Goal: Task Accomplishment & Management: Complete application form

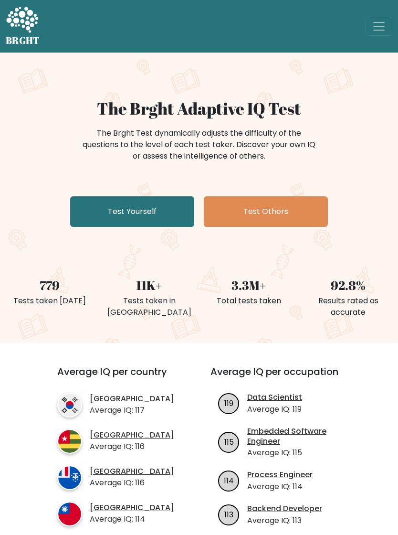
click at [169, 211] on link "Test Yourself" at bounding box center [132, 211] width 124 height 31
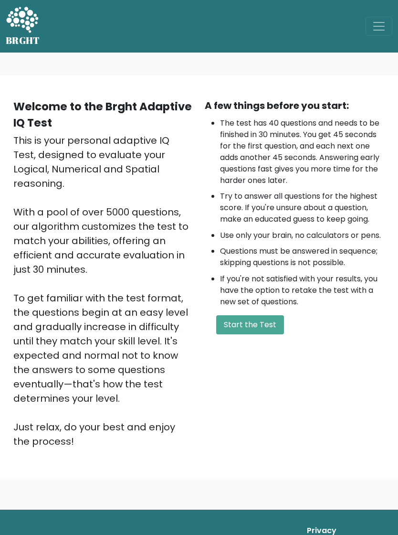
click at [284, 314] on div "A few things before you start: The test has 40 questions and needs to be finish…" at bounding box center [295, 273] width 192 height 350
click at [247, 328] on button "Start the Test" at bounding box center [250, 324] width 68 height 19
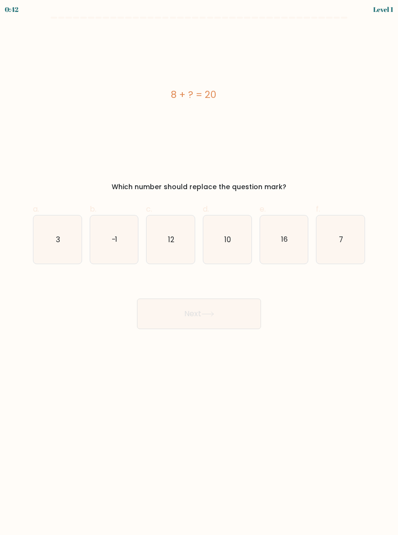
click at [179, 240] on icon "12" at bounding box center [171, 239] width 48 height 48
click at [199, 268] on input "c. 12" at bounding box center [199, 271] width 0 height 6
radio input "true"
click at [232, 316] on button "Next" at bounding box center [199, 314] width 124 height 31
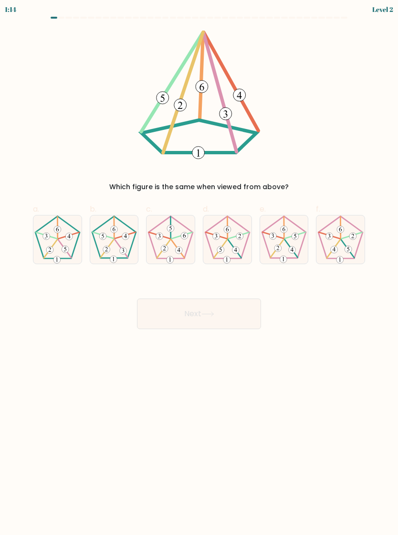
click at [122, 242] on icon at bounding box center [114, 239] width 48 height 48
click at [199, 268] on input "b." at bounding box center [199, 271] width 0 height 6
radio input "true"
click at [229, 310] on button "Next" at bounding box center [199, 314] width 124 height 31
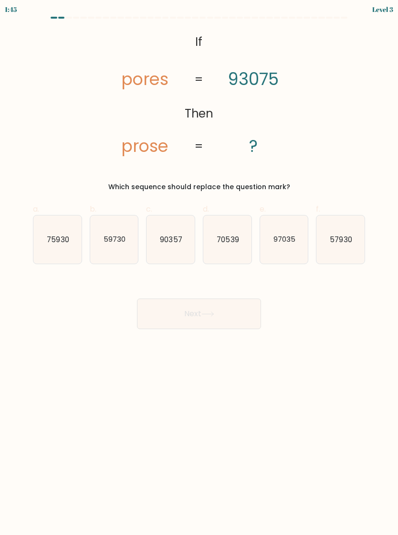
click at [174, 238] on text "90357" at bounding box center [172, 239] width 22 height 10
click at [199, 268] on input "c. 90357" at bounding box center [199, 271] width 0 height 6
radio input "true"
click at [244, 316] on button "Next" at bounding box center [199, 314] width 124 height 31
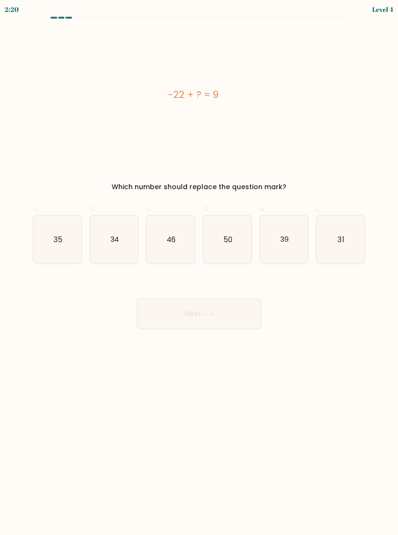
click at [341, 245] on icon "31" at bounding box center [341, 239] width 48 height 48
click at [200, 268] on input "f. 31" at bounding box center [199, 271] width 0 height 6
radio input "true"
click at [239, 312] on button "Next" at bounding box center [199, 314] width 124 height 31
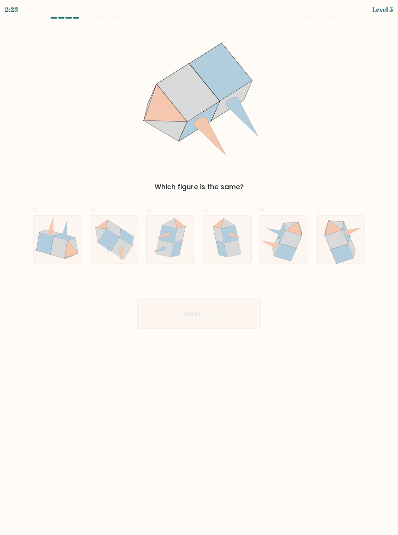
click at [181, 239] on icon at bounding box center [179, 234] width 11 height 16
click at [199, 268] on input "c." at bounding box center [199, 271] width 0 height 6
radio input "true"
click at [239, 312] on button "Next" at bounding box center [199, 314] width 124 height 31
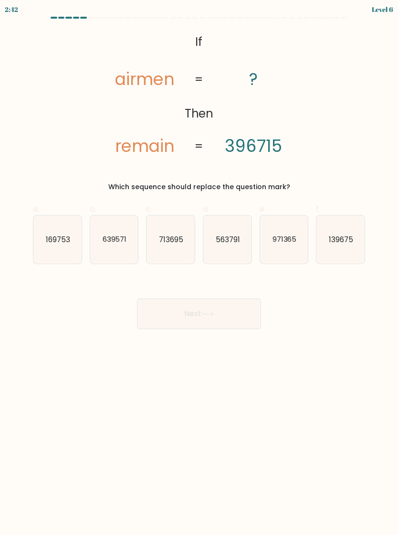
click at [174, 230] on icon "713695" at bounding box center [171, 239] width 48 height 48
click at [199, 268] on input "c. 713695" at bounding box center [199, 271] width 0 height 6
radio input "true"
click at [239, 310] on button "Next" at bounding box center [199, 314] width 124 height 31
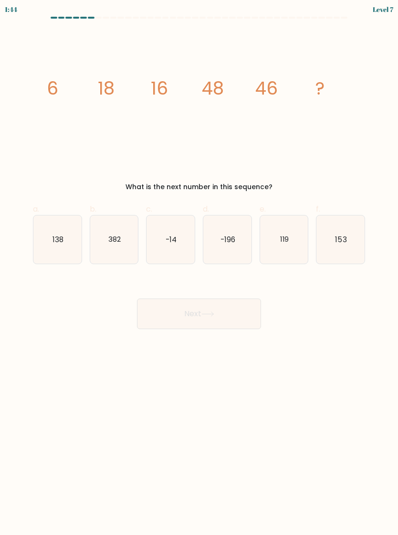
click at [63, 250] on icon "138" at bounding box center [57, 239] width 48 height 48
click at [199, 268] on input "a. 138" at bounding box center [199, 271] width 0 height 6
radio input "true"
click at [233, 308] on button "Next" at bounding box center [199, 314] width 124 height 31
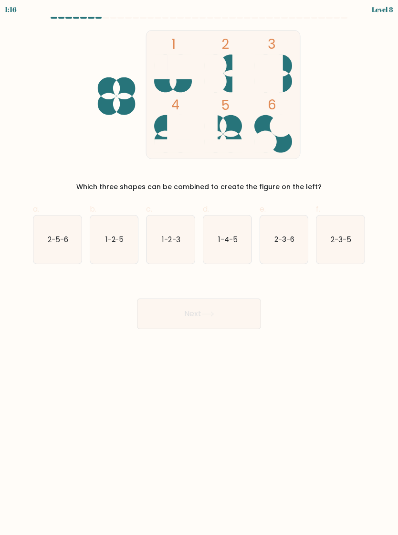
click at [234, 241] on text "1-4-5" at bounding box center [228, 239] width 20 height 10
click at [200, 268] on input "d. 1-4-5" at bounding box center [199, 271] width 0 height 6
radio input "true"
click at [238, 311] on button "Next" at bounding box center [199, 314] width 124 height 31
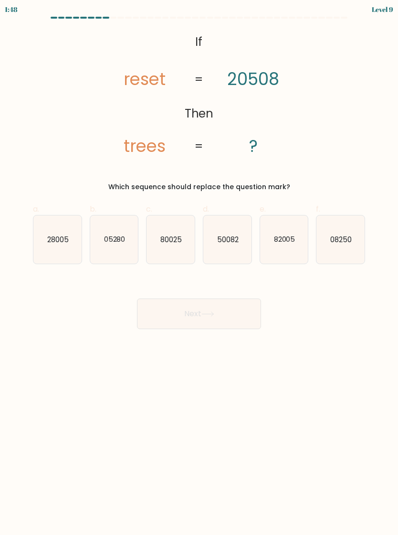
click at [287, 235] on text "82005" at bounding box center [284, 239] width 21 height 10
click at [200, 268] on input "e. 82005" at bounding box center [199, 271] width 0 height 6
radio input "true"
click at [229, 312] on button "Next" at bounding box center [199, 314] width 124 height 31
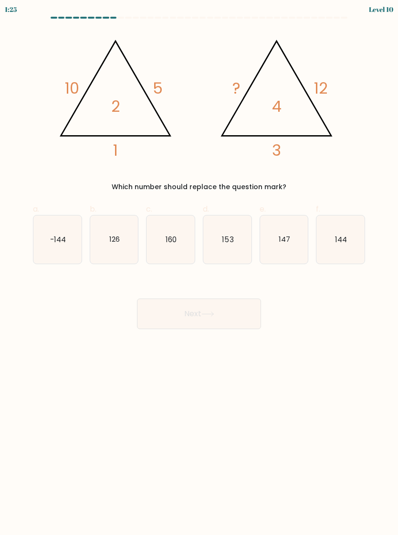
click at [352, 233] on icon "144" at bounding box center [341, 239] width 48 height 48
click at [200, 268] on input "f. 144" at bounding box center [199, 271] width 0 height 6
radio input "true"
click at [237, 312] on button "Next" at bounding box center [199, 314] width 124 height 31
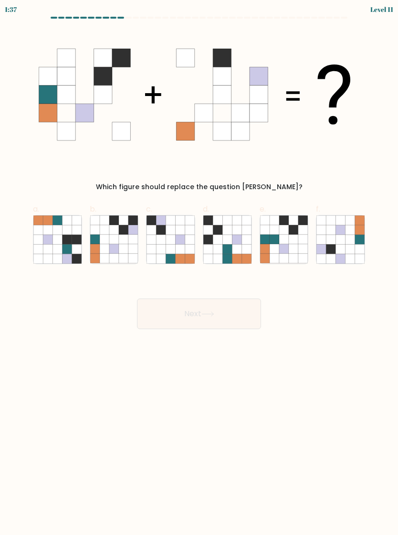
click at [118, 240] on icon at bounding box center [114, 240] width 10 height 10
click at [199, 268] on input "b." at bounding box center [199, 271] width 0 height 6
radio input "true"
click at [230, 310] on button "Next" at bounding box center [199, 314] width 124 height 31
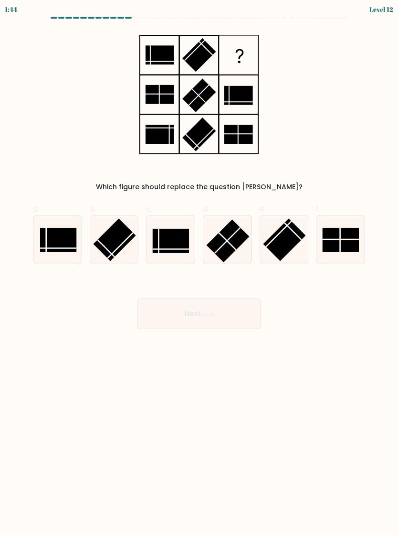
click at [342, 246] on rect at bounding box center [341, 240] width 36 height 24
click at [200, 268] on input "f." at bounding box center [199, 271] width 0 height 6
radio input "true"
click at [284, 235] on rect at bounding box center [284, 239] width 43 height 43
click at [200, 268] on input "e." at bounding box center [199, 271] width 0 height 6
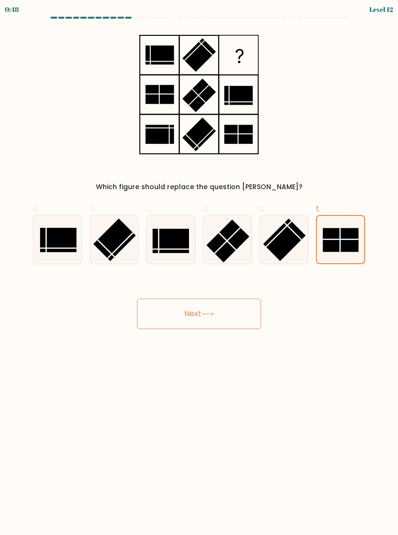
radio input "true"
click at [170, 241] on rect at bounding box center [171, 241] width 36 height 24
click at [199, 268] on input "c." at bounding box center [199, 271] width 0 height 6
radio input "true"
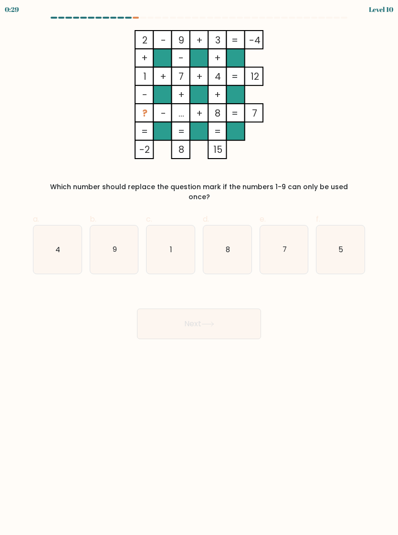
click at [344, 238] on icon "5" at bounding box center [341, 250] width 48 height 48
click at [200, 268] on input "f. 5" at bounding box center [199, 271] width 0 height 6
radio input "true"
click at [229, 318] on button "Next" at bounding box center [199, 324] width 124 height 31
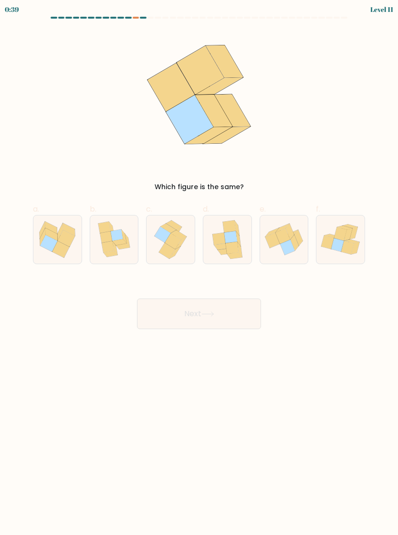
click at [172, 237] on icon at bounding box center [173, 241] width 16 height 16
click at [199, 268] on input "c." at bounding box center [199, 271] width 0 height 6
radio input "true"
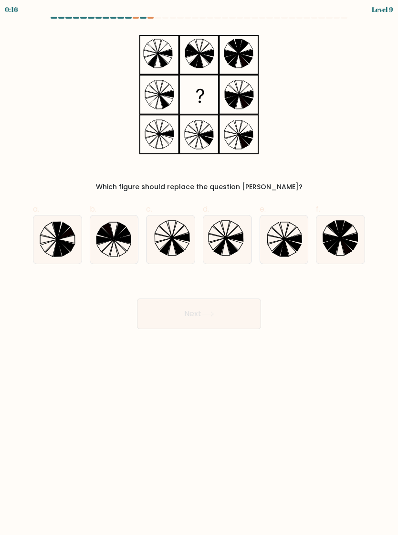
click at [288, 239] on icon at bounding box center [293, 239] width 17 height 8
click at [200, 268] on input "e." at bounding box center [199, 271] width 0 height 6
radio input "true"
click at [227, 230] on icon at bounding box center [226, 229] width 8 height 17
click at [200, 268] on input "d." at bounding box center [199, 271] width 0 height 6
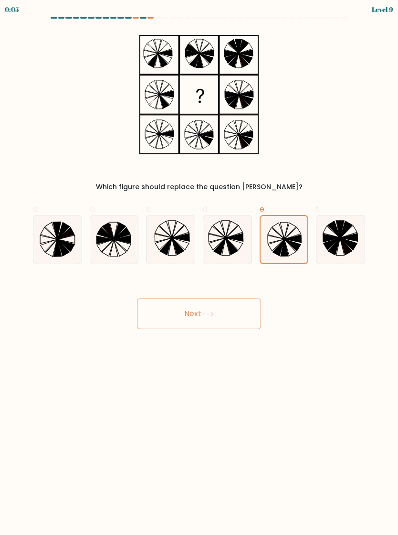
radio input "true"
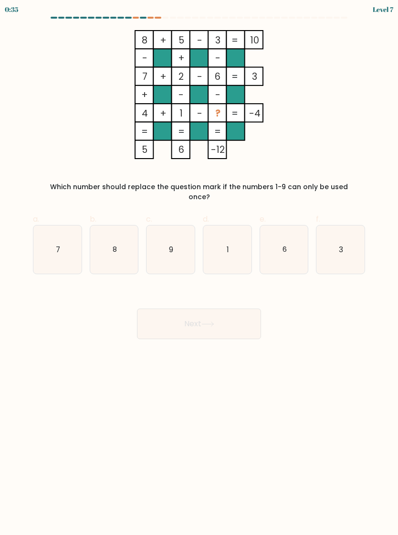
click at [180, 236] on icon "9" at bounding box center [171, 250] width 48 height 48
click at [199, 268] on input "c. 9" at bounding box center [199, 271] width 0 height 6
radio input "true"
click at [209, 322] on icon at bounding box center [208, 324] width 13 height 5
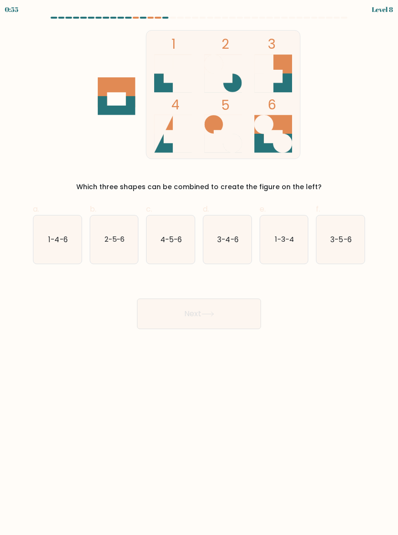
click at [128, 236] on icon "2-5-6" at bounding box center [114, 239] width 48 height 48
click at [199, 268] on input "b. 2-5-6" at bounding box center [199, 271] width 0 height 6
radio input "true"
click at [195, 310] on button "Next" at bounding box center [199, 314] width 124 height 31
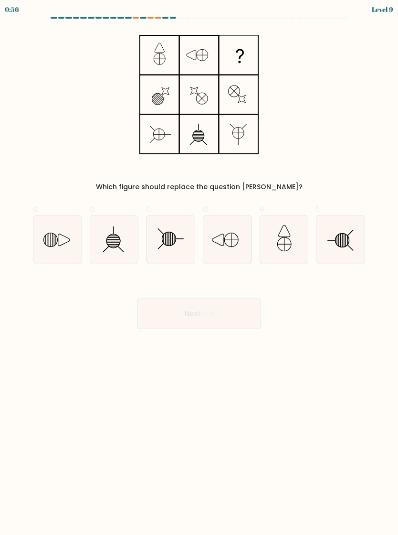
click at [61, 241] on icon at bounding box center [57, 239] width 48 height 48
click at [199, 268] on input "a." at bounding box center [199, 271] width 0 height 6
radio input "true"
click at [234, 311] on button "Next" at bounding box center [199, 314] width 124 height 31
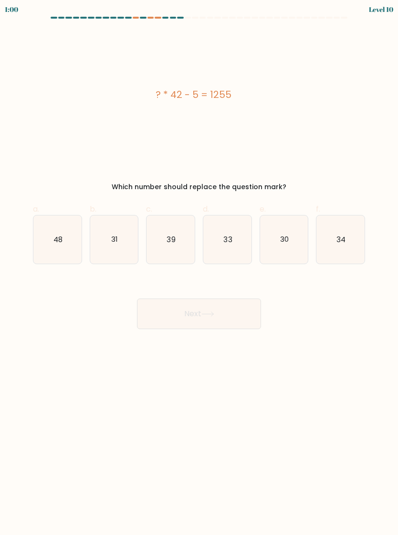
click at [295, 238] on icon "30" at bounding box center [284, 239] width 48 height 48
click at [200, 268] on input "e. 30" at bounding box center [199, 271] width 0 height 6
radio input "true"
click at [238, 307] on button "Next" at bounding box center [199, 314] width 124 height 31
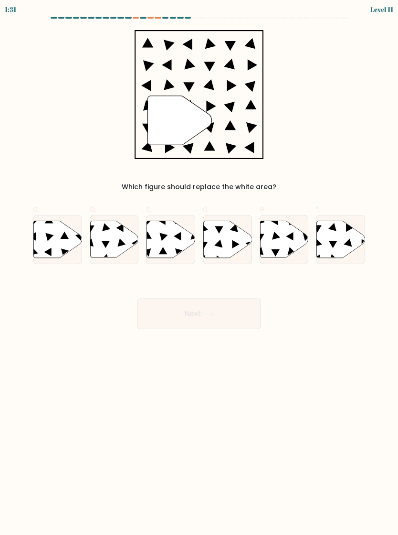
click at [226, 236] on icon at bounding box center [228, 239] width 48 height 37
click at [200, 268] on input "d." at bounding box center [199, 271] width 0 height 6
radio input "true"
click at [221, 314] on button "Next" at bounding box center [199, 314] width 124 height 31
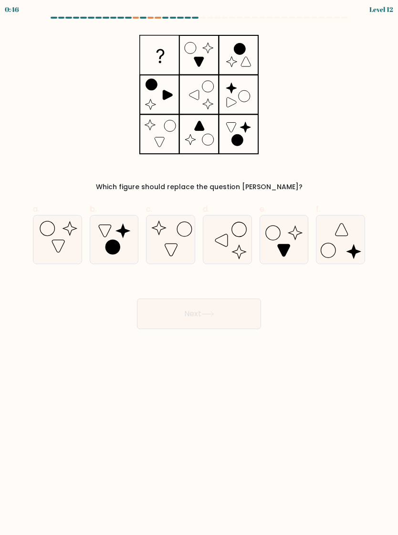
click at [344, 239] on icon at bounding box center [341, 239] width 48 height 48
click at [200, 268] on input "f." at bounding box center [199, 271] width 0 height 6
radio input "true"
click at [255, 322] on button "Next" at bounding box center [199, 314] width 124 height 31
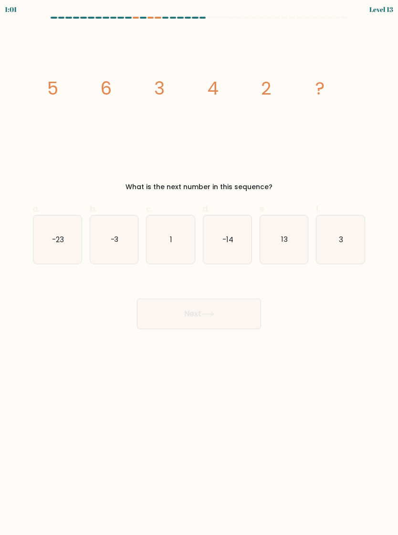
click at [350, 240] on icon "3" at bounding box center [341, 239] width 48 height 48
click at [200, 268] on input "f. 3" at bounding box center [199, 271] width 0 height 6
radio input "true"
click at [239, 312] on button "Next" at bounding box center [199, 314] width 124 height 31
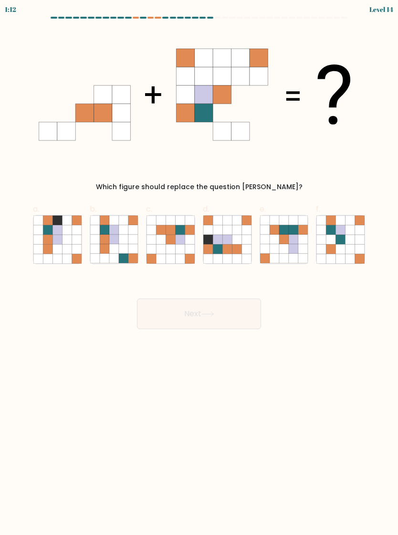
click at [181, 236] on icon at bounding box center [181, 240] width 10 height 10
click at [199, 268] on input "c." at bounding box center [199, 271] width 0 height 6
radio input "true"
click at [249, 316] on button "Next" at bounding box center [199, 314] width 124 height 31
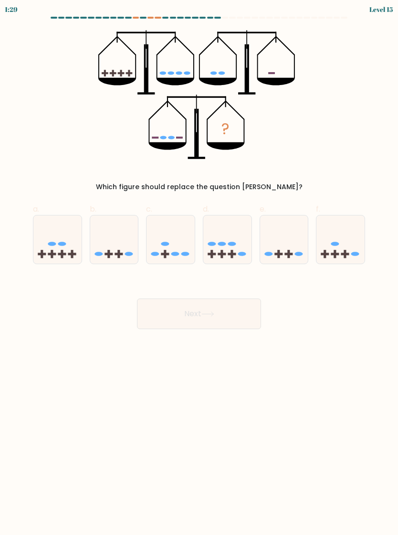
click at [121, 238] on icon at bounding box center [114, 240] width 48 height 40
click at [199, 268] on input "b." at bounding box center [199, 271] width 0 height 6
radio input "true"
click at [234, 239] on icon at bounding box center [228, 240] width 48 height 40
click at [200, 268] on input "d." at bounding box center [199, 271] width 0 height 6
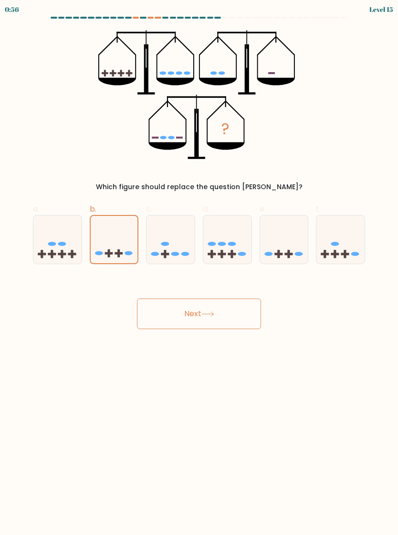
radio input "true"
click at [128, 238] on icon at bounding box center [114, 240] width 48 height 40
click at [199, 268] on input "b." at bounding box center [199, 271] width 0 height 6
radio input "true"
click at [65, 243] on ellipse at bounding box center [62, 244] width 8 height 4
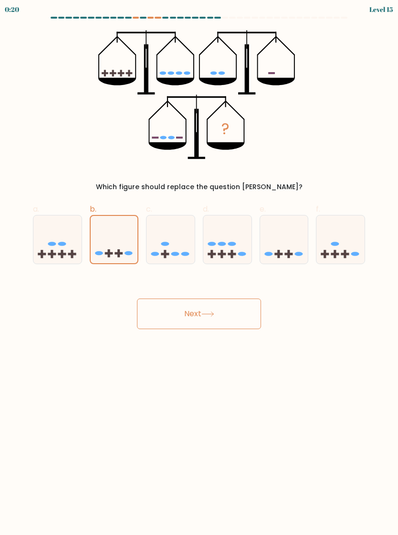
click at [199, 268] on input "a." at bounding box center [199, 271] width 0 height 6
radio input "true"
click at [238, 309] on button "Next" at bounding box center [199, 314] width 124 height 31
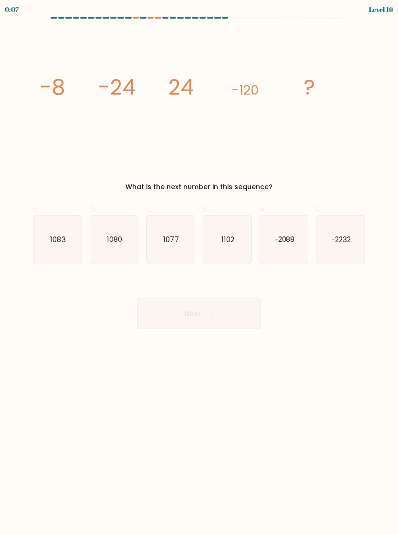
click at [115, 234] on icon "1080" at bounding box center [114, 239] width 48 height 48
click at [199, 268] on input "b. 1080" at bounding box center [199, 271] width 0 height 6
radio input "true"
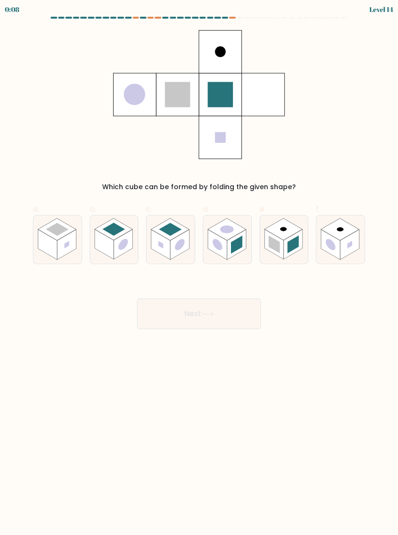
click at [288, 240] on rect at bounding box center [293, 244] width 19 height 30
click at [200, 268] on input "e." at bounding box center [199, 271] width 0 height 6
radio input "true"
click at [237, 319] on button "Next" at bounding box center [199, 314] width 124 height 31
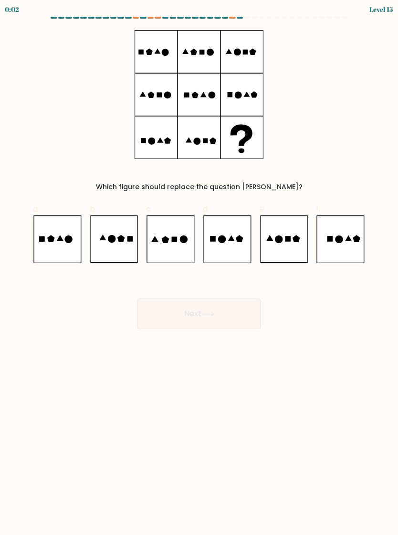
click at [174, 233] on icon at bounding box center [171, 239] width 48 height 48
click at [199, 268] on input "c." at bounding box center [199, 271] width 0 height 6
radio input "true"
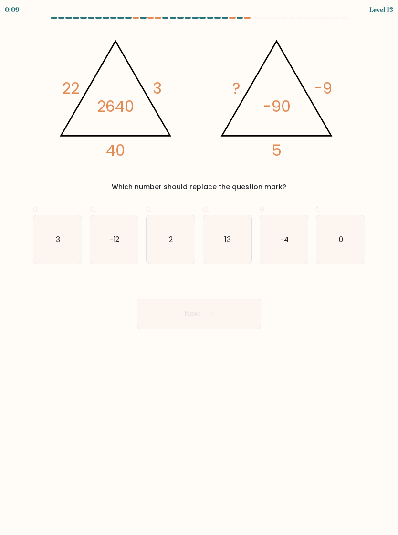
click at [126, 239] on icon "-12" at bounding box center [114, 239] width 48 height 48
click at [199, 268] on input "b. -12" at bounding box center [199, 271] width 0 height 6
radio input "true"
click at [287, 238] on text "-4" at bounding box center [284, 239] width 9 height 10
click at [200, 268] on input "e. -4" at bounding box center [199, 271] width 0 height 6
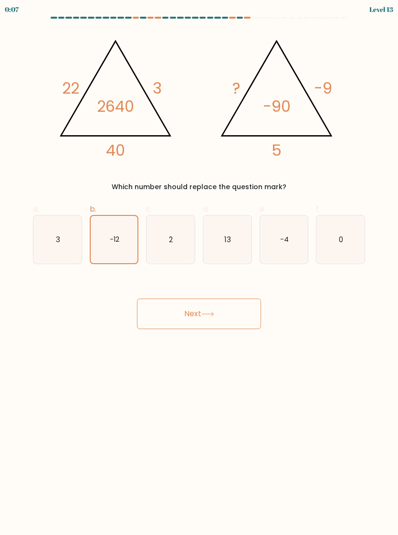
radio input "true"
click at [176, 241] on icon "2" at bounding box center [171, 239] width 48 height 48
click at [199, 268] on input "c. 2" at bounding box center [199, 271] width 0 height 6
radio input "true"
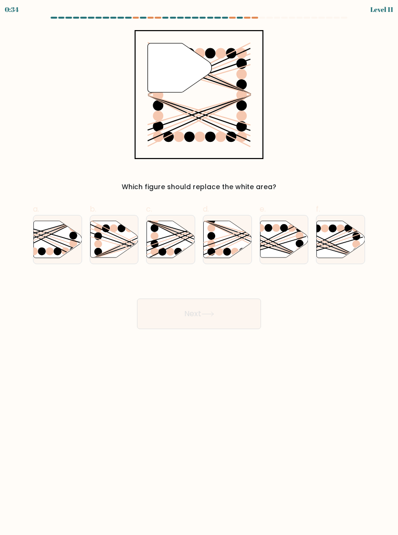
click at [179, 247] on icon at bounding box center [171, 239] width 48 height 37
click at [199, 268] on input "c." at bounding box center [199, 271] width 0 height 6
radio input "true"
click at [232, 312] on button "Next" at bounding box center [199, 314] width 124 height 31
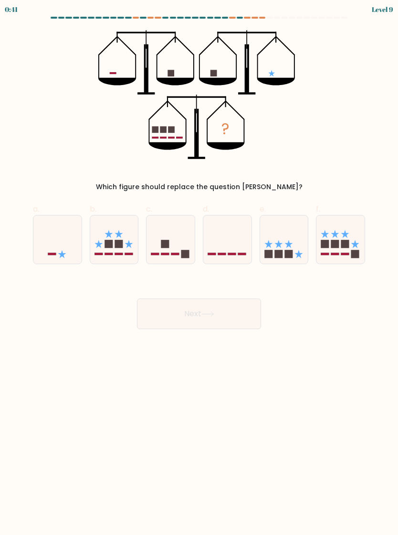
click at [291, 242] on icon at bounding box center [284, 240] width 48 height 40
click at [200, 268] on input "e." at bounding box center [199, 271] width 0 height 6
radio input "true"
click at [227, 311] on button "Next" at bounding box center [199, 314] width 124 height 31
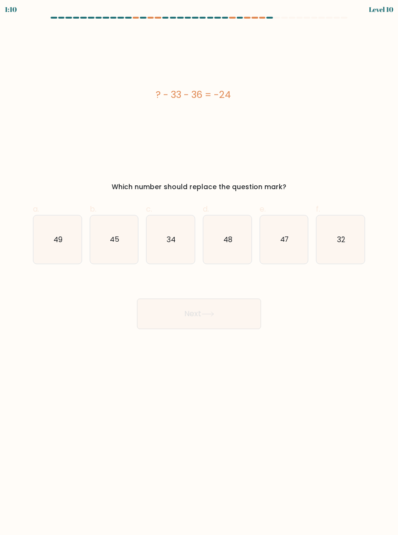
click at [112, 232] on icon "45" at bounding box center [114, 239] width 48 height 48
click at [199, 268] on input "b. 45" at bounding box center [199, 271] width 0 height 6
radio input "true"
click at [217, 320] on button "Next" at bounding box center [199, 314] width 124 height 31
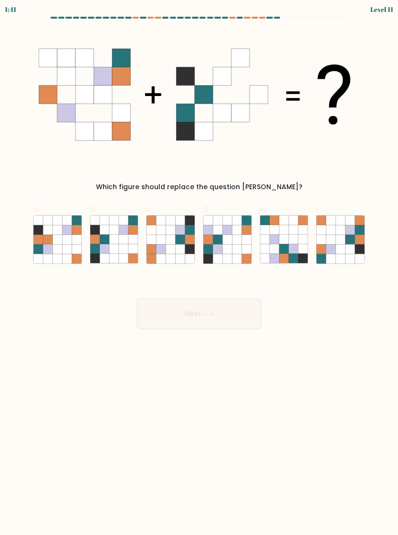
click at [124, 247] on icon at bounding box center [124, 249] width 10 height 10
click at [199, 268] on input "b." at bounding box center [199, 271] width 0 height 6
radio input "true"
click at [242, 310] on button "Next" at bounding box center [199, 314] width 124 height 31
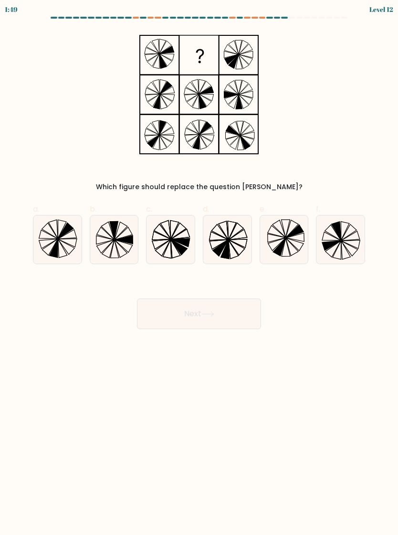
click at [182, 230] on icon at bounding box center [171, 239] width 48 height 48
click at [199, 268] on input "c." at bounding box center [199, 271] width 0 height 6
radio input "true"
click at [236, 314] on button "Next" at bounding box center [199, 314] width 124 height 31
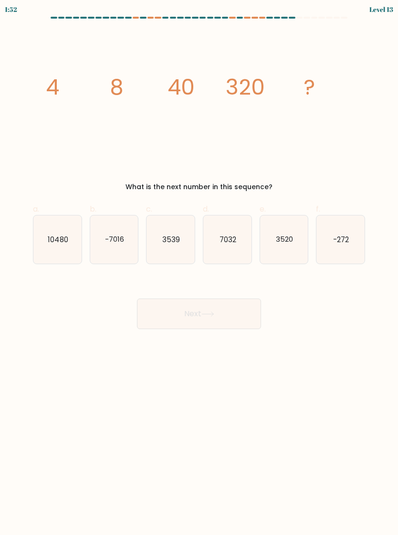
click at [283, 230] on icon "3520" at bounding box center [284, 239] width 48 height 48
click at [200, 268] on input "e. 3520" at bounding box center [199, 271] width 0 height 6
radio input "true"
click at [247, 312] on button "Next" at bounding box center [199, 314] width 124 height 31
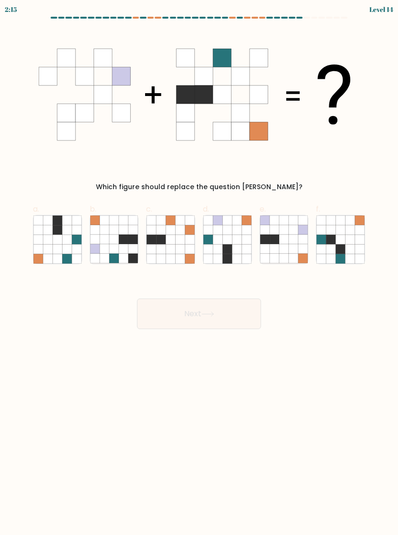
click at [234, 237] on icon at bounding box center [237, 240] width 10 height 10
click at [200, 268] on input "d." at bounding box center [199, 271] width 0 height 6
radio input "true"
click at [234, 321] on button "Next" at bounding box center [199, 314] width 124 height 31
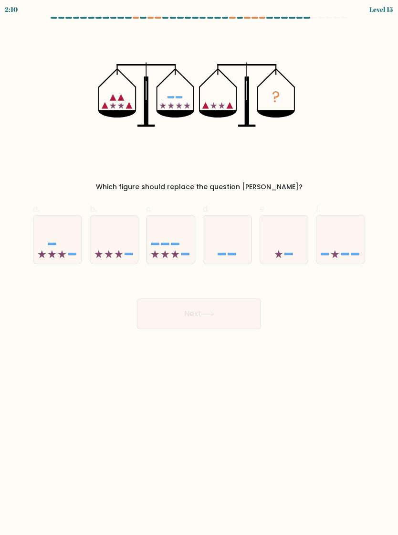
click at [292, 235] on icon at bounding box center [284, 240] width 48 height 40
click at [200, 268] on input "e." at bounding box center [199, 271] width 0 height 6
radio input "true"
click at [120, 241] on icon at bounding box center [114, 240] width 48 height 40
click at [199, 268] on input "b." at bounding box center [199, 271] width 0 height 6
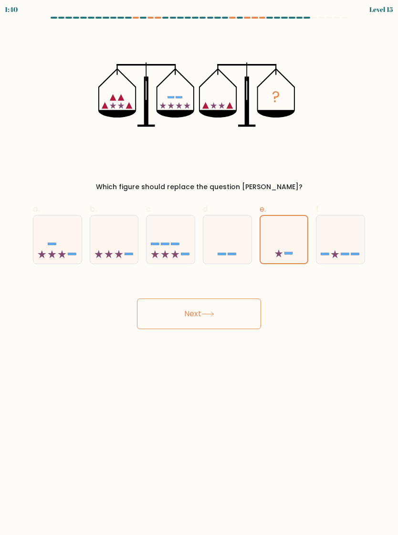
radio input "true"
click at [222, 309] on button "Next" at bounding box center [199, 314] width 124 height 31
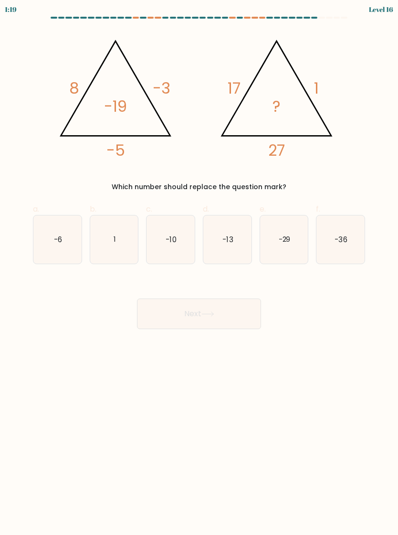
click at [170, 235] on text "-10" at bounding box center [171, 239] width 11 height 10
click at [199, 268] on input "c. -10" at bounding box center [199, 271] width 0 height 6
radio input "true"
click at [226, 310] on button "Next" at bounding box center [199, 314] width 124 height 31
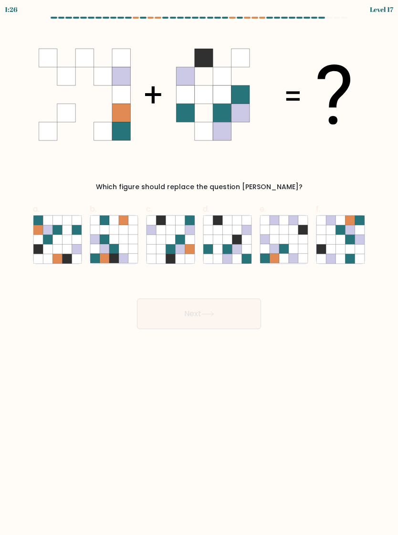
click at [179, 239] on icon at bounding box center [181, 240] width 10 height 10
click at [199, 268] on input "c." at bounding box center [199, 271] width 0 height 6
radio input "true"
click at [289, 232] on icon at bounding box center [284, 230] width 10 height 10
click at [200, 268] on input "e." at bounding box center [199, 271] width 0 height 6
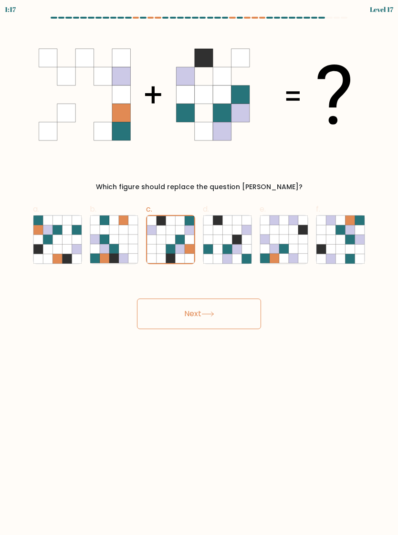
radio input "true"
click at [173, 237] on icon at bounding box center [171, 240] width 10 height 10
click at [199, 268] on input "c." at bounding box center [199, 271] width 0 height 6
radio input "true"
click at [352, 236] on icon at bounding box center [351, 240] width 10 height 10
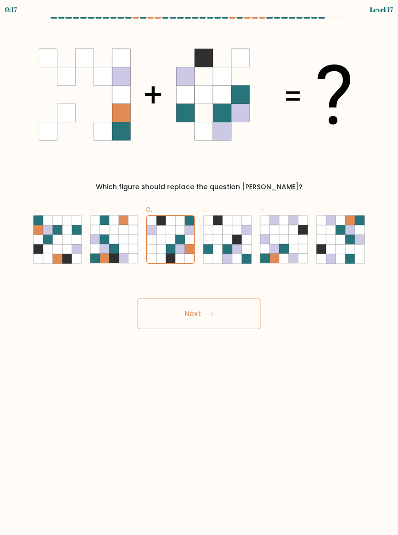
click at [200, 268] on input "f." at bounding box center [199, 271] width 0 height 6
radio input "true"
click at [230, 300] on button "Next" at bounding box center [199, 314] width 124 height 31
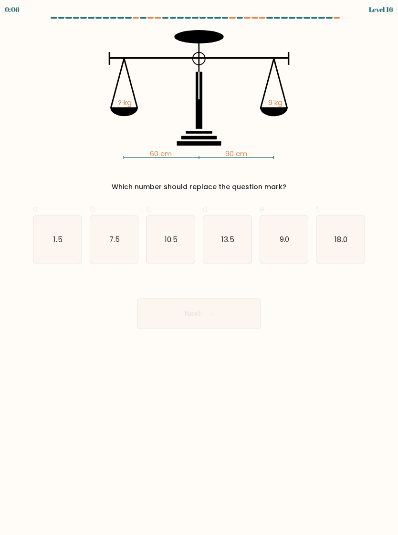
click at [122, 238] on icon "7.5" at bounding box center [114, 239] width 48 height 48
click at [199, 268] on input "b. 7.5" at bounding box center [199, 271] width 0 height 6
radio input "true"
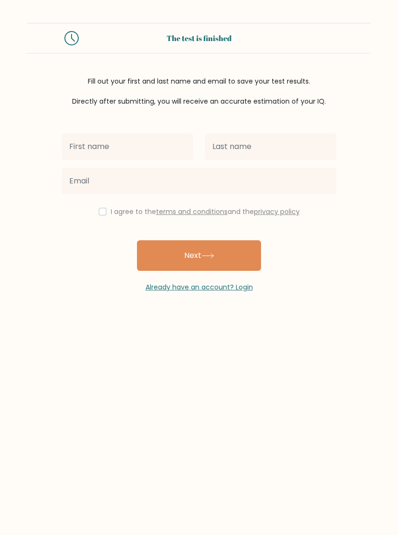
click at [157, 151] on input "text" at bounding box center [128, 146] width 132 height 27
type input "A"
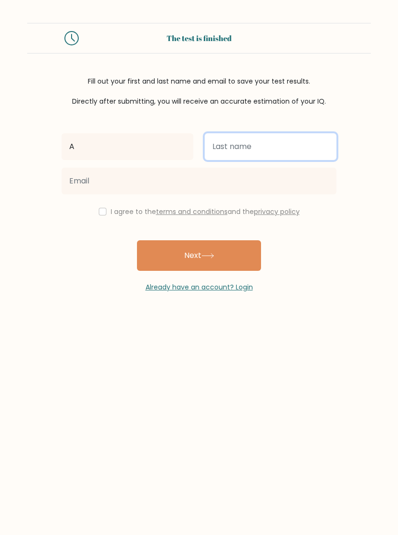
click at [248, 144] on input "text" at bounding box center [271, 146] width 132 height 27
type input "A"
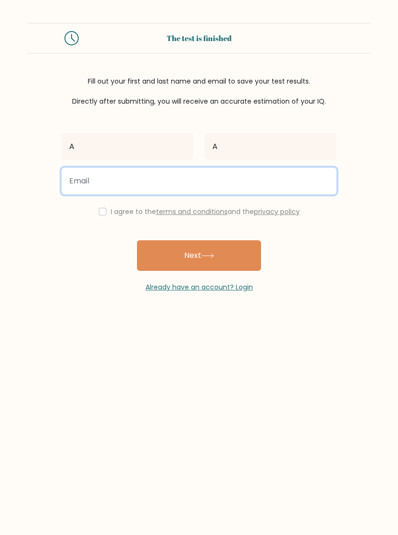
click at [171, 179] on input "email" at bounding box center [199, 181] width 275 height 27
type input "a@[DOMAIN_NAME]"
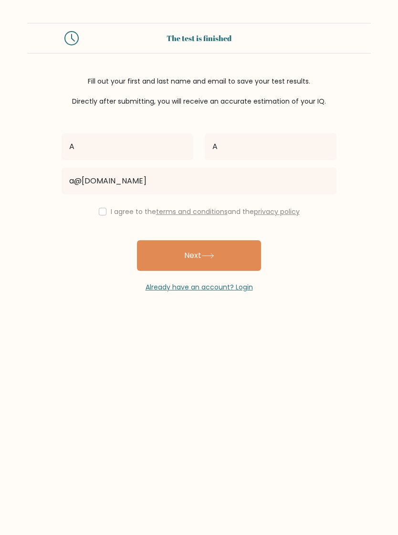
click at [226, 254] on button "Next" at bounding box center [199, 255] width 124 height 31
click at [103, 215] on input "checkbox" at bounding box center [103, 212] width 8 height 8
checkbox input "true"
click at [173, 259] on button "Next" at bounding box center [199, 255] width 124 height 31
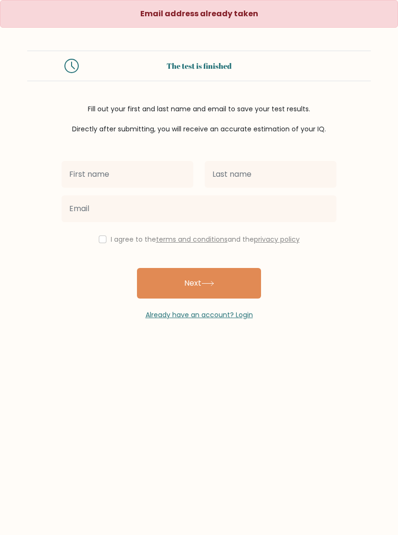
click at [161, 172] on input "text" at bounding box center [128, 174] width 132 height 27
type input "A"
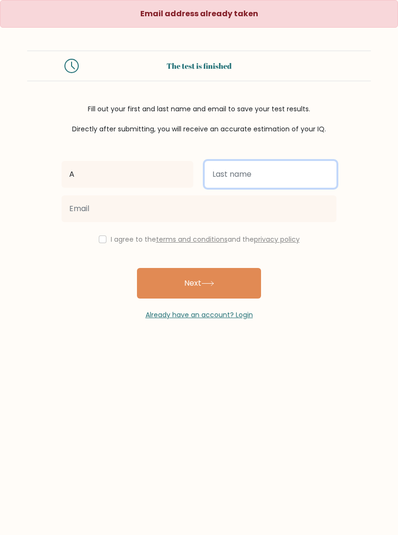
click at [256, 170] on input "text" at bounding box center [271, 174] width 132 height 27
type input "A"
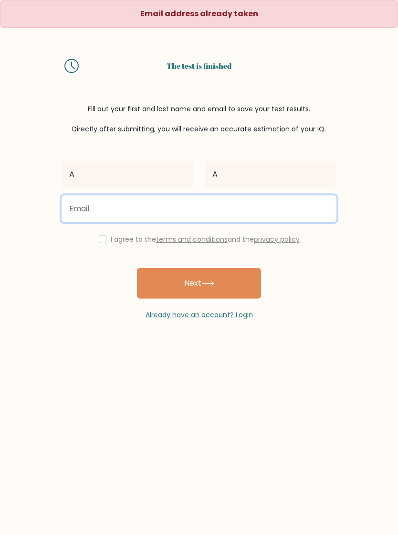
click at [126, 211] on input "email" at bounding box center [199, 208] width 275 height 27
type input "n"
type input "bul@gmail.com"
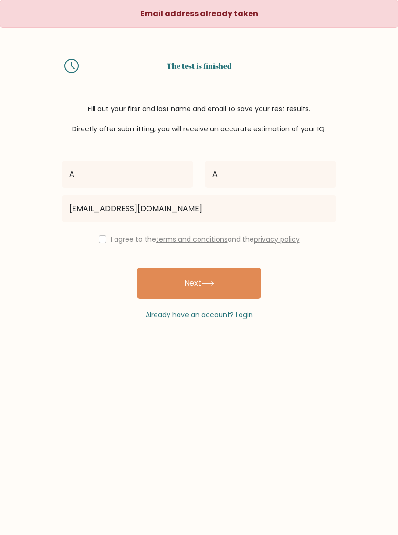
click at [221, 284] on button "Next" at bounding box center [199, 283] width 124 height 31
click at [103, 243] on input "checkbox" at bounding box center [103, 240] width 8 height 8
checkbox input "true"
click at [164, 285] on button "Next" at bounding box center [199, 283] width 124 height 31
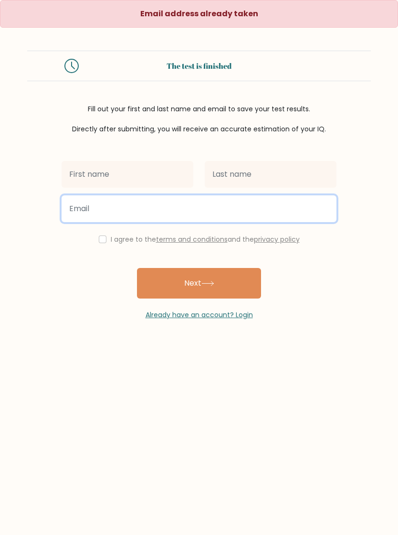
click at [170, 203] on input "email" at bounding box center [199, 208] width 275 height 27
type input "[EMAIL_ADDRESS][DOMAIN_NAME]"
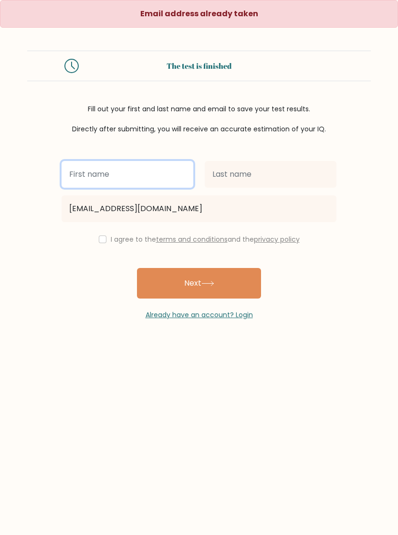
click at [127, 172] on input "text" at bounding box center [128, 174] width 132 height 27
type input "Are"
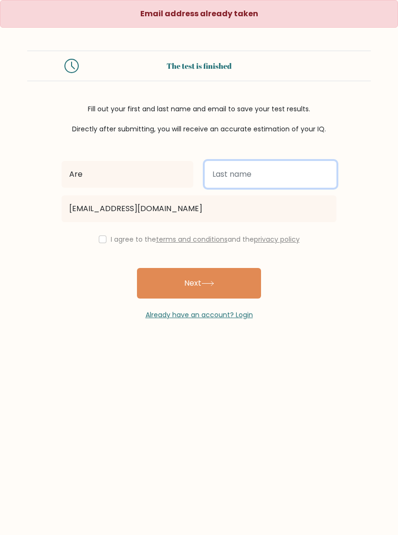
click at [249, 170] on input "text" at bounding box center [271, 174] width 132 height 27
type input "Dea"
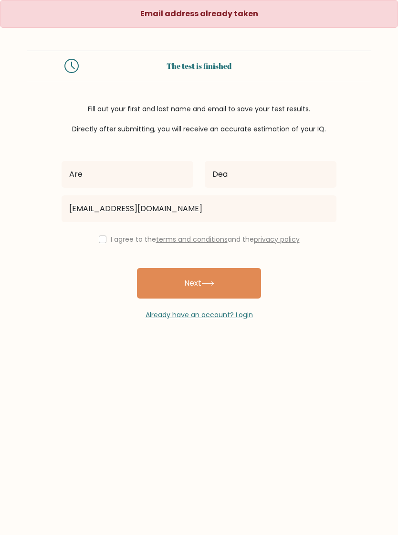
click at [227, 284] on button "Next" at bounding box center [199, 283] width 124 height 31
click at [103, 242] on input "checkbox" at bounding box center [103, 240] width 8 height 8
checkbox input "true"
click at [203, 299] on button "Next" at bounding box center [199, 283] width 124 height 31
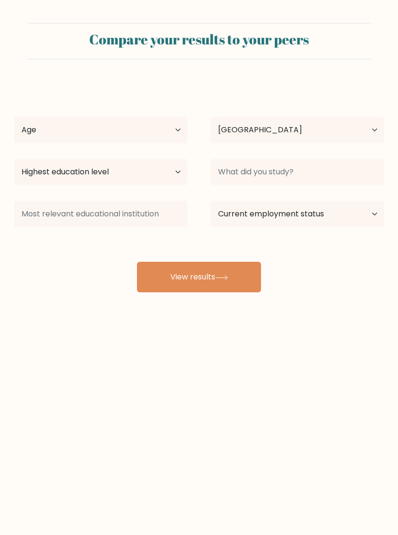
select select "TH"
click at [162, 132] on select "Age Under 18 years old 18-24 years old 25-34 years old 35-44 years old 45-54 ye…" at bounding box center [101, 130] width 174 height 27
select select "25_34"
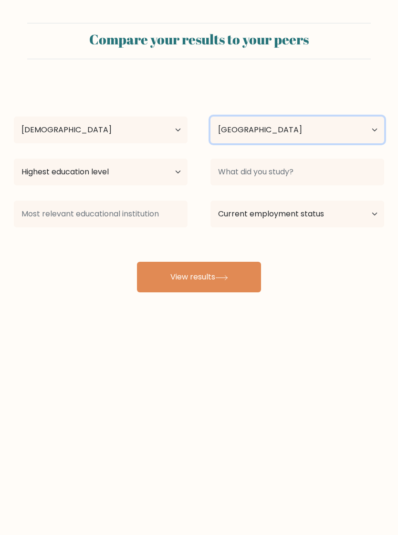
click at [287, 140] on select "Country Afghanistan Albania Algeria American Samoa Andorra Angola Anguilla Anta…" at bounding box center [298, 130] width 174 height 27
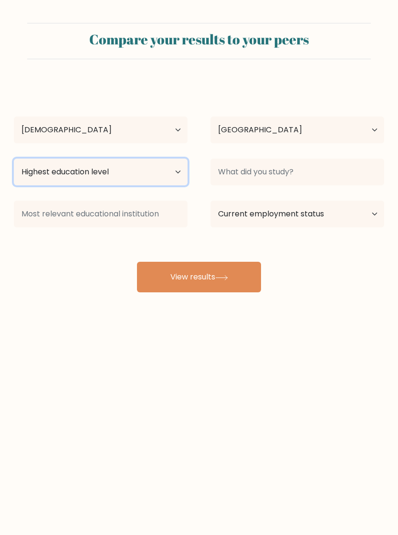
click at [161, 173] on select "Highest education level No schooling Primary Lower Secondary Upper Secondary Oc…" at bounding box center [101, 172] width 174 height 27
click at [154, 180] on select "Highest education level No schooling Primary Lower Secondary Upper Secondary Oc…" at bounding box center [101, 172] width 174 height 27
select select "doctoral_degree"
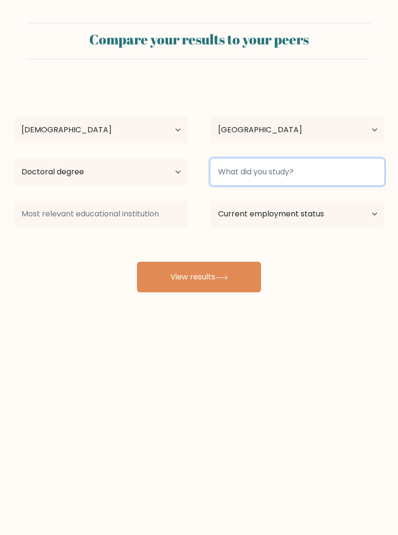
click at [301, 174] on input at bounding box center [298, 172] width 174 height 27
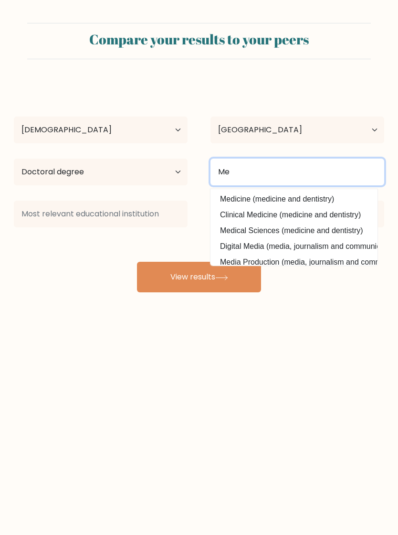
type input "M"
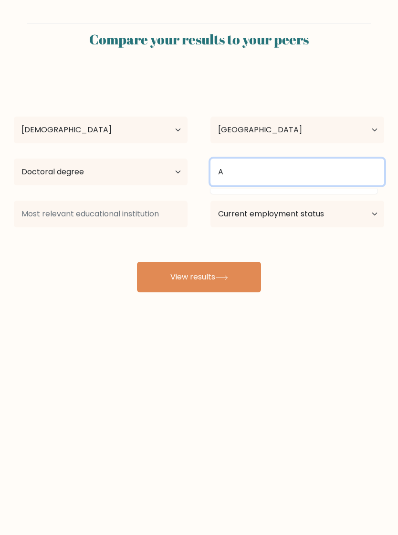
type input "A"
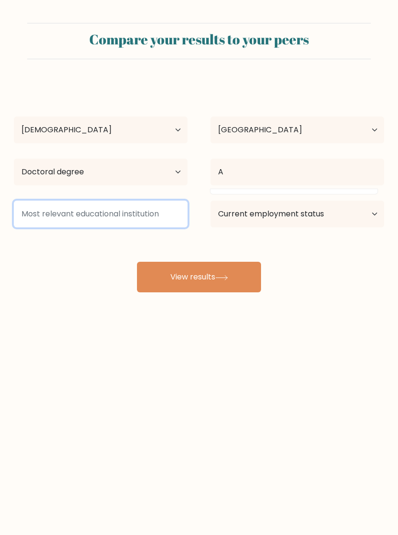
click at [121, 216] on input at bounding box center [101, 214] width 174 height 27
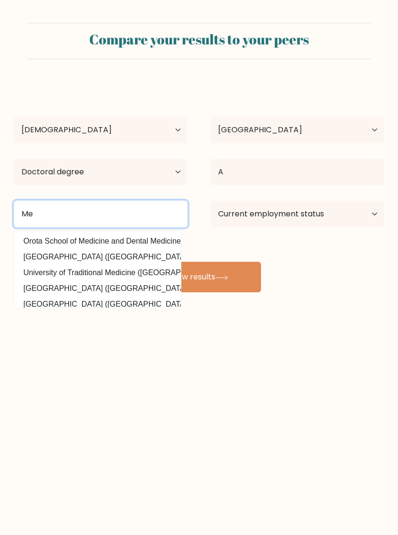
type input "M"
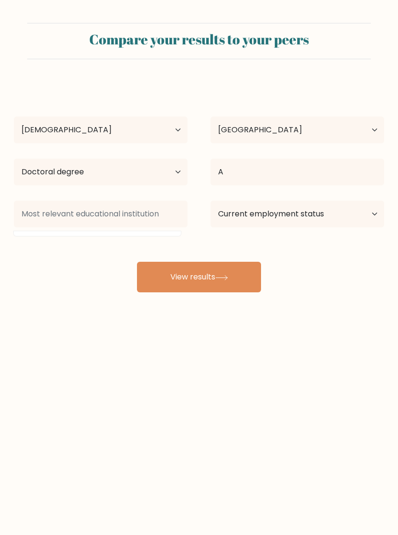
click at [140, 334] on div "Compare your results to your peers Are Dea Age Under 18 years old 18-24 years o…" at bounding box center [199, 181] width 398 height 362
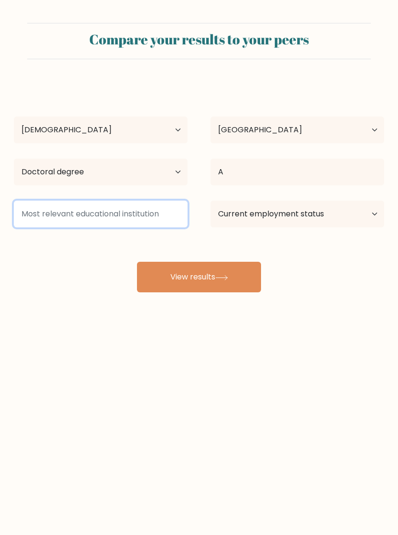
click at [89, 218] on input at bounding box center [101, 214] width 174 height 27
type input "M"
type input "A"
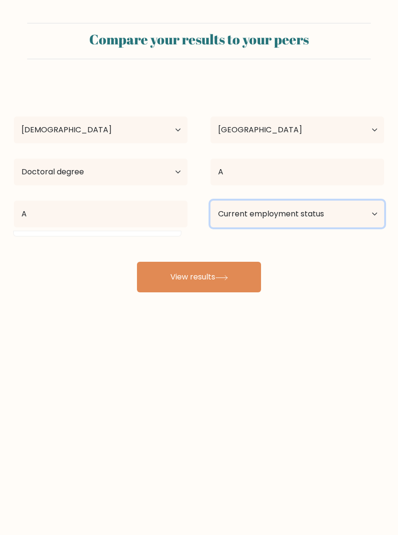
click at [367, 220] on select "Current employment status Employed Student Retired Other / prefer not to answer" at bounding box center [298, 214] width 174 height 27
select select "student"
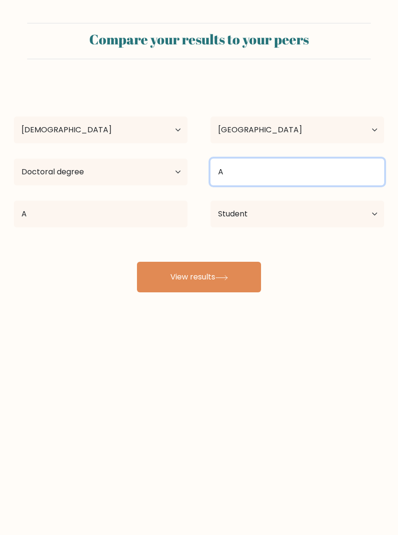
click at [294, 182] on input "A" at bounding box center [298, 172] width 174 height 27
click at [199, 278] on button "View results" at bounding box center [199, 277] width 124 height 31
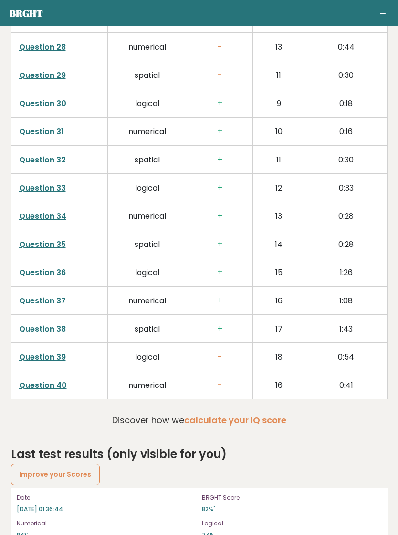
scroll to position [2341, 0]
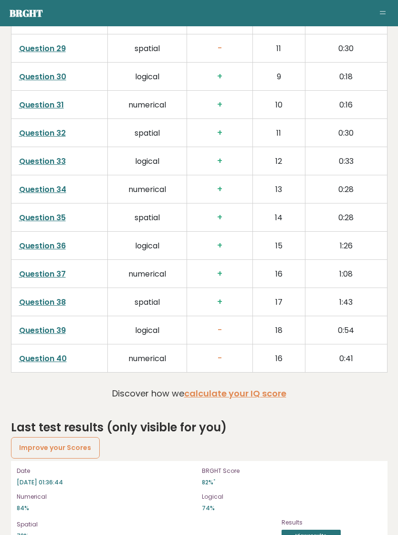
click at [258, 387] on link "calculate your IQ score" at bounding box center [235, 393] width 102 height 12
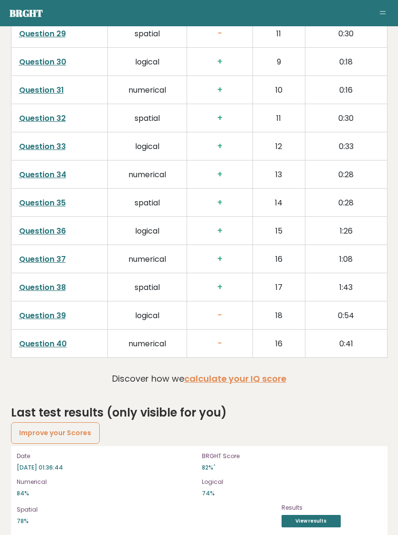
click at [60, 310] on link "Question 39" at bounding box center [42, 315] width 47 height 11
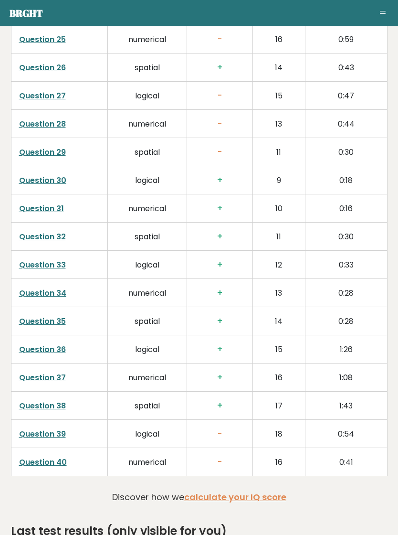
scroll to position [2341, 0]
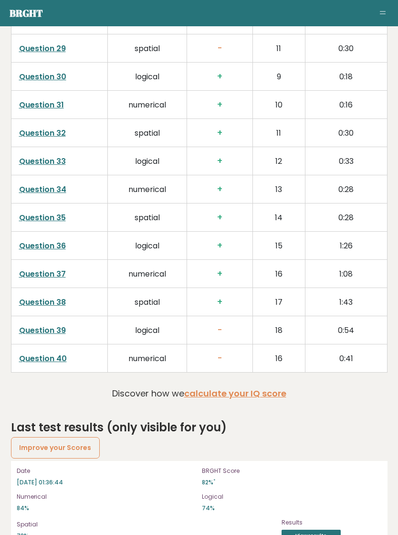
click at [83, 437] on link "Improve your Scores" at bounding box center [55, 447] width 89 height 21
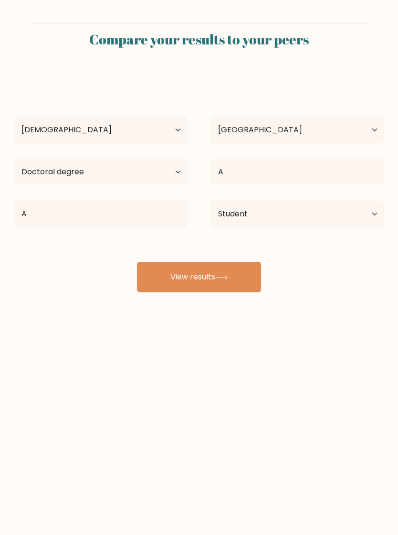
select select "25_34"
select select "TH"
select select "doctoral_degree"
select select "student"
select select "25_34"
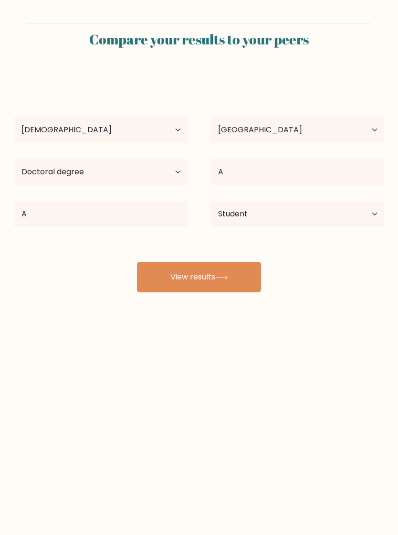
select select "TH"
select select "doctoral_degree"
select select "student"
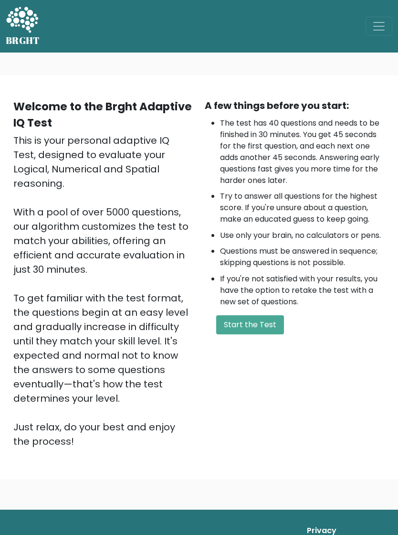
click at [270, 330] on button "Start the Test" at bounding box center [250, 324] width 68 height 19
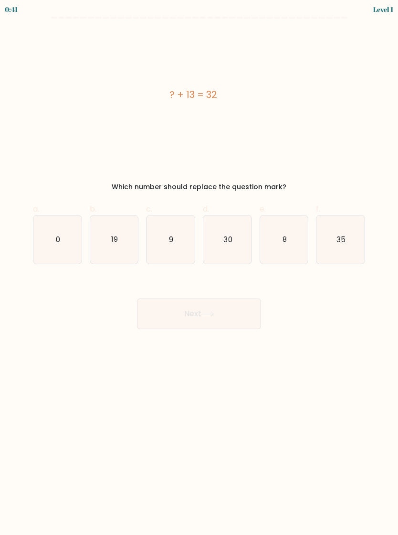
click at [127, 238] on icon "19" at bounding box center [114, 239] width 48 height 48
click at [199, 268] on input "b. 19" at bounding box center [199, 271] width 0 height 6
radio input "true"
click at [247, 319] on button "Next" at bounding box center [199, 314] width 124 height 31
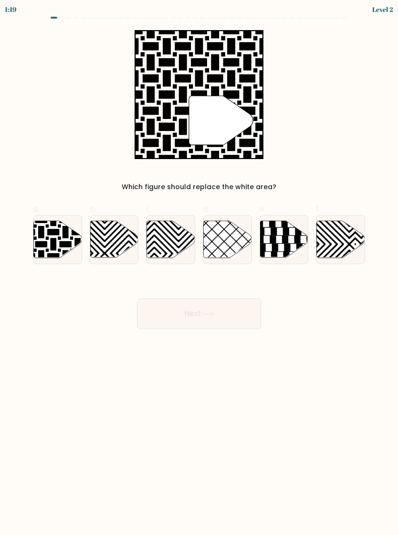
click at [58, 242] on icon at bounding box center [57, 239] width 48 height 37
click at [199, 268] on input "a." at bounding box center [199, 271] width 0 height 6
radio input "true"
click at [243, 316] on button "Next" at bounding box center [199, 314] width 124 height 31
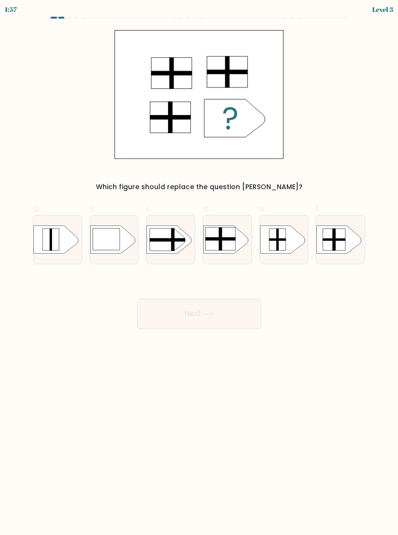
click at [240, 249] on rect at bounding box center [199, 221] width 125 height 95
click at [200, 268] on input "d." at bounding box center [199, 271] width 0 height 6
radio input "true"
click at [251, 319] on button "Next" at bounding box center [199, 314] width 124 height 31
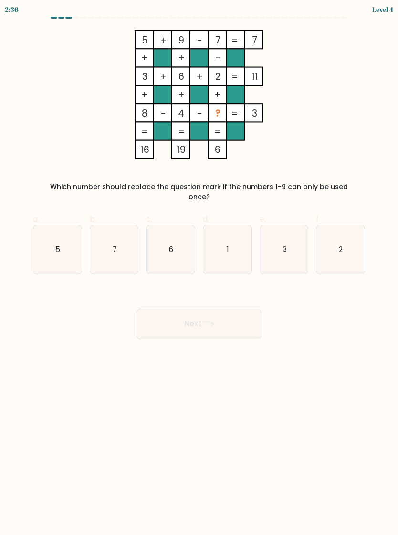
click at [237, 244] on icon "1" at bounding box center [228, 250] width 48 height 48
click at [200, 268] on input "d. 1" at bounding box center [199, 271] width 0 height 6
radio input "true"
click at [232, 323] on button "Next" at bounding box center [199, 324] width 124 height 31
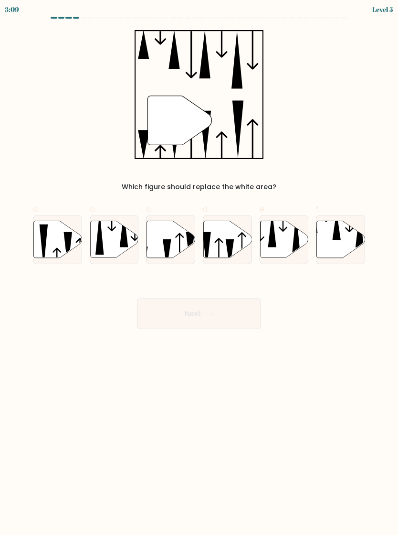
click at [179, 232] on icon at bounding box center [171, 239] width 48 height 37
click at [199, 268] on input "c." at bounding box center [199, 271] width 0 height 6
radio input "true"
click at [244, 318] on button "Next" at bounding box center [199, 314] width 124 height 31
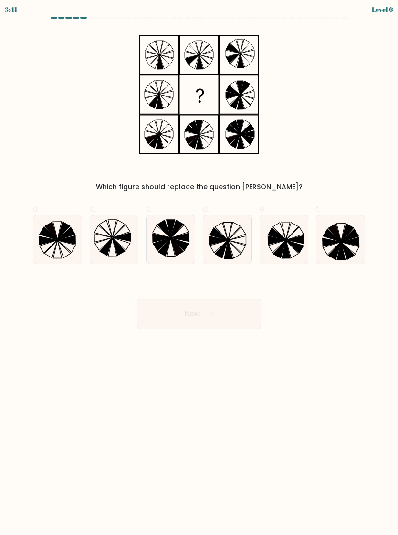
click at [229, 244] on icon at bounding box center [229, 250] width 9 height 18
click at [200, 268] on input "d." at bounding box center [199, 271] width 0 height 6
radio input "true"
click at [237, 313] on button "Next" at bounding box center [199, 314] width 124 height 31
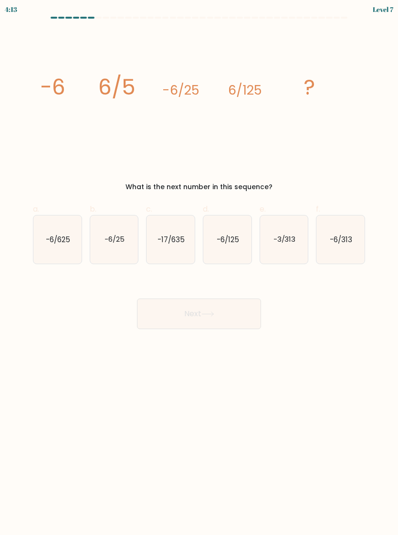
click at [64, 251] on icon "-6/625" at bounding box center [57, 239] width 48 height 48
click at [199, 268] on input "a. -6/625" at bounding box center [199, 271] width 0 height 6
radio input "true"
click at [238, 319] on button "Next" at bounding box center [199, 314] width 124 height 31
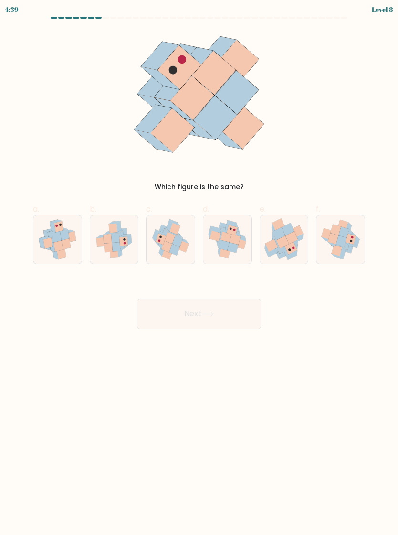
click at [238, 239] on icon at bounding box center [235, 239] width 11 height 11
click at [200, 268] on input "d." at bounding box center [199, 271] width 0 height 6
radio input "true"
click at [247, 319] on button "Next" at bounding box center [199, 314] width 124 height 31
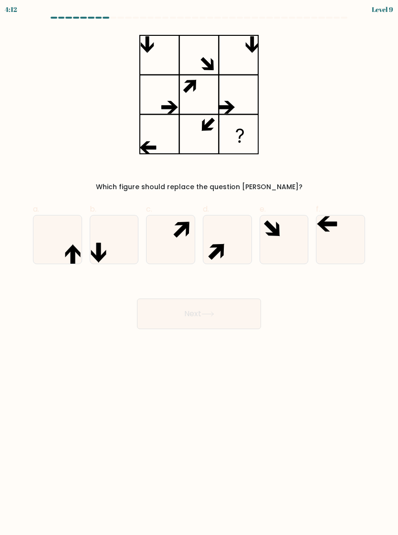
click at [75, 238] on icon at bounding box center [57, 239] width 48 height 48
click at [199, 268] on input "a." at bounding box center [199, 271] width 0 height 6
radio input "true"
click at [185, 232] on icon at bounding box center [171, 239] width 48 height 48
click at [199, 268] on input "c." at bounding box center [199, 271] width 0 height 6
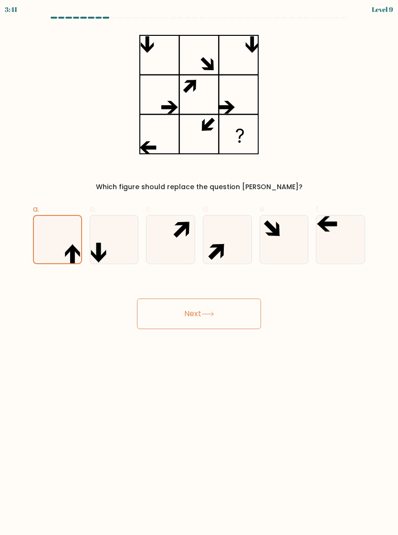
radio input "true"
click at [73, 242] on icon at bounding box center [57, 239] width 48 height 48
click at [199, 268] on input "a." at bounding box center [199, 271] width 0 height 6
radio input "true"
click at [338, 236] on icon at bounding box center [341, 239] width 48 height 48
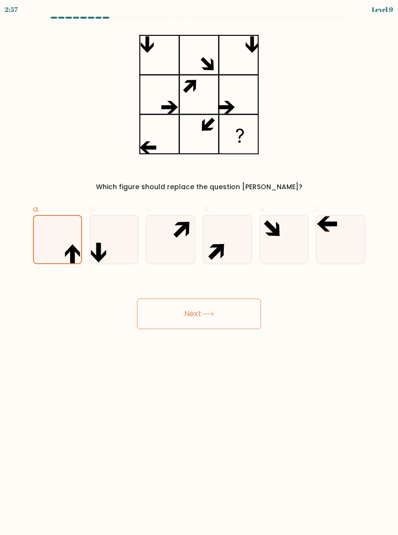
click at [200, 268] on input "f." at bounding box center [199, 271] width 0 height 6
radio input "true"
click at [240, 319] on button "Next" at bounding box center [199, 314] width 124 height 31
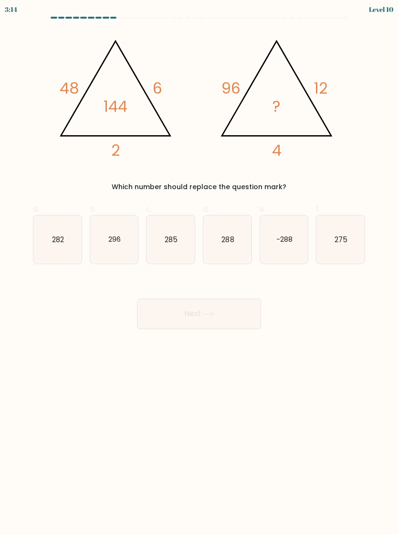
click at [228, 237] on text "288" at bounding box center [228, 239] width 12 height 10
click at [200, 268] on input "d. 288" at bounding box center [199, 271] width 0 height 6
radio input "true"
click at [232, 315] on button "Next" at bounding box center [199, 314] width 124 height 31
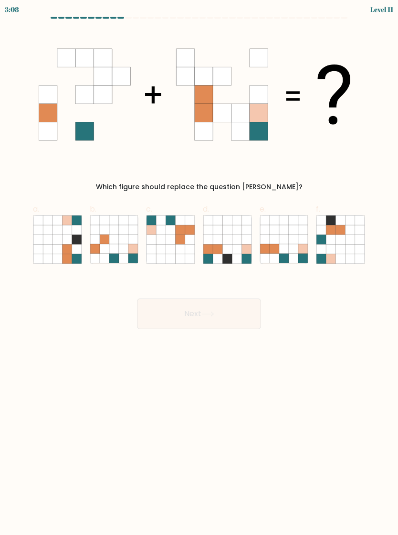
click at [298, 236] on icon at bounding box center [294, 240] width 10 height 10
click at [200, 268] on input "e." at bounding box center [199, 271] width 0 height 6
radio input "true"
click at [172, 249] on icon at bounding box center [171, 249] width 10 height 10
click at [199, 268] on input "c." at bounding box center [199, 271] width 0 height 6
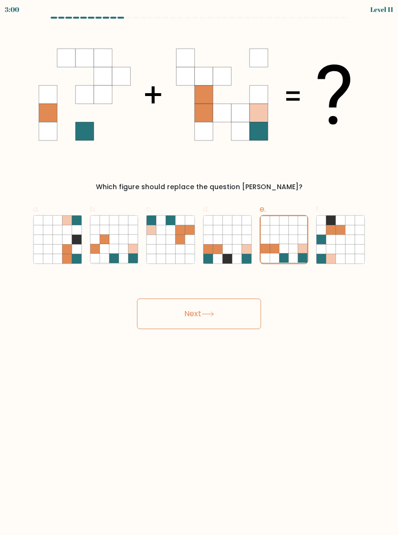
radio input "true"
click at [244, 311] on button "Next" at bounding box center [199, 314] width 124 height 31
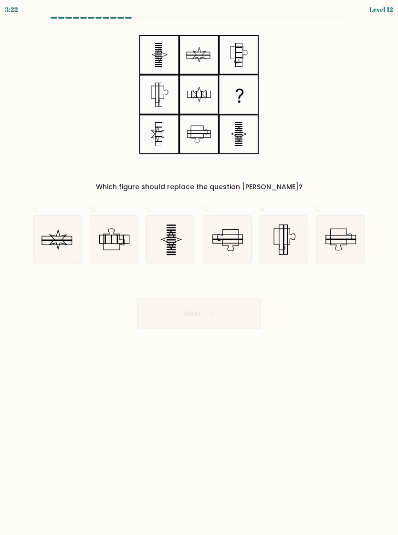
click at [183, 237] on icon at bounding box center [171, 239] width 48 height 48
click at [199, 268] on input "c." at bounding box center [199, 271] width 0 height 6
radio input "true"
click at [239, 308] on button "Next" at bounding box center [199, 314] width 124 height 31
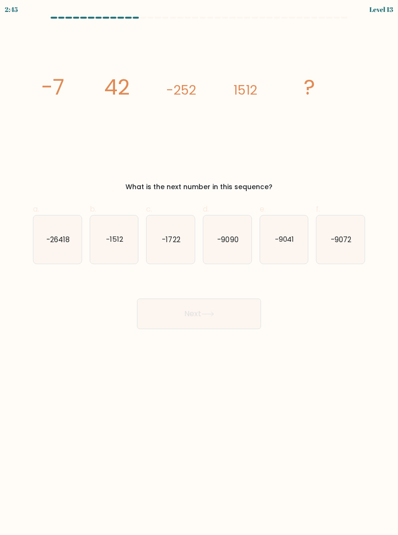
click at [120, 239] on text "-1512" at bounding box center [114, 239] width 17 height 10
click at [199, 268] on input "b. -1512" at bounding box center [199, 271] width 0 height 6
radio input "true"
click at [185, 241] on icon "-1722" at bounding box center [171, 239] width 48 height 48
click at [199, 268] on input "c. -1722" at bounding box center [199, 271] width 0 height 6
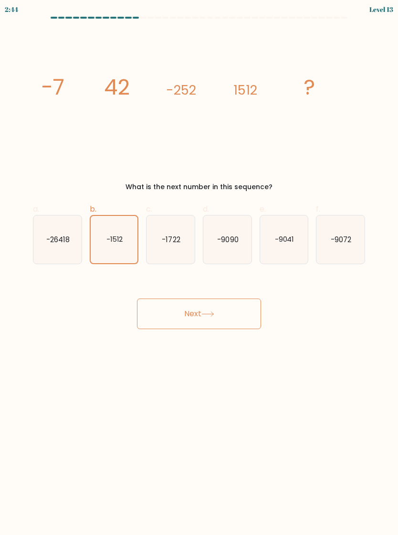
radio input "true"
click at [228, 240] on text "-9090" at bounding box center [227, 239] width 21 height 10
click at [200, 268] on input "d. -9090" at bounding box center [199, 271] width 0 height 6
radio input "true"
click at [294, 236] on text "-9041" at bounding box center [285, 239] width 20 height 10
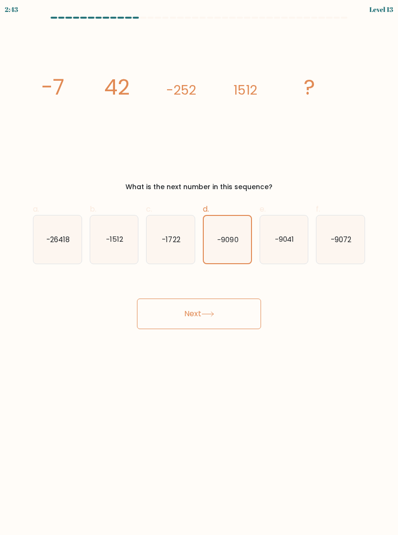
click at [200, 268] on input "e. -9041" at bounding box center [199, 271] width 0 height 6
radio input "true"
click at [349, 234] on icon "-9072" at bounding box center [341, 239] width 48 height 48
click at [200, 268] on input "f. -9072" at bounding box center [199, 271] width 0 height 6
radio input "true"
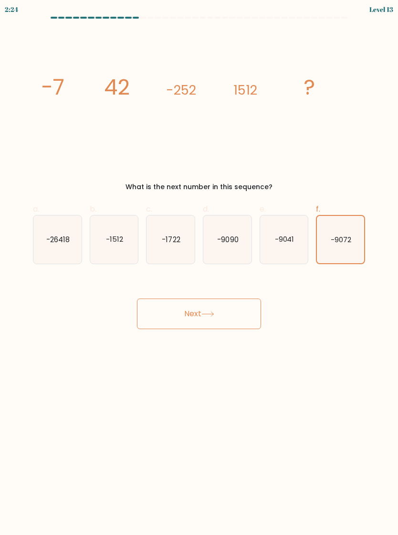
click at [240, 309] on button "Next" at bounding box center [199, 314] width 124 height 31
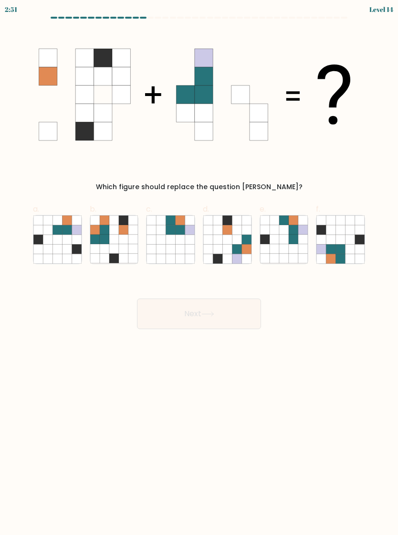
click at [347, 236] on icon at bounding box center [351, 240] width 10 height 10
click at [200, 268] on input "f." at bounding box center [199, 271] width 0 height 6
radio input "true"
click at [227, 302] on button "Next" at bounding box center [199, 314] width 124 height 31
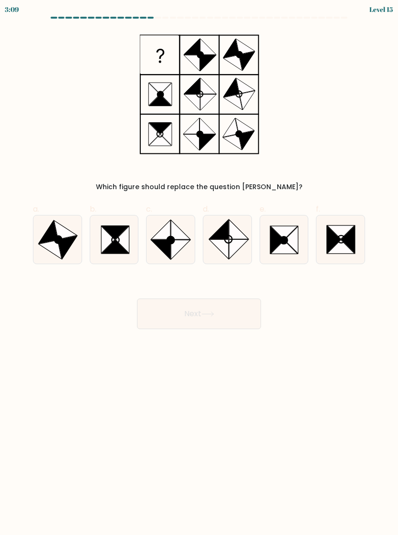
click at [119, 243] on icon at bounding box center [116, 240] width 8 height 8
click at [199, 268] on input "b." at bounding box center [199, 271] width 0 height 6
radio input "true"
click at [69, 237] on icon at bounding box center [65, 229] width 23 height 19
click at [199, 268] on input "a." at bounding box center [199, 271] width 0 height 6
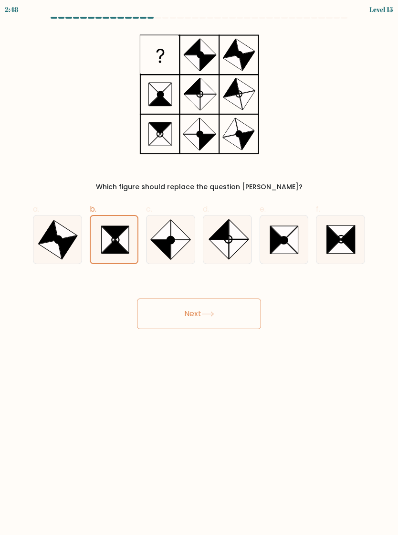
radio input "true"
click at [116, 238] on icon at bounding box center [115, 233] width 27 height 14
click at [199, 268] on input "b." at bounding box center [199, 271] width 0 height 6
radio input "true"
click at [254, 312] on button "Next" at bounding box center [199, 314] width 124 height 31
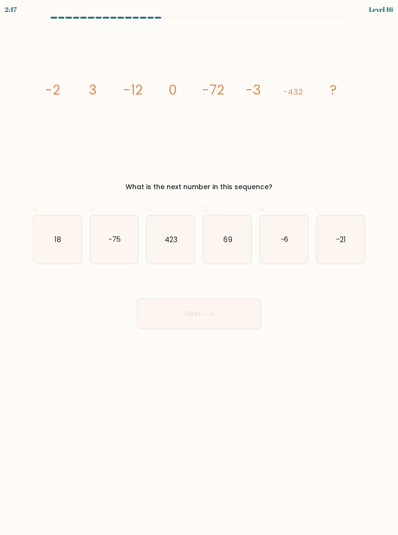
click at [297, 239] on icon "-6" at bounding box center [284, 239] width 48 height 48
click at [200, 268] on input "e. -6" at bounding box center [199, 271] width 0 height 6
radio input "true"
click at [244, 312] on button "Next" at bounding box center [199, 314] width 124 height 31
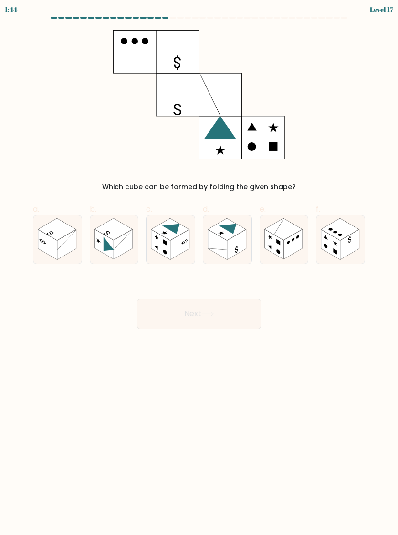
click at [131, 235] on rect at bounding box center [123, 244] width 19 height 30
click at [199, 268] on input "b." at bounding box center [199, 271] width 0 height 6
radio input "true"
click at [235, 312] on button "Next" at bounding box center [199, 314] width 124 height 31
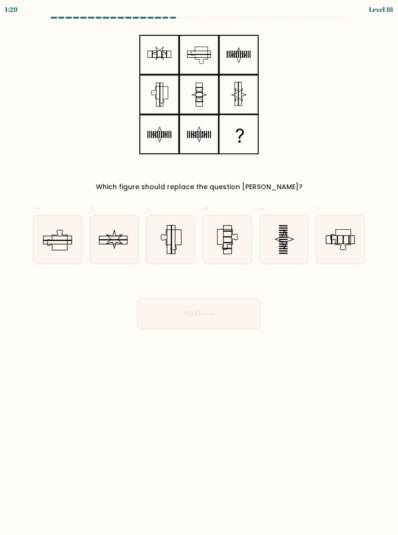
click at [73, 249] on icon at bounding box center [57, 239] width 48 height 48
click at [199, 268] on input "a." at bounding box center [199, 271] width 0 height 6
radio input "true"
click at [182, 240] on icon at bounding box center [171, 239] width 48 height 48
click at [199, 268] on input "c." at bounding box center [199, 271] width 0 height 6
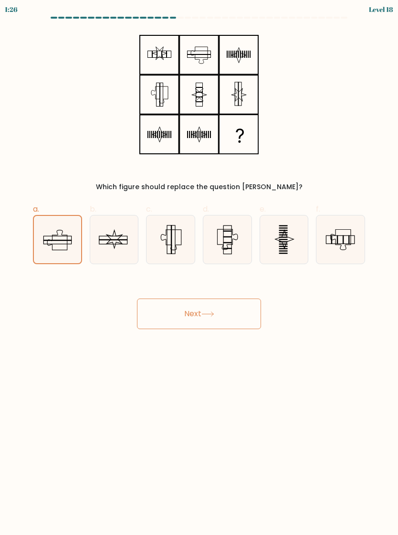
radio input "true"
click at [69, 240] on rect at bounding box center [57, 240] width 29 height 1
click at [199, 268] on input "a." at bounding box center [199, 271] width 0 height 6
radio input "true"
click at [348, 242] on icon at bounding box center [341, 239] width 48 height 48
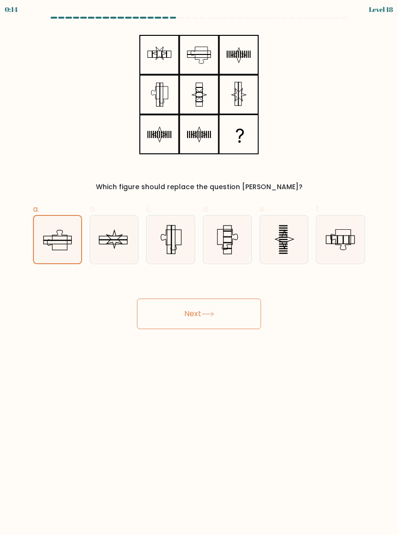
click at [200, 268] on input "f." at bounding box center [199, 271] width 0 height 6
radio input "true"
click at [239, 299] on button "Next" at bounding box center [199, 314] width 124 height 31
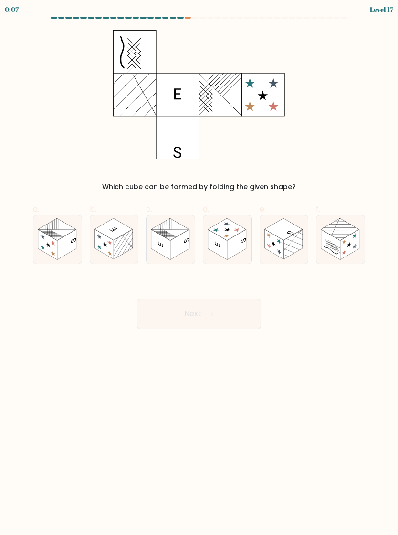
click at [67, 249] on rect at bounding box center [66, 244] width 19 height 30
click at [199, 268] on input "a." at bounding box center [199, 271] width 0 height 6
radio input "true"
click at [182, 245] on rect at bounding box center [180, 244] width 19 height 30
click at [199, 268] on input "c." at bounding box center [199, 271] width 0 height 6
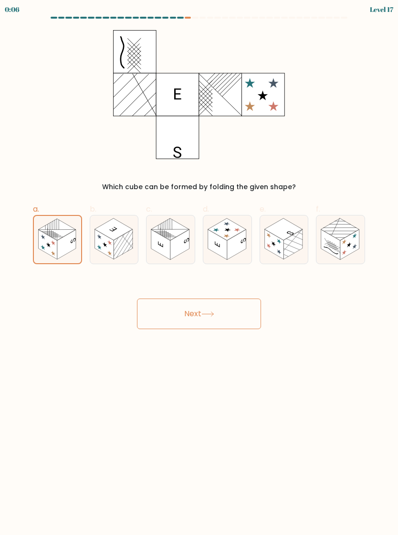
radio input "true"
click at [215, 314] on icon at bounding box center [208, 314] width 13 height 5
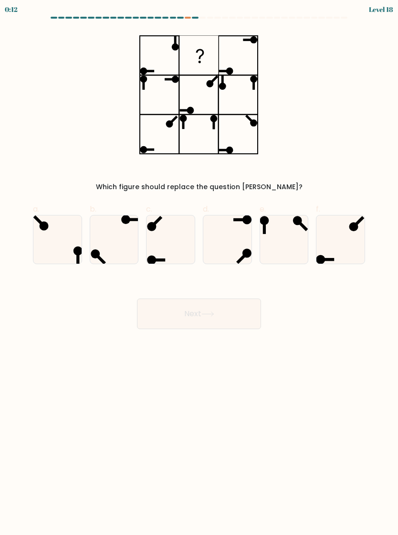
click at [241, 245] on icon at bounding box center [228, 239] width 48 height 48
click at [200, 268] on input "d." at bounding box center [199, 271] width 0 height 6
radio input "true"
click at [240, 306] on button "Next" at bounding box center [199, 314] width 124 height 31
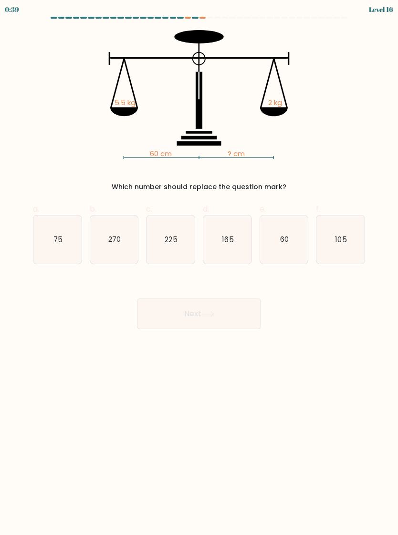
click at [229, 239] on text "165" at bounding box center [227, 239] width 11 height 10
click at [200, 268] on input "d. 165" at bounding box center [199, 271] width 0 height 6
radio input "true"
click at [230, 313] on button "Next" at bounding box center [199, 314] width 124 height 31
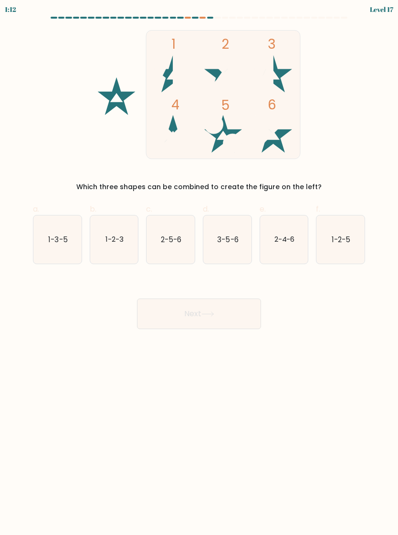
click at [128, 236] on icon "1-2-3" at bounding box center [114, 239] width 48 height 48
click at [199, 268] on input "b. 1-2-3" at bounding box center [199, 271] width 0 height 6
radio input "true"
click at [232, 310] on button "Next" at bounding box center [199, 314] width 124 height 31
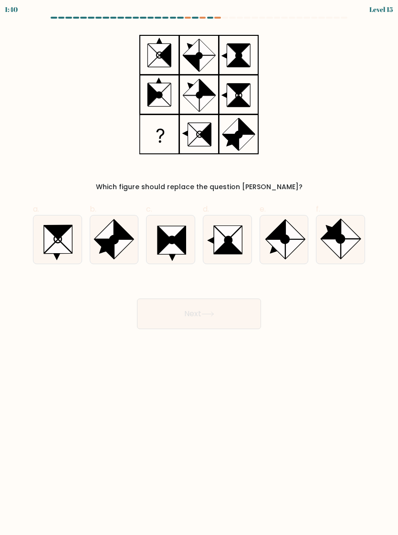
click at [342, 240] on ellipse at bounding box center [341, 239] width 12 height 12
click at [200, 268] on input "f." at bounding box center [199, 271] width 0 height 6
radio input "true"
click at [245, 316] on button "Next" at bounding box center [199, 314] width 124 height 31
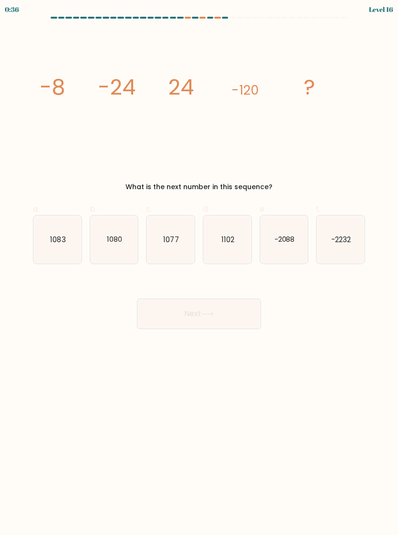
click at [117, 243] on text "1080" at bounding box center [114, 239] width 15 height 10
click at [199, 268] on input "b. 1080" at bounding box center [199, 271] width 0 height 6
radio input "true"
click at [236, 320] on button "Next" at bounding box center [199, 314] width 124 height 31
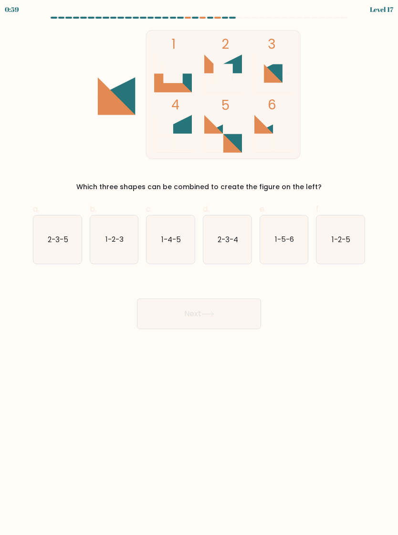
click at [56, 244] on text "2-3-5" at bounding box center [58, 239] width 21 height 10
click at [199, 268] on input "a. 2-3-5" at bounding box center [199, 271] width 0 height 6
radio input "true"
click at [103, 236] on icon "1-2-3" at bounding box center [114, 239] width 48 height 48
click at [199, 268] on input "b. 1-2-3" at bounding box center [199, 271] width 0 height 6
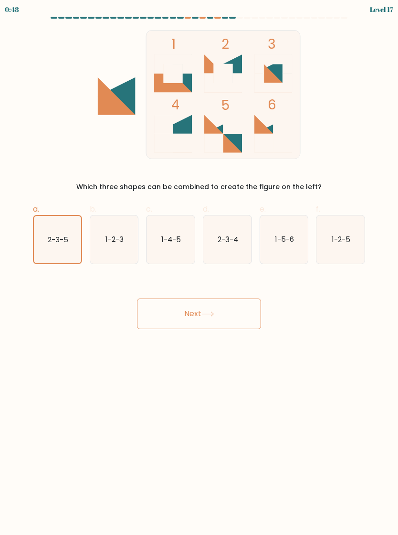
radio input "true"
click at [240, 312] on button "Next" at bounding box center [199, 314] width 124 height 31
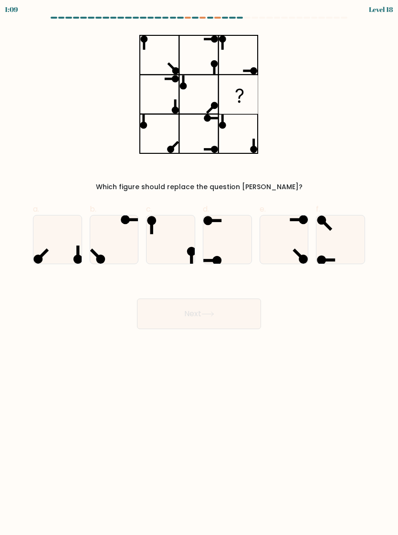
click at [73, 245] on icon at bounding box center [57, 239] width 48 height 48
click at [199, 268] on input "a." at bounding box center [199, 271] width 0 height 6
radio input "true"
click at [178, 239] on icon at bounding box center [171, 239] width 48 height 48
click at [199, 268] on input "c." at bounding box center [199, 271] width 0 height 6
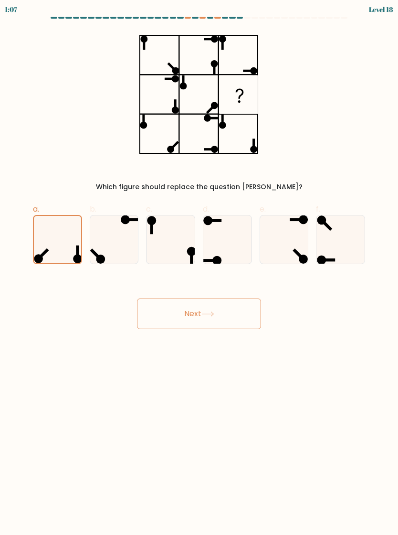
radio input "true"
click at [122, 239] on icon at bounding box center [114, 239] width 48 height 48
click at [199, 268] on input "b." at bounding box center [199, 271] width 0 height 6
radio input "true"
click at [294, 249] on icon at bounding box center [284, 239] width 48 height 48
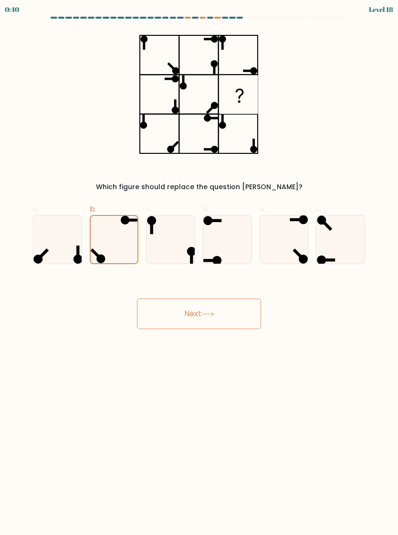
click at [200, 268] on input "e." at bounding box center [199, 271] width 0 height 6
radio input "true"
click at [238, 312] on button "Next" at bounding box center [199, 314] width 124 height 31
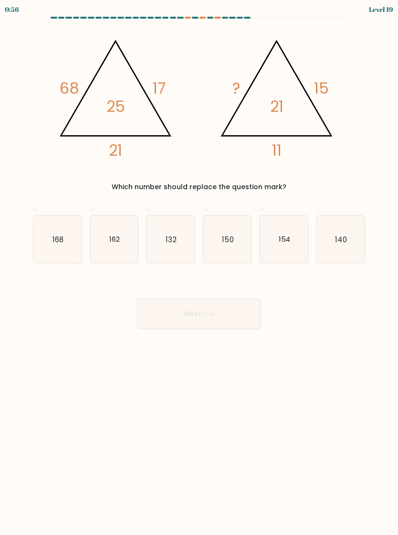
click at [228, 241] on text "150" at bounding box center [227, 239] width 11 height 10
click at [200, 268] on input "d. 150" at bounding box center [199, 271] width 0 height 6
radio input "true"
click at [225, 312] on button "Next" at bounding box center [199, 314] width 124 height 31
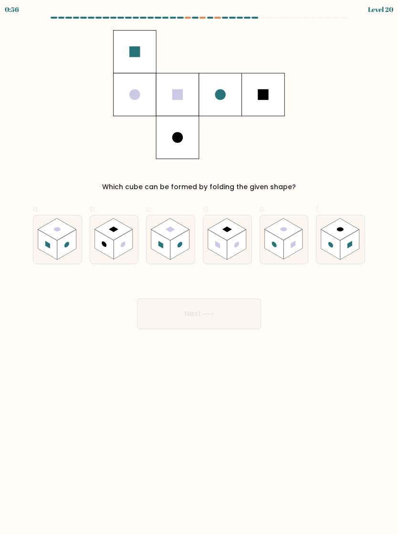
click at [45, 528] on body "0:56 Level 20" at bounding box center [199, 267] width 398 height 535
click at [183, 240] on rect at bounding box center [180, 244] width 19 height 30
click at [199, 268] on input "c." at bounding box center [199, 271] width 0 height 6
radio input "true"
click at [221, 317] on button "Next" at bounding box center [199, 314] width 124 height 31
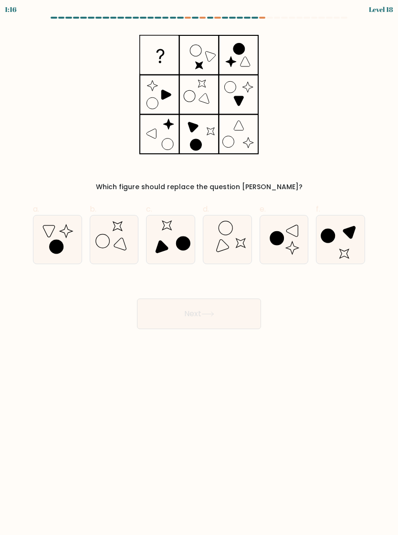
click at [73, 241] on icon at bounding box center [57, 239] width 48 height 48
click at [199, 268] on input "a." at bounding box center [199, 271] width 0 height 6
radio input "true"
click at [291, 235] on icon at bounding box center [284, 239] width 48 height 48
click at [200, 268] on input "e." at bounding box center [199, 271] width 0 height 6
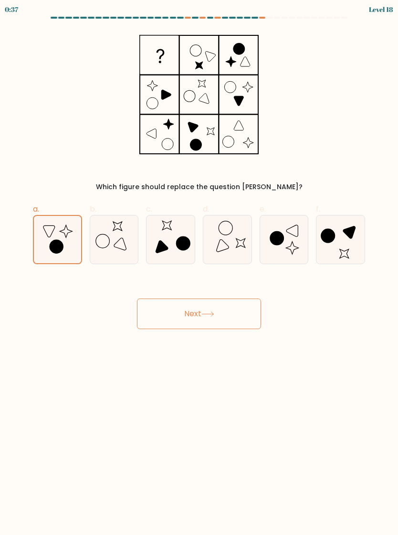
radio input "true"
click at [247, 321] on button "Next" at bounding box center [199, 314] width 124 height 31
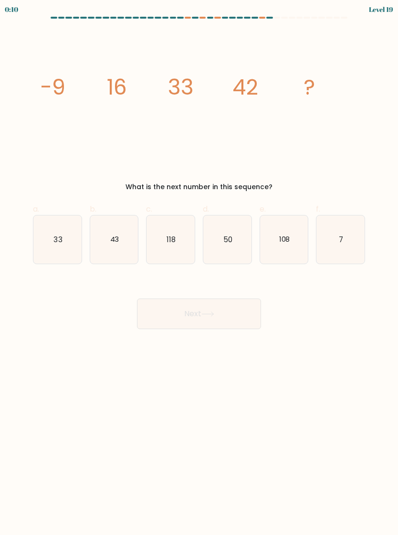
click at [285, 236] on text "108" at bounding box center [284, 239] width 11 height 10
click at [200, 268] on input "e. 108" at bounding box center [199, 271] width 0 height 6
radio input "true"
click at [245, 318] on button "Next" at bounding box center [199, 314] width 124 height 31
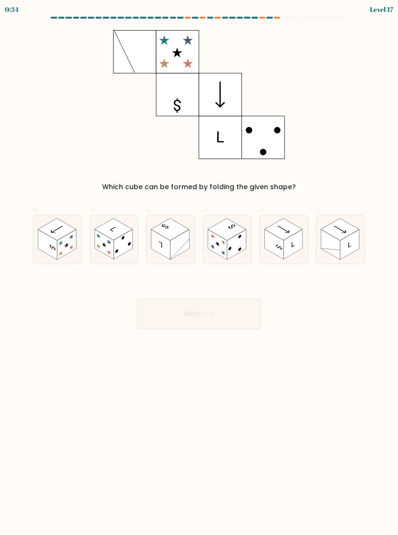
click at [291, 231] on rect at bounding box center [284, 229] width 38 height 22
click at [200, 268] on input "e." at bounding box center [199, 271] width 0 height 6
radio input "true"
click at [233, 312] on button "Next" at bounding box center [199, 314] width 124 height 31
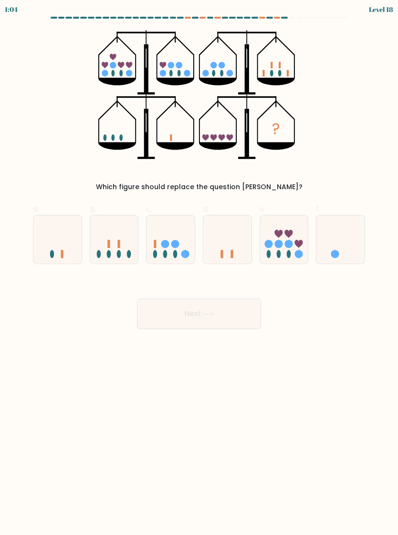
click at [341, 249] on icon at bounding box center [341, 240] width 48 height 40
click at [200, 268] on input "f." at bounding box center [199, 271] width 0 height 6
radio input "true"
click at [234, 316] on button "Next" at bounding box center [199, 314] width 124 height 31
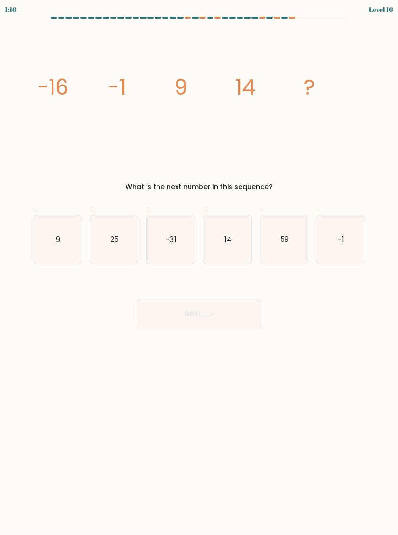
click at [235, 238] on icon "14" at bounding box center [228, 239] width 48 height 48
click at [200, 268] on input "d. 14" at bounding box center [199, 271] width 0 height 6
radio input "true"
click at [196, 311] on button "Next" at bounding box center [199, 314] width 124 height 31
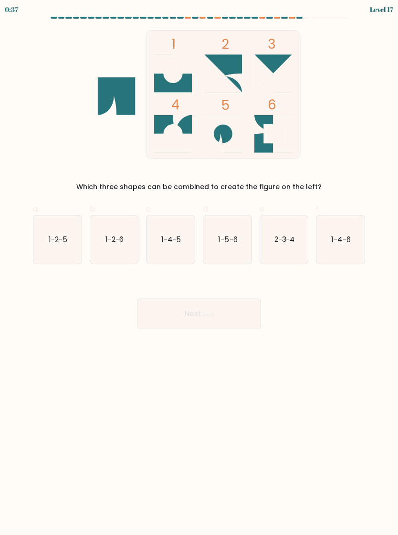
click at [347, 243] on text "1-4-6" at bounding box center [341, 239] width 19 height 10
click at [200, 268] on input "f. 1-4-6" at bounding box center [199, 271] width 0 height 6
radio input "true"
click at [236, 310] on button "Next" at bounding box center [199, 314] width 124 height 31
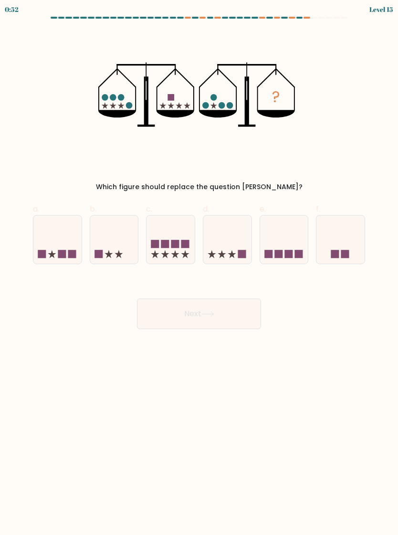
click at [232, 233] on icon at bounding box center [228, 240] width 48 height 40
click at [200, 268] on input "d." at bounding box center [199, 271] width 0 height 6
radio input "true"
click at [121, 233] on icon at bounding box center [114, 240] width 48 height 40
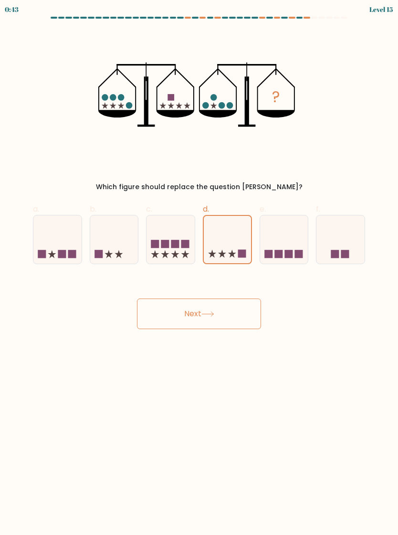
click at [199, 268] on input "b." at bounding box center [199, 271] width 0 height 6
radio input "true"
click at [236, 310] on button "Next" at bounding box center [199, 314] width 124 height 31
click at [234, 318] on button "Next" at bounding box center [199, 314] width 124 height 31
click at [214, 312] on icon at bounding box center [208, 314] width 13 height 5
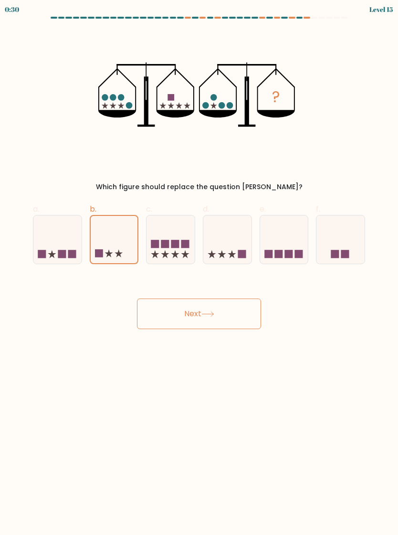
click at [209, 313] on icon at bounding box center [208, 314] width 13 height 5
click at [209, 312] on icon at bounding box center [208, 314] width 13 height 5
click at [116, 223] on icon at bounding box center [114, 239] width 47 height 39
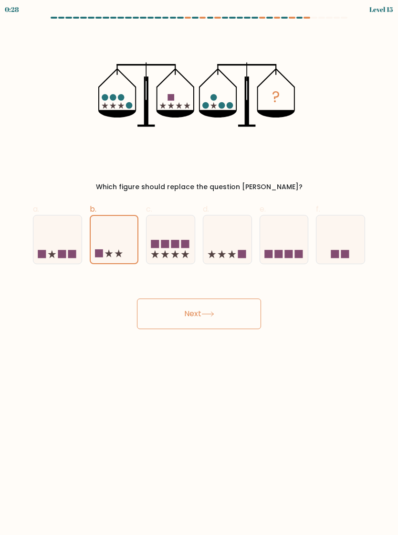
click at [199, 268] on input "b." at bounding box center [199, 271] width 0 height 6
click at [217, 299] on button "Next" at bounding box center [199, 314] width 124 height 31
click at [223, 299] on button "Next" at bounding box center [199, 314] width 124 height 31
click at [120, 245] on icon at bounding box center [114, 240] width 48 height 40
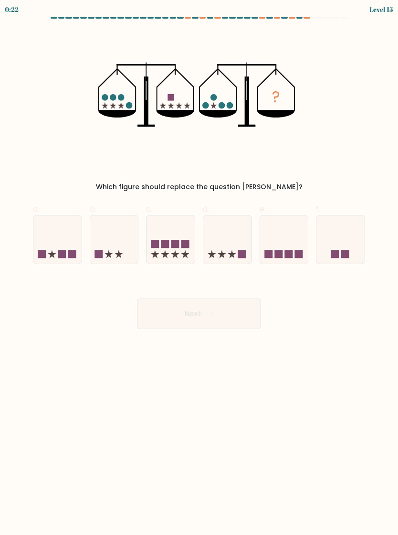
click at [199, 268] on input "b." at bounding box center [199, 271] width 0 height 6
radio input "true"
click at [231, 315] on button "Next" at bounding box center [199, 314] width 124 height 31
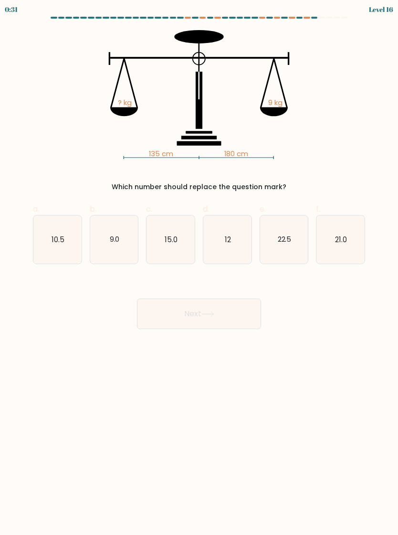
click at [168, 233] on icon "15.0" at bounding box center [171, 239] width 48 height 48
click at [199, 268] on input "c. 15.0" at bounding box center [199, 271] width 0 height 6
radio input "true"
click at [73, 238] on icon "10.5" at bounding box center [57, 239] width 48 height 48
click at [199, 268] on input "a. 10.5" at bounding box center [199, 271] width 0 height 6
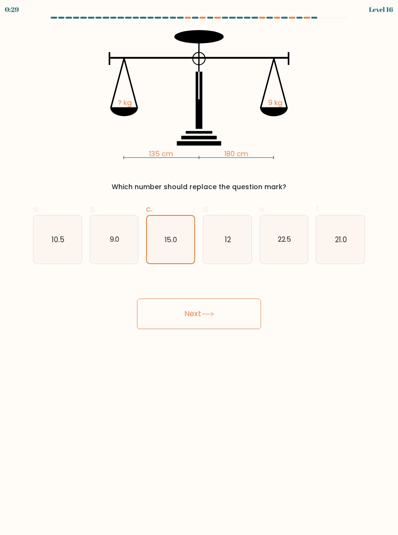
radio input "true"
click at [231, 314] on button "Next" at bounding box center [199, 314] width 124 height 31
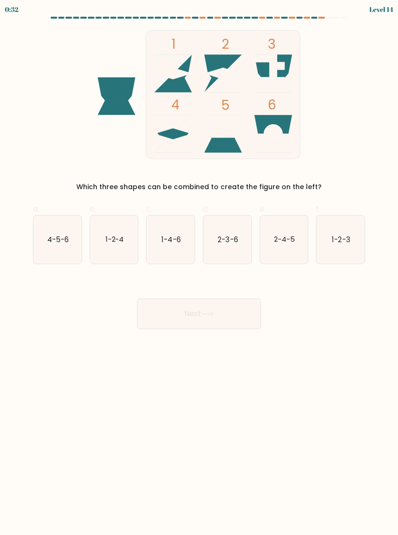
click at [120, 240] on text "1-2-4" at bounding box center [114, 239] width 19 height 10
click at [199, 268] on input "b. 1-2-4" at bounding box center [199, 271] width 0 height 6
radio input "true"
click at [210, 312] on icon at bounding box center [208, 314] width 13 height 5
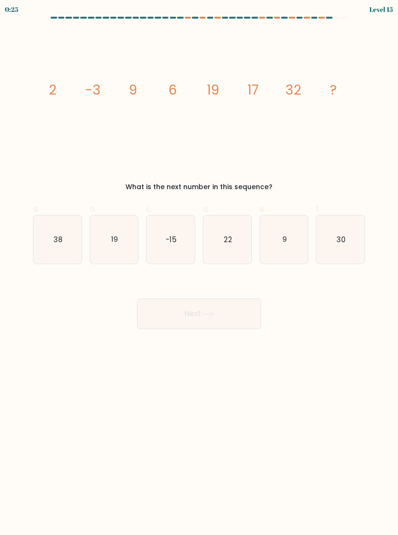
click at [337, 237] on text "30" at bounding box center [341, 239] width 9 height 10
click at [200, 268] on input "f. 30" at bounding box center [199, 271] width 0 height 6
radio input "true"
click at [239, 321] on button "Next" at bounding box center [199, 314] width 124 height 31
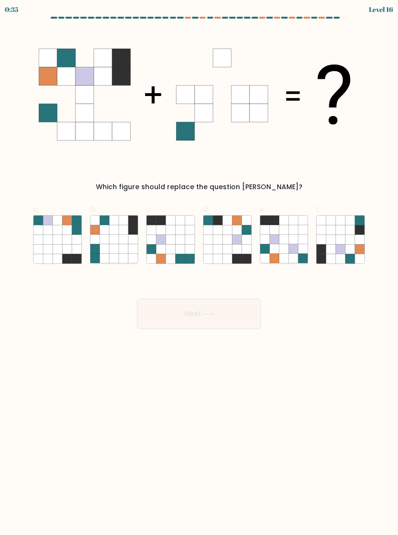
click at [184, 241] on icon at bounding box center [181, 240] width 10 height 10
click at [199, 268] on input "c." at bounding box center [199, 271] width 0 height 6
radio input "true"
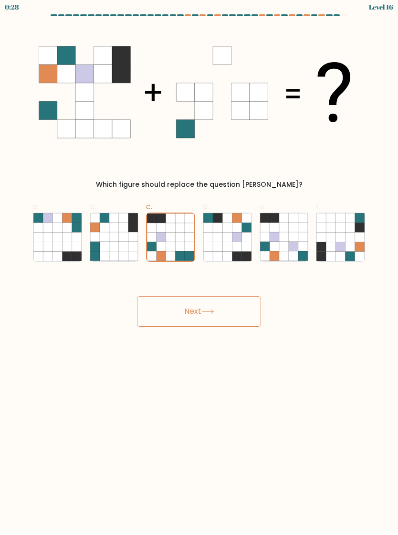
scroll to position [15, 0]
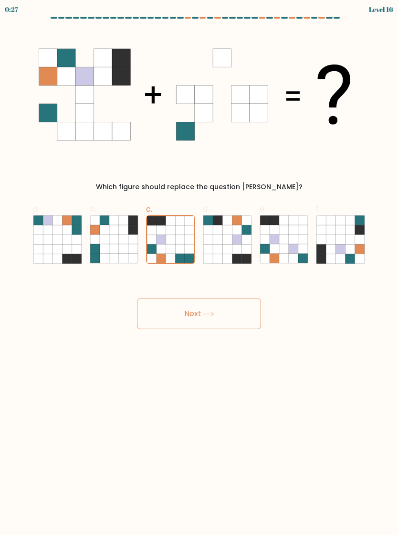
click at [246, 301] on button "Next" at bounding box center [199, 314] width 124 height 31
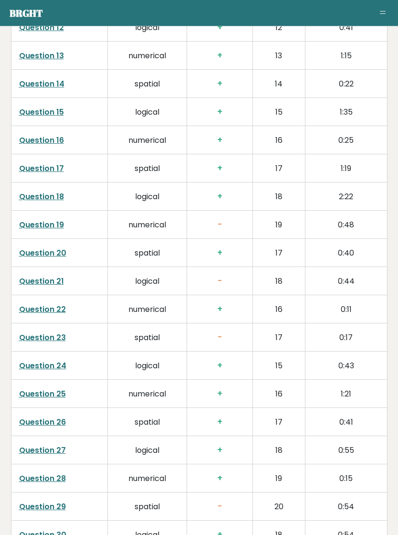
scroll to position [1883, 0]
click at [59, 219] on link "Question 19" at bounding box center [41, 224] width 45 height 11
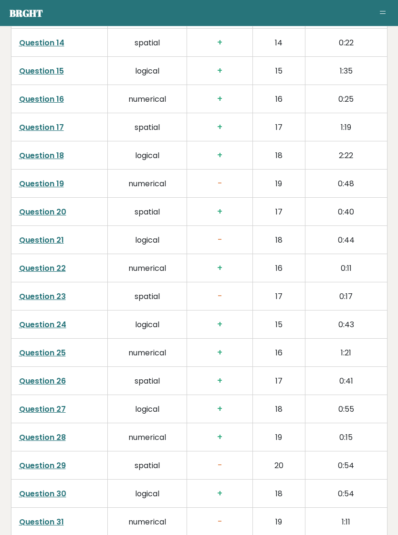
scroll to position [1926, 0]
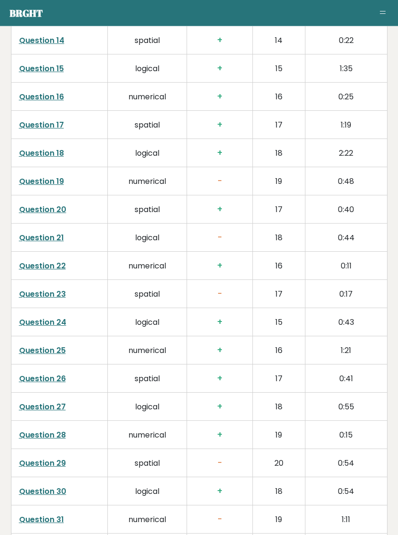
click at [52, 289] on link "Question 23" at bounding box center [42, 294] width 47 height 11
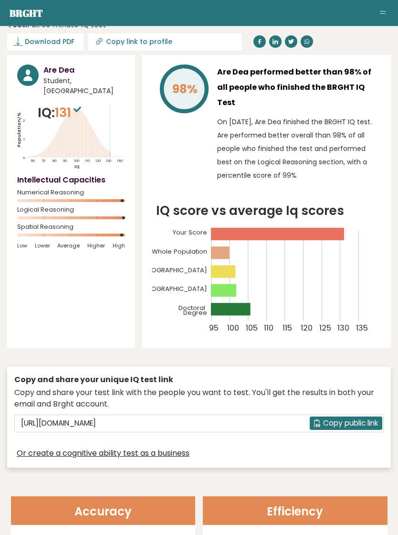
scroll to position [0, 0]
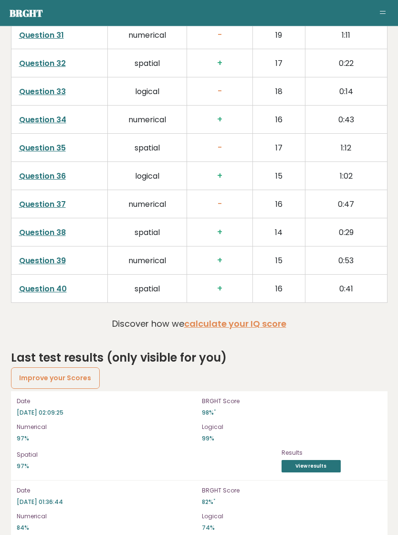
scroll to position [2430, 0]
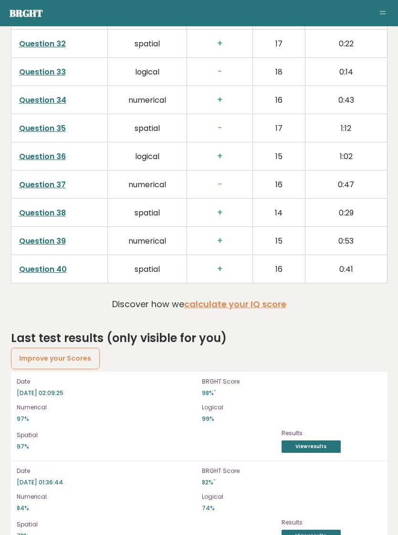
click at [81, 348] on link "Improve your Scores" at bounding box center [55, 358] width 89 height 21
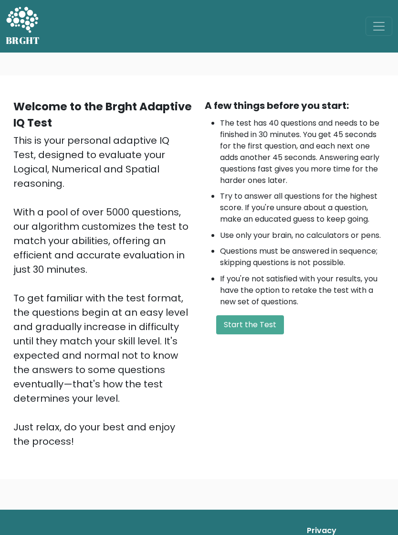
click at [269, 322] on button "Start the Test" at bounding box center [250, 324] width 68 height 19
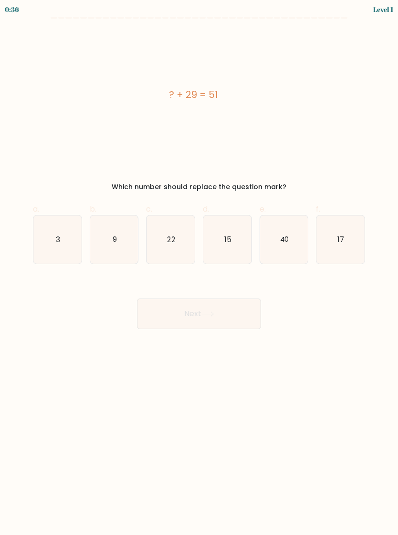
click at [177, 244] on icon "22" at bounding box center [171, 239] width 48 height 48
click at [199, 268] on input "c. 22" at bounding box center [199, 271] width 0 height 6
radio input "true"
click at [230, 318] on button "Next" at bounding box center [199, 314] width 124 height 31
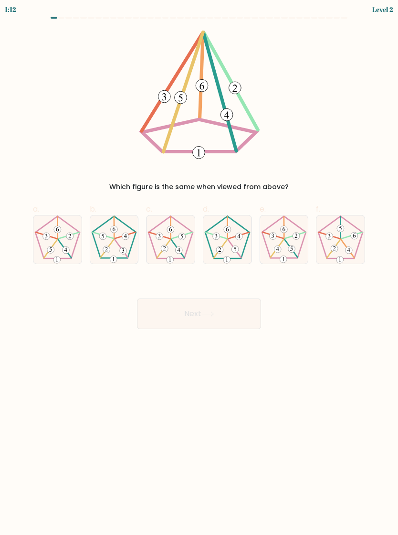
click at [55, 239] on icon at bounding box center [57, 239] width 48 height 48
click at [199, 268] on input "a." at bounding box center [199, 271] width 0 height 6
radio input "true"
click at [215, 315] on icon at bounding box center [208, 314] width 13 height 5
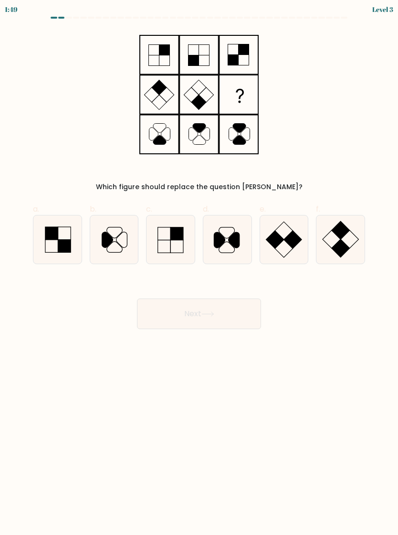
click at [338, 239] on icon at bounding box center [341, 239] width 48 height 48
click at [200, 268] on input "f." at bounding box center [199, 271] width 0 height 6
radio input "true"
click at [246, 313] on button "Next" at bounding box center [199, 314] width 124 height 31
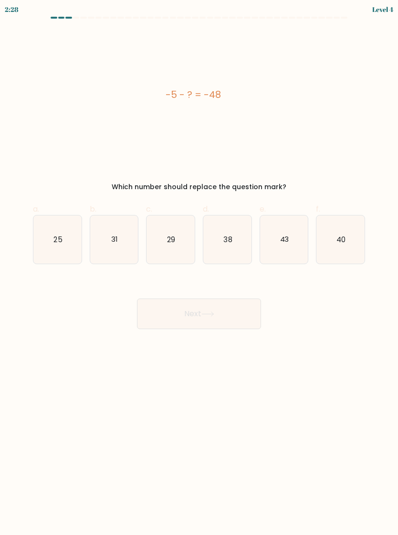
click at [293, 244] on icon "43" at bounding box center [284, 239] width 48 height 48
click at [200, 268] on input "e. 43" at bounding box center [199, 271] width 0 height 6
radio input "true"
click at [246, 313] on button "Next" at bounding box center [199, 314] width 124 height 31
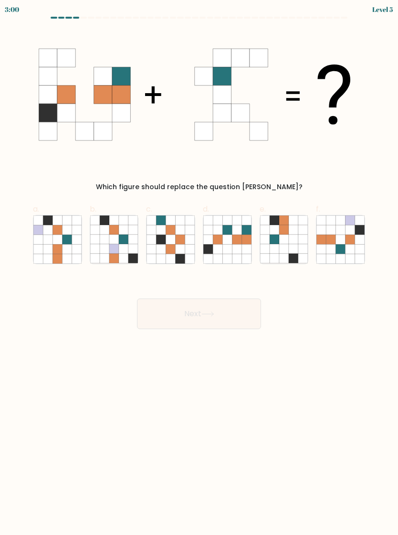
click at [241, 250] on icon at bounding box center [237, 249] width 10 height 10
click at [200, 268] on input "d." at bounding box center [199, 271] width 0 height 6
radio input "true"
click at [245, 313] on button "Next" at bounding box center [199, 314] width 124 height 31
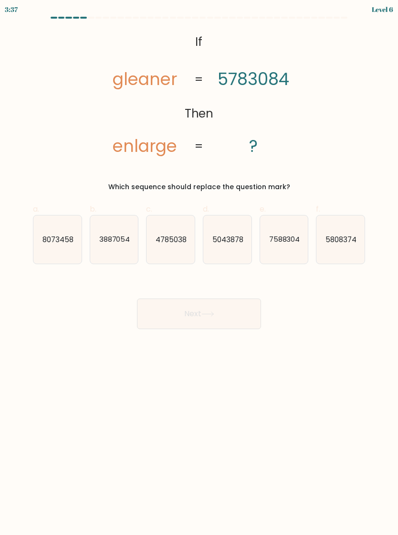
click at [72, 235] on text "8073458" at bounding box center [58, 239] width 31 height 10
click at [199, 268] on input "a. 8073458" at bounding box center [199, 271] width 0 height 6
radio input "true"
click at [128, 233] on icon "3887054" at bounding box center [114, 239] width 48 height 48
click at [199, 268] on input "b. 3887054" at bounding box center [199, 271] width 0 height 6
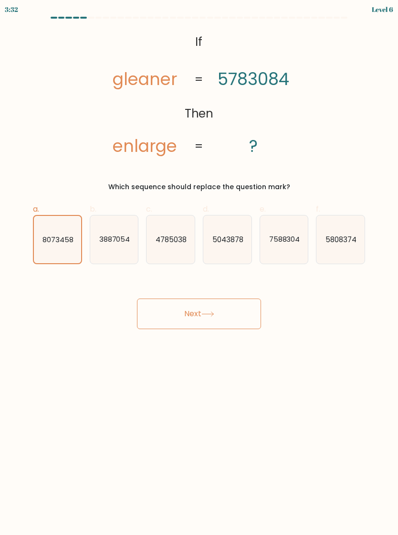
radio input "true"
click at [56, 229] on icon "8073458" at bounding box center [57, 239] width 48 height 48
click at [199, 268] on input "a. 8073458" at bounding box center [199, 271] width 0 height 6
radio input "true"
click at [236, 314] on button "Next" at bounding box center [199, 314] width 124 height 31
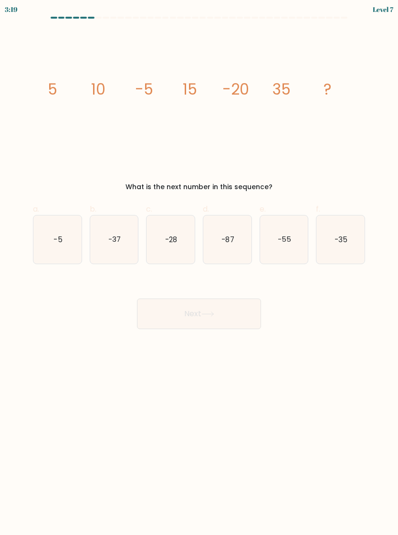
click at [287, 234] on icon "-55" at bounding box center [284, 239] width 48 height 48
click at [200, 268] on input "e. -55" at bounding box center [199, 271] width 0 height 6
radio input "true"
click at [240, 301] on button "Next" at bounding box center [199, 314] width 124 height 31
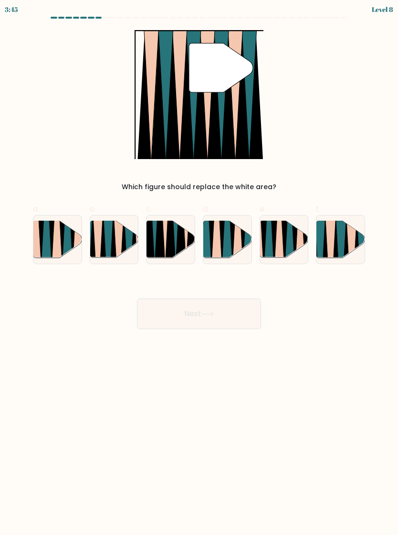
click at [350, 234] on icon at bounding box center [351, 260] width 11 height 97
click at [200, 268] on input "f." at bounding box center [199, 271] width 0 height 6
radio input "true"
click at [246, 311] on button "Next" at bounding box center [199, 314] width 124 height 31
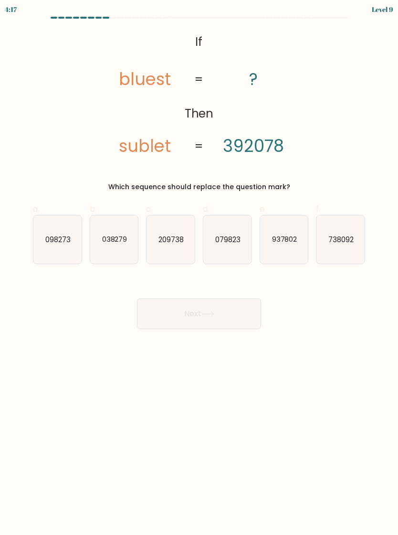
click at [179, 237] on text "209738" at bounding box center [171, 239] width 25 height 10
click at [199, 268] on input "c. 209738" at bounding box center [199, 271] width 0 height 6
radio input "true"
click at [235, 313] on button "Next" at bounding box center [199, 314] width 124 height 31
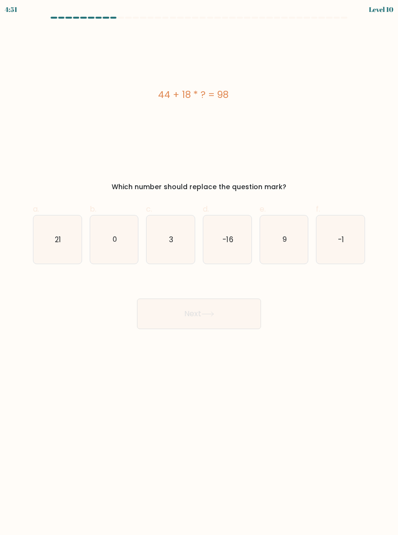
click at [171, 235] on text "3" at bounding box center [171, 239] width 4 height 10
click at [199, 268] on input "c. 3" at bounding box center [199, 271] width 0 height 6
radio input "true"
click at [231, 313] on button "Next" at bounding box center [199, 314] width 124 height 31
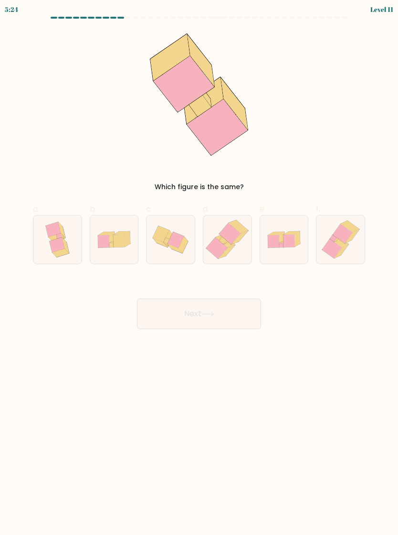
click at [232, 239] on icon at bounding box center [229, 233] width 21 height 21
click at [200, 268] on input "d." at bounding box center [199, 271] width 0 height 6
radio input "true"
click at [237, 318] on button "Next" at bounding box center [199, 314] width 124 height 31
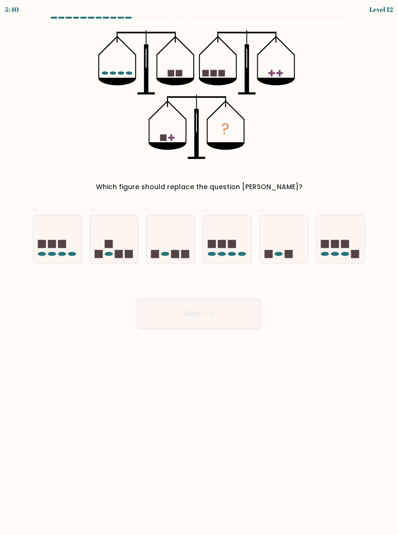
click at [118, 248] on icon at bounding box center [114, 240] width 48 height 40
click at [199, 268] on input "b." at bounding box center [199, 271] width 0 height 6
radio input "true"
click at [239, 238] on icon at bounding box center [228, 240] width 48 height 40
click at [200, 268] on input "d." at bounding box center [199, 271] width 0 height 6
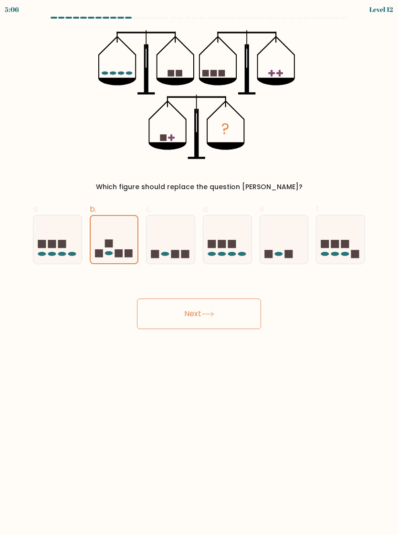
radio input "true"
click at [344, 241] on rect at bounding box center [346, 244] width 8 height 8
click at [200, 268] on input "f." at bounding box center [199, 271] width 0 height 6
radio input "true"
click at [129, 244] on icon at bounding box center [114, 240] width 48 height 40
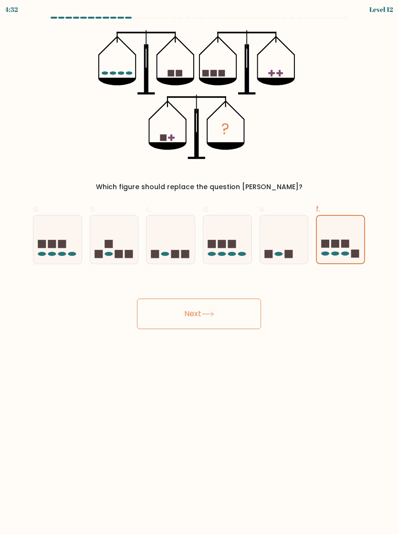
click at [199, 268] on input "b." at bounding box center [199, 271] width 0 height 6
radio input "true"
click at [285, 244] on icon at bounding box center [284, 240] width 48 height 40
click at [200, 268] on input "e." at bounding box center [199, 271] width 0 height 6
radio input "true"
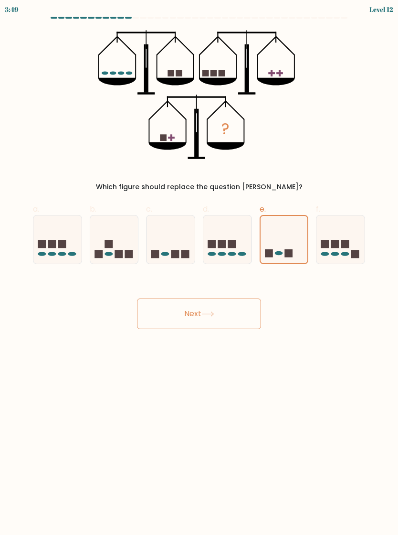
click at [236, 232] on icon at bounding box center [228, 240] width 48 height 40
click at [200, 268] on input "d." at bounding box center [199, 271] width 0 height 6
radio input "true"
click at [290, 237] on icon at bounding box center [284, 240] width 48 height 40
click at [200, 268] on input "e." at bounding box center [199, 271] width 0 height 6
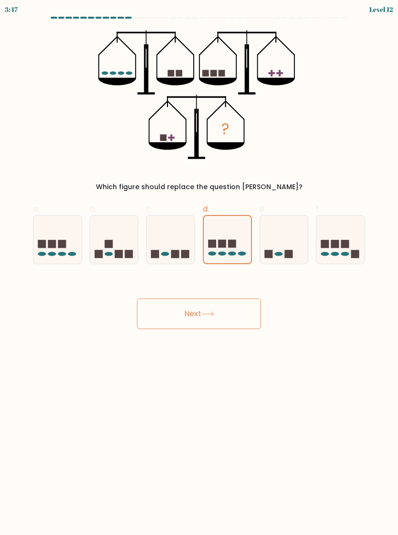
radio input "true"
click at [74, 240] on icon at bounding box center [57, 240] width 48 height 40
click at [199, 268] on input "a." at bounding box center [199, 271] width 0 height 6
radio input "true"
click at [128, 240] on icon at bounding box center [114, 240] width 48 height 40
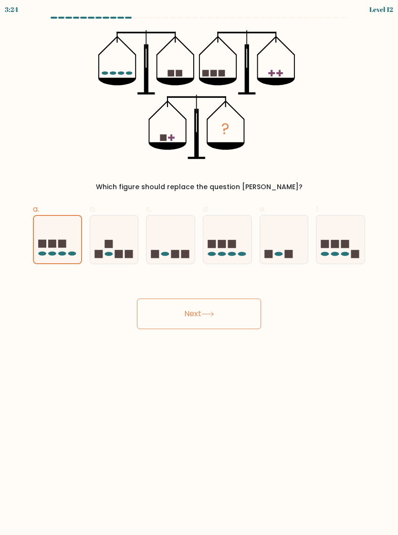
click at [199, 268] on input "b." at bounding box center [199, 271] width 0 height 6
radio input "true"
click at [286, 250] on rect at bounding box center [289, 254] width 8 height 8
click at [200, 268] on input "e." at bounding box center [199, 271] width 0 height 6
radio input "true"
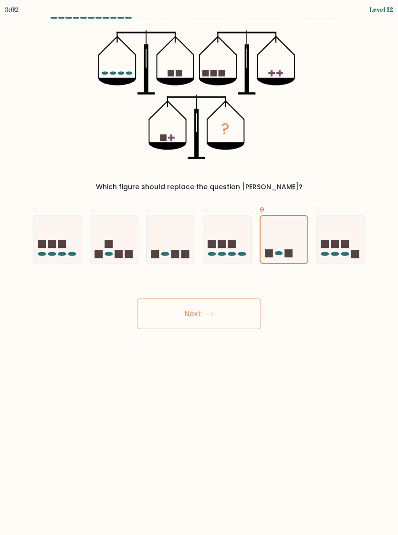
click at [239, 312] on button "Next" at bounding box center [199, 314] width 124 height 31
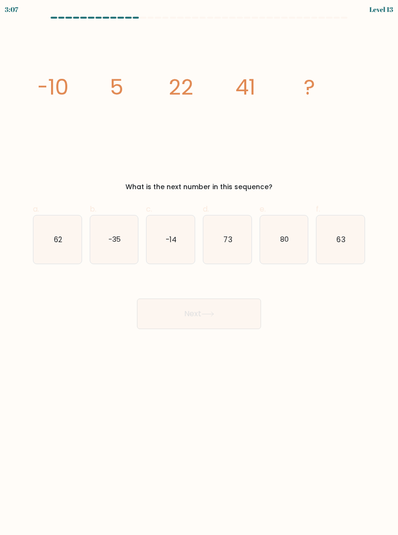
click at [69, 237] on icon "62" at bounding box center [57, 239] width 48 height 48
click at [199, 268] on input "a. 62" at bounding box center [199, 271] width 0 height 6
radio input "true"
click at [184, 326] on button "Next" at bounding box center [199, 314] width 124 height 31
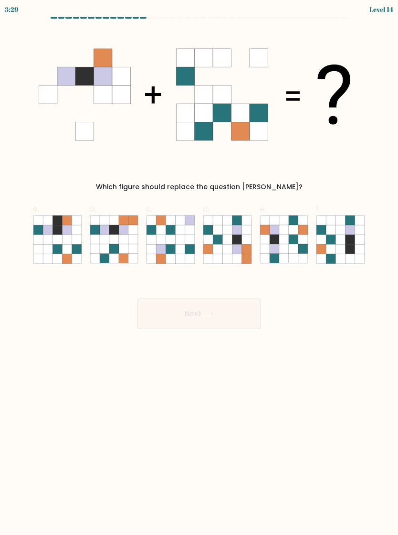
click at [295, 236] on icon at bounding box center [294, 240] width 10 height 10
click at [200, 268] on input "e." at bounding box center [199, 271] width 0 height 6
radio input "true"
click at [220, 315] on button "Next" at bounding box center [199, 314] width 124 height 31
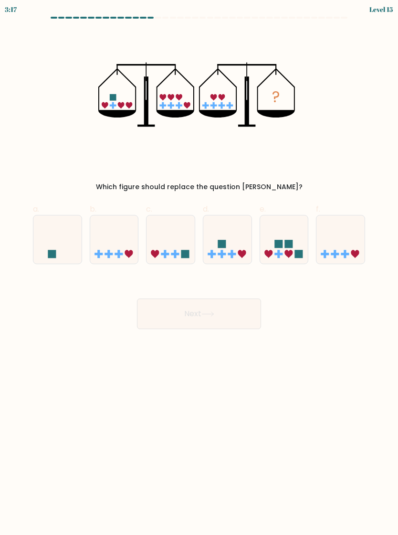
click at [180, 240] on icon at bounding box center [171, 240] width 48 height 40
click at [199, 268] on input "c." at bounding box center [199, 271] width 0 height 6
radio input "true"
click at [251, 320] on button "Next" at bounding box center [199, 314] width 124 height 31
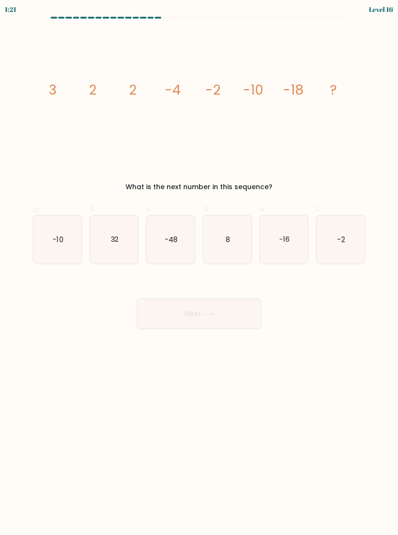
click at [295, 229] on icon "-16" at bounding box center [284, 239] width 48 height 48
click at [200, 268] on input "e. -16" at bounding box center [199, 271] width 0 height 6
radio input "true"
click at [237, 313] on button "Next" at bounding box center [199, 314] width 124 height 31
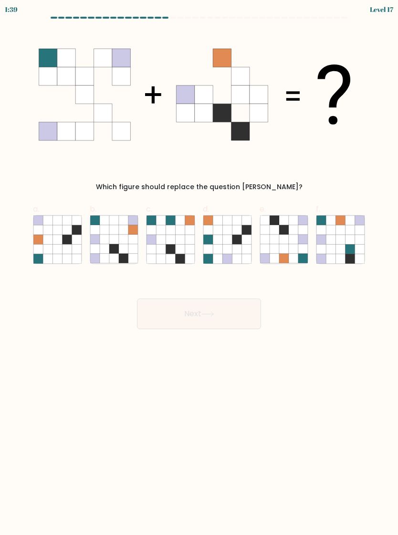
click at [282, 236] on icon at bounding box center [284, 240] width 10 height 10
click at [200, 268] on input "e." at bounding box center [199, 271] width 0 height 6
radio input "true"
click at [237, 304] on button "Next" at bounding box center [199, 314] width 124 height 31
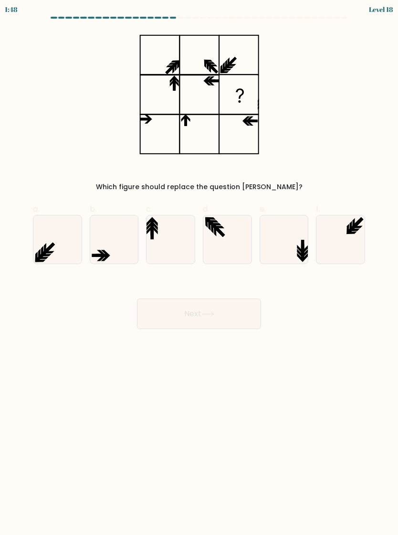
click at [175, 244] on icon at bounding box center [171, 239] width 48 height 48
click at [199, 268] on input "c." at bounding box center [199, 271] width 0 height 6
radio input "true"
click at [236, 229] on icon at bounding box center [228, 239] width 48 height 48
click at [200, 268] on input "d." at bounding box center [199, 271] width 0 height 6
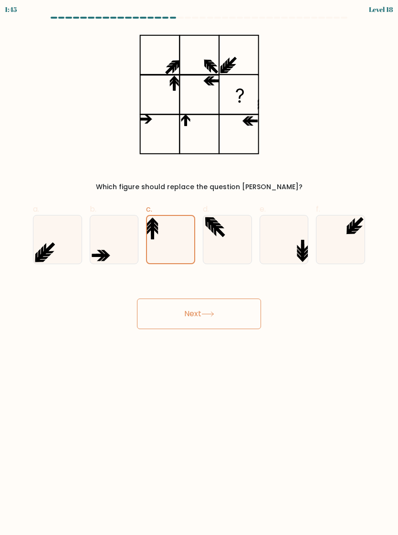
radio input "true"
click at [120, 232] on icon at bounding box center [114, 239] width 48 height 48
click at [199, 268] on input "b." at bounding box center [199, 271] width 0 height 6
radio input "true"
click at [181, 228] on icon at bounding box center [171, 239] width 48 height 48
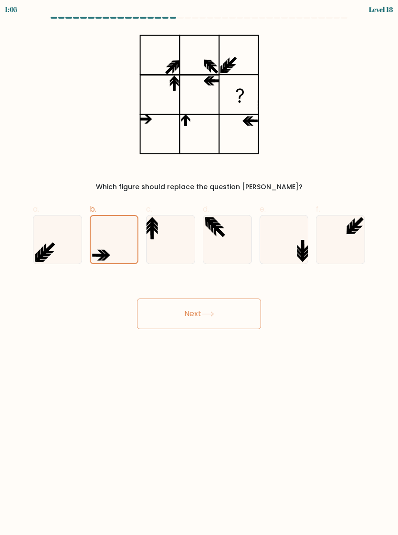
click at [199, 268] on input "c." at bounding box center [199, 271] width 0 height 6
radio input "true"
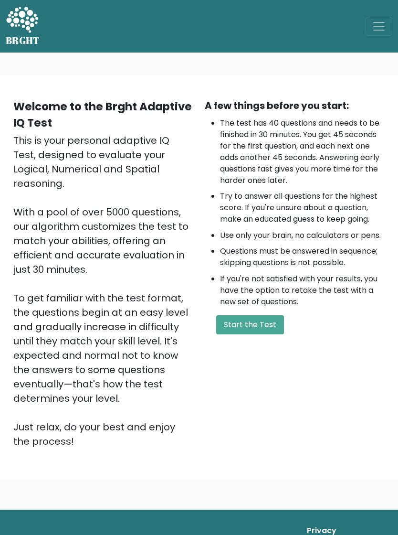
click at [260, 325] on button "Start the Test" at bounding box center [250, 324] width 68 height 19
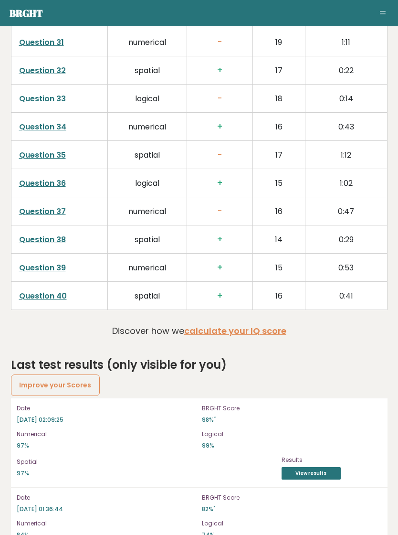
scroll to position [2430, 0]
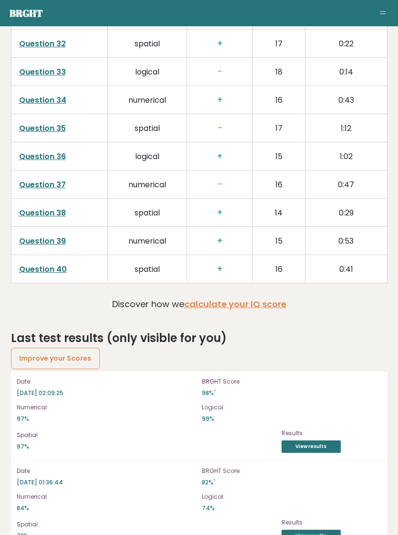
click at [69, 348] on link "Improve your Scores" at bounding box center [55, 358] width 89 height 21
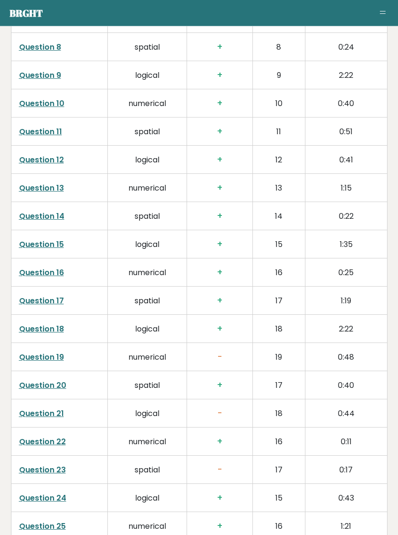
scroll to position [1700, 0]
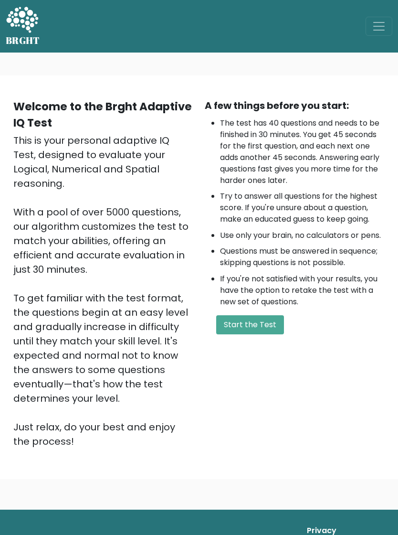
click at [274, 316] on button "Start the Test" at bounding box center [250, 324] width 68 height 19
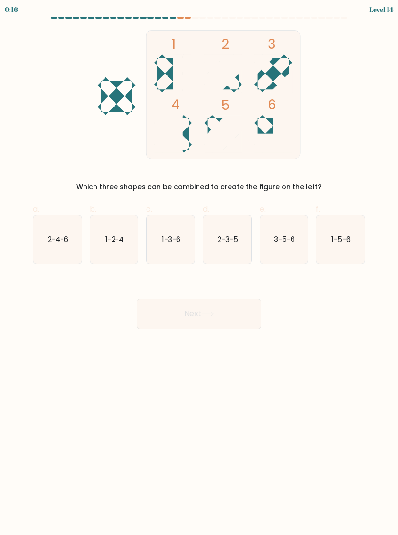
click at [65, 239] on text "2-4-6" at bounding box center [58, 239] width 21 height 10
click at [199, 268] on input "a. 2-4-6" at bounding box center [199, 271] width 0 height 6
radio input "true"
click at [174, 304] on button "Next" at bounding box center [199, 314] width 124 height 31
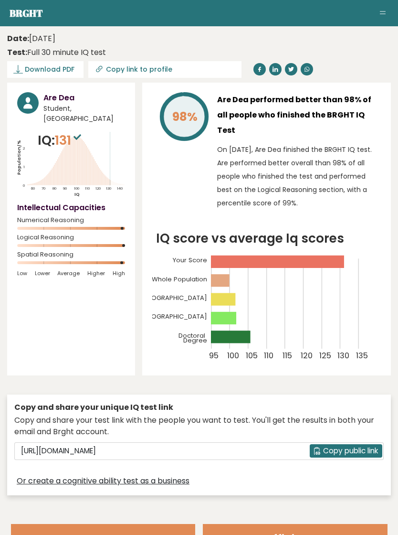
scroll to position [1366, 0]
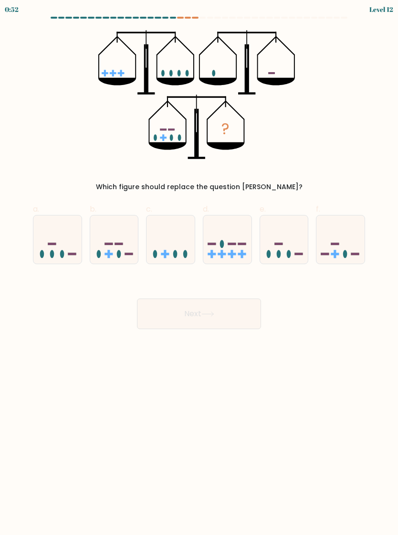
scroll to position [15, 0]
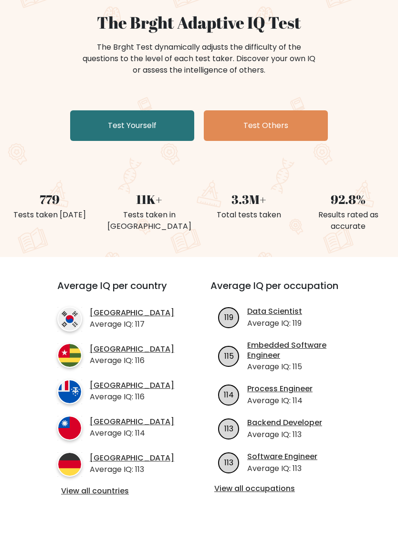
scroll to position [86, 0]
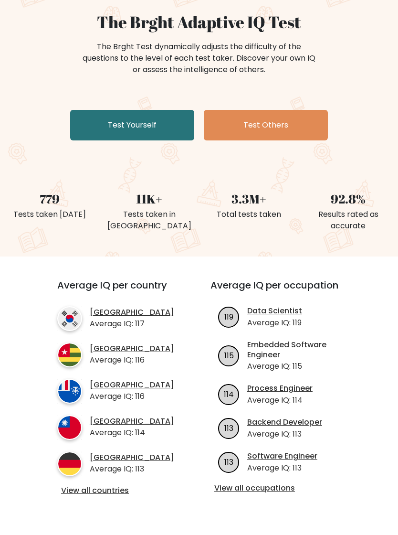
click at [278, 485] on link "View all occupations" at bounding box center [282, 489] width 134 height 10
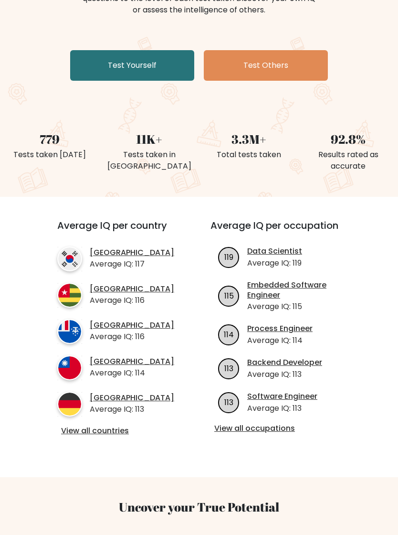
scroll to position [141, 0]
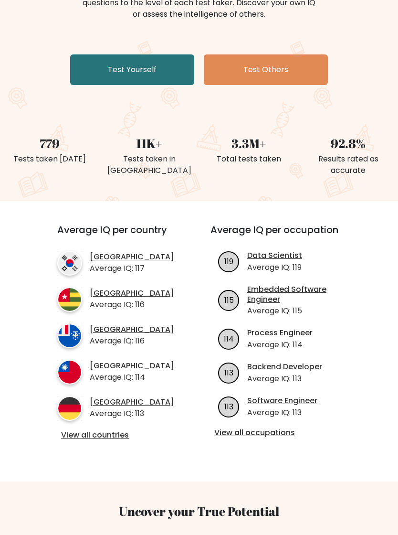
click at [164, 80] on link "Test Yourself" at bounding box center [132, 70] width 124 height 31
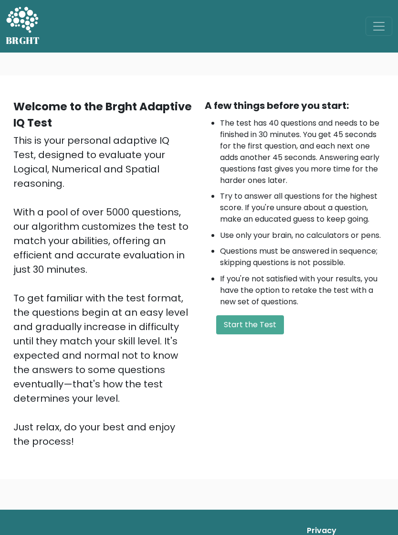
click at [268, 327] on button "Start the Test" at bounding box center [250, 324] width 68 height 19
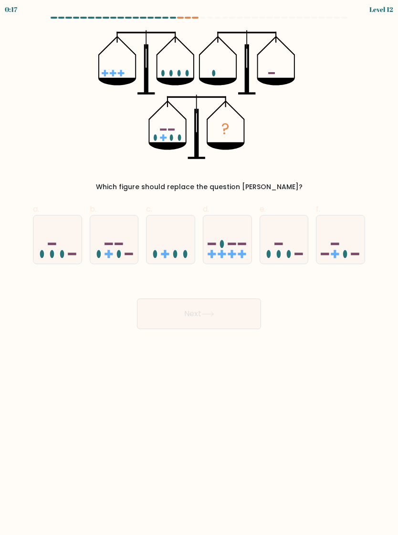
click at [234, 240] on icon at bounding box center [228, 240] width 48 height 40
click at [200, 268] on input "d." at bounding box center [199, 271] width 0 height 6
radio input "true"
click at [235, 314] on button "Next" at bounding box center [199, 314] width 124 height 31
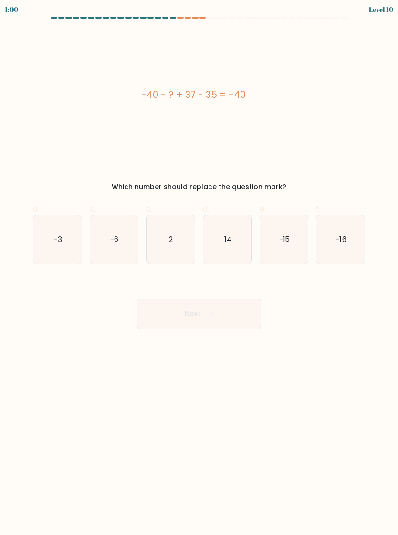
click at [236, 238] on icon "14" at bounding box center [228, 239] width 48 height 48
click at [200, 268] on input "d. 14" at bounding box center [199, 271] width 0 height 6
radio input "true"
click at [241, 315] on button "Next" at bounding box center [199, 314] width 124 height 31
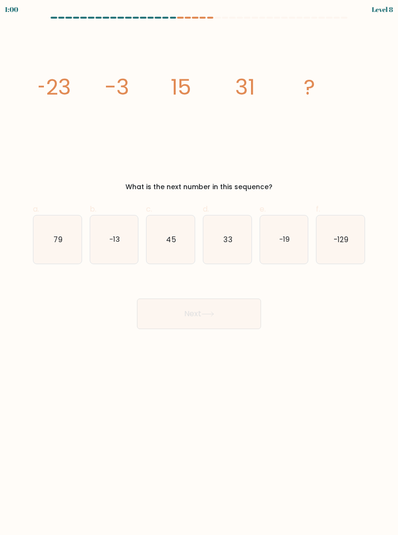
click at [238, 239] on icon "33" at bounding box center [228, 239] width 48 height 48
click at [200, 268] on input "d. 33" at bounding box center [199, 271] width 0 height 6
radio input "true"
click at [241, 310] on button "Next" at bounding box center [199, 314] width 124 height 31
click at [240, 237] on icon "94" at bounding box center [228, 239] width 48 height 48
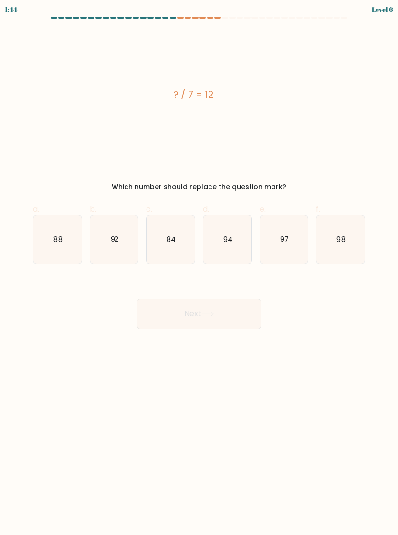
click at [200, 268] on input "d. 94" at bounding box center [199, 271] width 0 height 6
radio input "true"
click at [246, 312] on button "Next" at bounding box center [199, 314] width 124 height 31
click at [241, 239] on icon "13" at bounding box center [228, 239] width 48 height 48
click at [200, 268] on input "d. 13" at bounding box center [199, 271] width 0 height 6
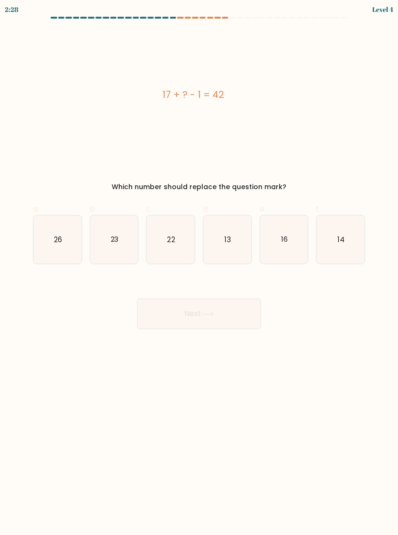
radio input "true"
click at [247, 309] on button "Next" at bounding box center [199, 314] width 124 height 31
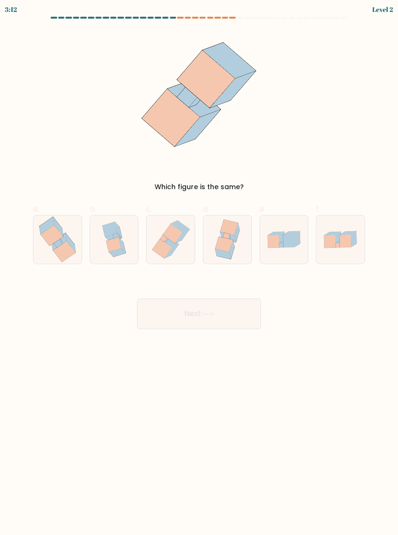
click at [241, 243] on icon at bounding box center [227, 239] width 37 height 48
click at [200, 268] on input "d." at bounding box center [199, 271] width 0 height 6
radio input "true"
click at [248, 301] on button "Next" at bounding box center [199, 314] width 124 height 31
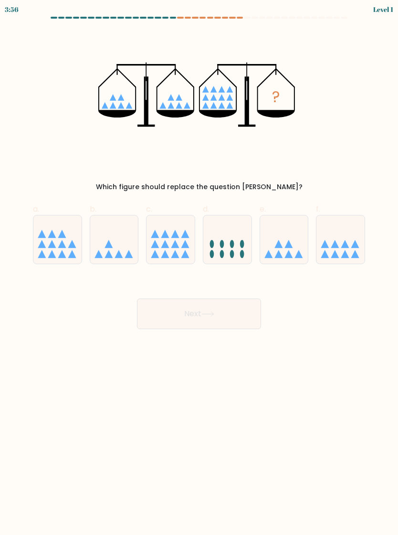
click at [241, 240] on icon at bounding box center [228, 240] width 48 height 40
click at [200, 268] on input "d." at bounding box center [199, 271] width 0 height 6
radio input "true"
click at [245, 309] on button "Next" at bounding box center [199, 314] width 124 height 31
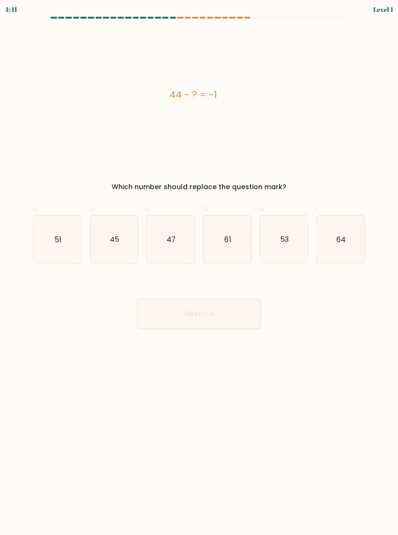
click at [242, 243] on icon "61" at bounding box center [228, 239] width 48 height 48
click at [200, 268] on input "d. 61" at bounding box center [199, 271] width 0 height 6
radio input "true"
click at [248, 311] on button "Next" at bounding box center [199, 314] width 124 height 31
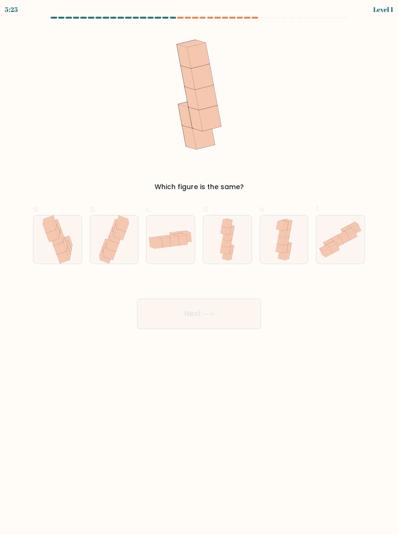
click at [237, 240] on icon at bounding box center [227, 239] width 19 height 48
click at [200, 268] on input "d." at bounding box center [199, 271] width 0 height 6
radio input "true"
click at [247, 311] on button "Next" at bounding box center [199, 314] width 124 height 31
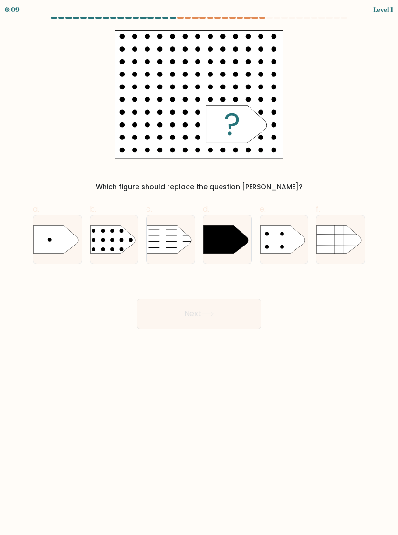
click at [242, 239] on icon at bounding box center [226, 240] width 45 height 28
click at [200, 268] on input "d." at bounding box center [199, 271] width 0 height 6
radio input "true"
click at [246, 301] on button "Next" at bounding box center [199, 314] width 124 height 31
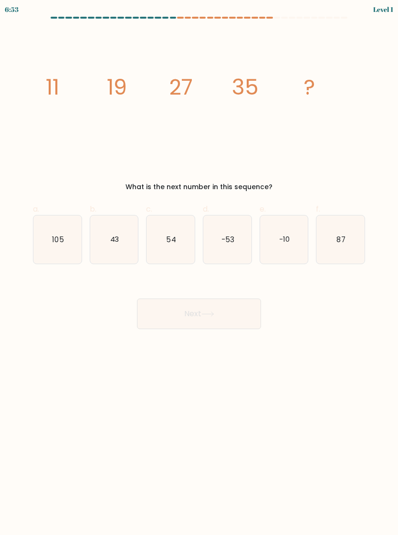
click at [238, 241] on icon "-53" at bounding box center [228, 239] width 48 height 48
click at [200, 268] on input "d. -53" at bounding box center [199, 271] width 0 height 6
radio input "true"
click at [242, 306] on button "Next" at bounding box center [199, 314] width 124 height 31
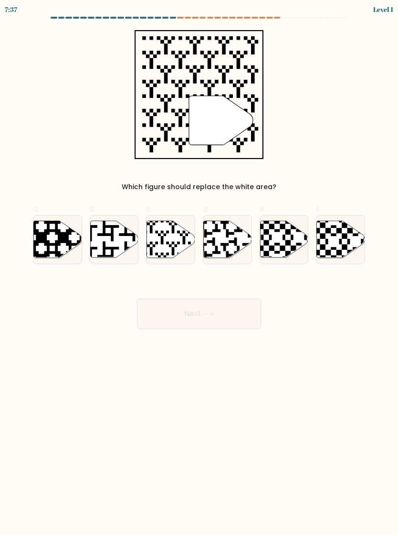
click at [237, 241] on icon at bounding box center [242, 258] width 87 height 87
click at [200, 268] on input "d." at bounding box center [199, 271] width 0 height 6
radio input "true"
click at [240, 306] on button "Next" at bounding box center [199, 314] width 124 height 31
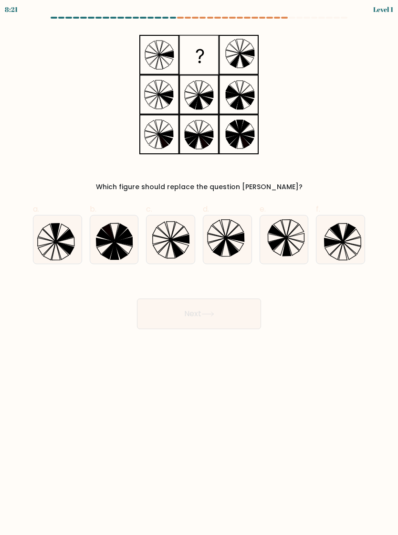
click at [239, 247] on icon at bounding box center [228, 239] width 48 height 48
click at [200, 268] on input "d." at bounding box center [199, 271] width 0 height 6
radio input "true"
click at [244, 310] on button "Next" at bounding box center [199, 314] width 124 height 31
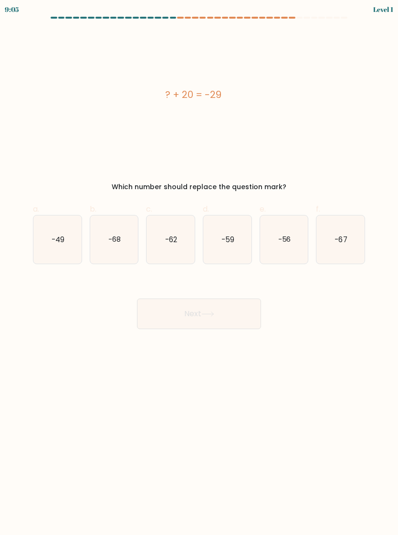
click at [238, 240] on icon "-59" at bounding box center [228, 239] width 48 height 48
click at [200, 268] on input "d. -59" at bounding box center [199, 271] width 0 height 6
radio input "true"
click at [243, 304] on button "Next" at bounding box center [199, 314] width 124 height 31
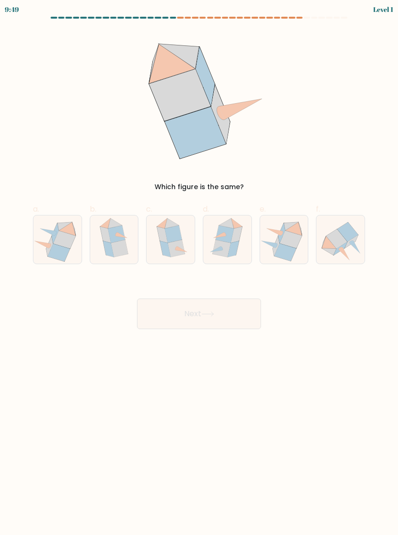
click at [239, 236] on icon at bounding box center [236, 234] width 11 height 16
click at [200, 268] on input "d." at bounding box center [199, 271] width 0 height 6
radio input "true"
click at [242, 306] on button "Next" at bounding box center [199, 314] width 124 height 31
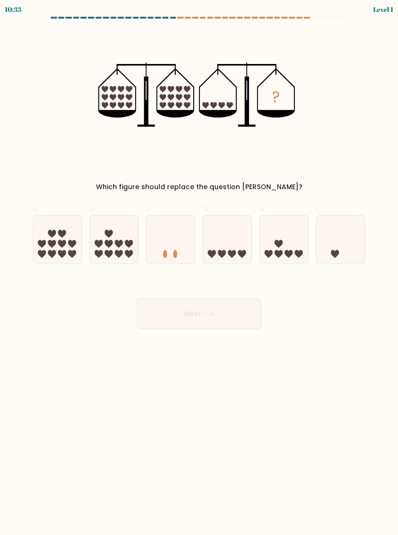
click at [238, 238] on icon at bounding box center [228, 240] width 48 height 40
click at [200, 268] on input "d." at bounding box center [199, 271] width 0 height 6
radio input "true"
click at [247, 299] on button "Next" at bounding box center [199, 314] width 124 height 31
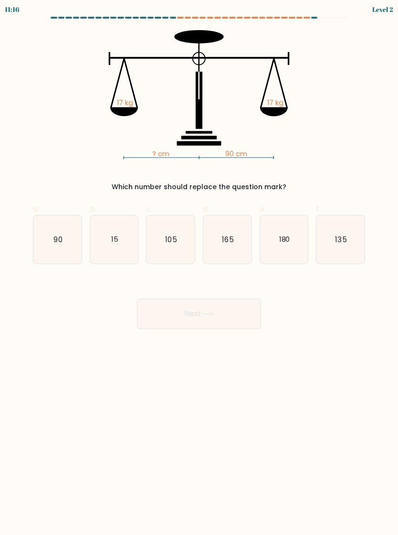
click at [238, 226] on icon "165" at bounding box center [228, 239] width 48 height 48
click at [200, 268] on input "d. 165" at bounding box center [199, 271] width 0 height 6
radio input "true"
click at [240, 299] on button "Next" at bounding box center [199, 314] width 124 height 31
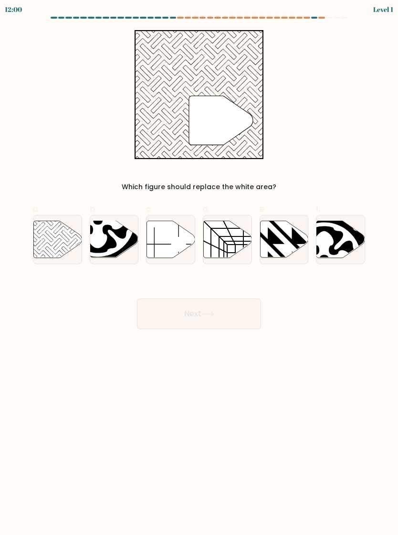
click at [234, 221] on icon at bounding box center [228, 239] width 48 height 37
click at [200, 268] on input "d." at bounding box center [199, 271] width 0 height 6
radio input "true"
click at [241, 299] on button "Next" at bounding box center [199, 314] width 124 height 31
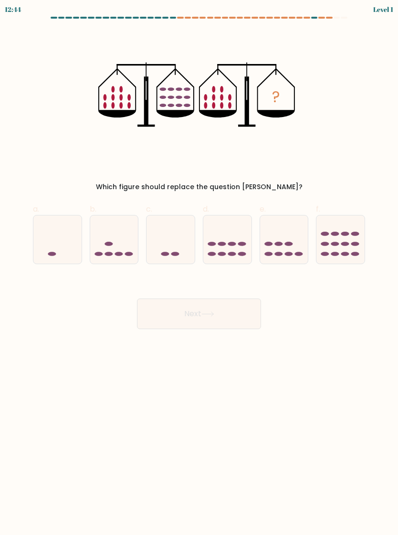
click at [236, 242] on ellipse at bounding box center [232, 244] width 8 height 4
click at [200, 268] on input "d." at bounding box center [199, 271] width 0 height 6
radio input "true"
click at [241, 299] on button "Next" at bounding box center [199, 314] width 124 height 31
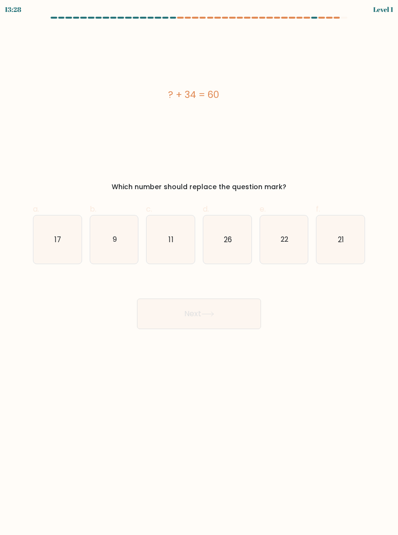
click at [238, 227] on icon "26" at bounding box center [228, 239] width 48 height 48
click at [200, 268] on input "d. 26" at bounding box center [199, 271] width 0 height 6
radio input "true"
click at [240, 299] on button "Next" at bounding box center [199, 314] width 124 height 31
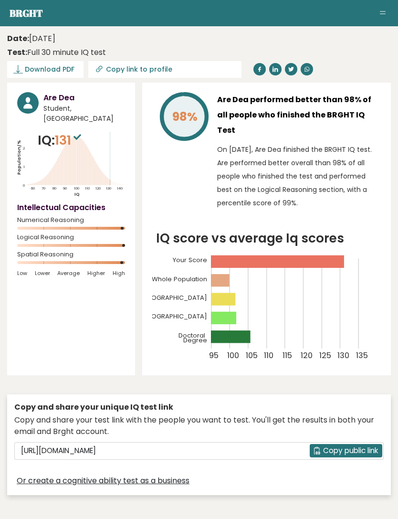
click at [6, 0] on aside "Brght AD Are Dea Student Retake test Test others Test Results" at bounding box center [199, 13] width 398 height 26
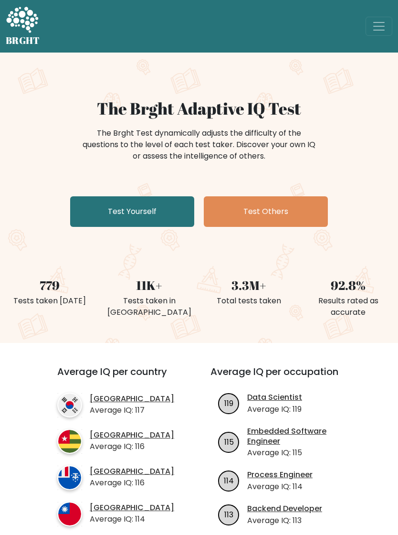
click at [286, 210] on link "Test Others" at bounding box center [266, 211] width 124 height 31
click at [149, 212] on link "Test Yourself" at bounding box center [132, 211] width 124 height 31
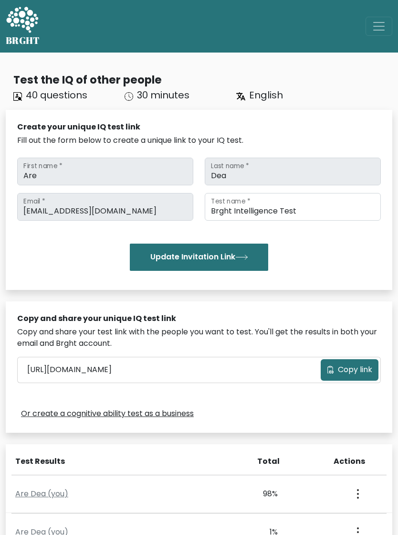
click at [220, 258] on button "Update Invitation Link" at bounding box center [199, 257] width 139 height 27
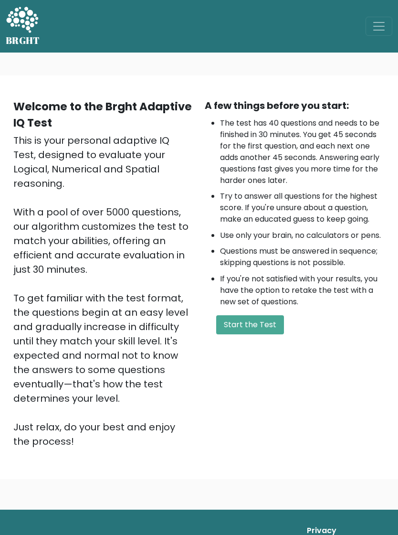
click at [262, 327] on button "Start the Test" at bounding box center [250, 324] width 68 height 19
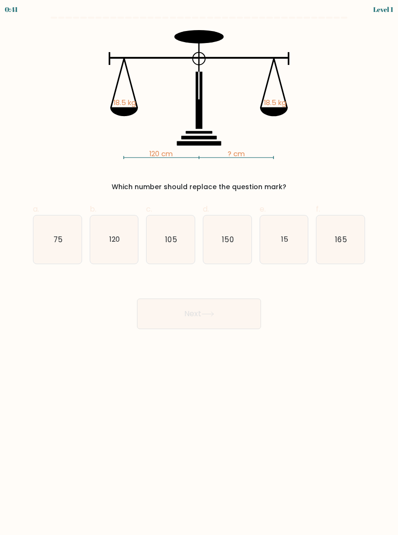
click at [113, 246] on icon "120" at bounding box center [114, 239] width 48 height 48
click at [199, 268] on input "b. 120" at bounding box center [199, 271] width 0 height 6
radio input "true"
click at [201, 319] on button "Next" at bounding box center [199, 314] width 124 height 31
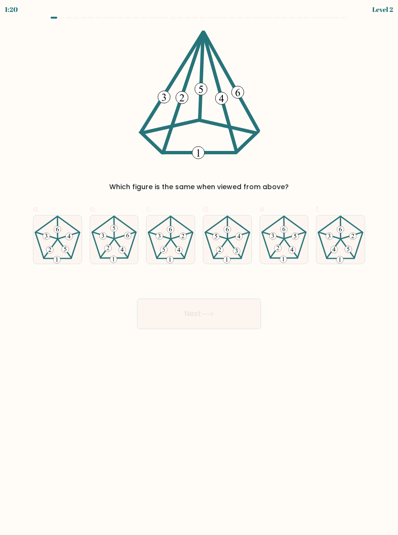
click at [107, 239] on icon at bounding box center [114, 239] width 48 height 48
click at [199, 268] on input "b." at bounding box center [199, 271] width 0 height 6
radio input "true"
click at [239, 305] on button "Next" at bounding box center [199, 314] width 124 height 31
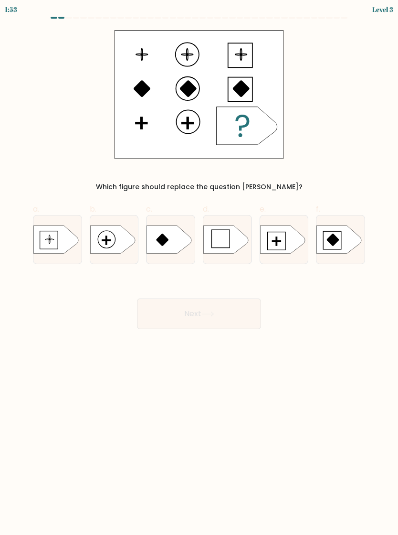
click at [280, 242] on rect at bounding box center [276, 241] width 9 height 1
click at [200, 268] on input "e." at bounding box center [199, 271] width 0 height 6
radio input "true"
click at [235, 313] on button "Next" at bounding box center [199, 314] width 124 height 31
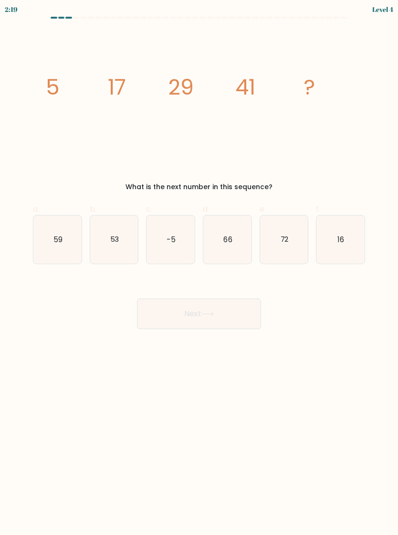
click at [119, 238] on icon "53" at bounding box center [114, 239] width 48 height 48
click at [199, 268] on input "b. 53" at bounding box center [199, 271] width 0 height 6
radio input "true"
click at [198, 318] on button "Next" at bounding box center [199, 314] width 124 height 31
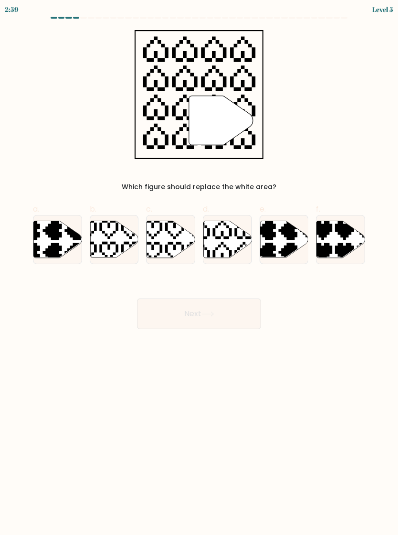
click at [236, 238] on icon at bounding box center [228, 239] width 48 height 37
click at [200, 268] on input "d." at bounding box center [199, 271] width 0 height 6
radio input "true"
click at [238, 312] on button "Next" at bounding box center [199, 314] width 124 height 31
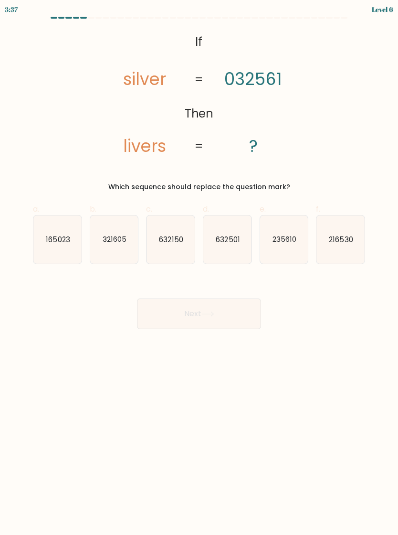
click at [178, 236] on text "632150" at bounding box center [172, 239] width 24 height 10
click at [199, 268] on input "c. 632150" at bounding box center [199, 271] width 0 height 6
radio input "true"
click at [290, 237] on text "235610" at bounding box center [285, 239] width 24 height 10
click at [200, 268] on input "e. 235610" at bounding box center [199, 271] width 0 height 6
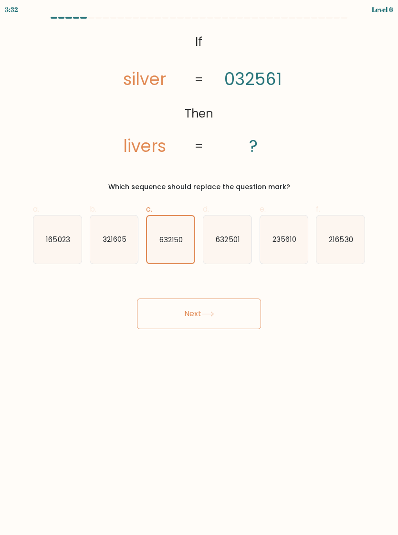
radio input "true"
click at [238, 314] on button "Next" at bounding box center [199, 314] width 124 height 31
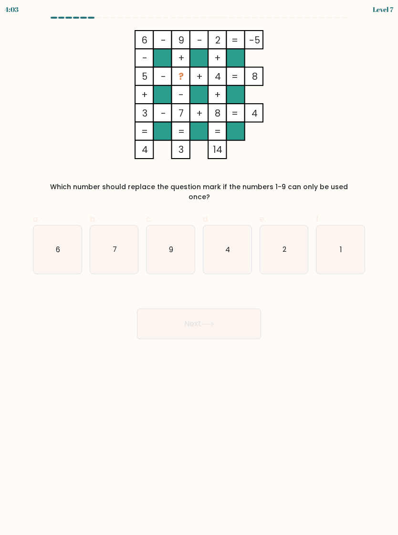
click at [337, 238] on icon "1" at bounding box center [341, 250] width 48 height 48
click at [200, 268] on input "f. 1" at bounding box center [199, 271] width 0 height 6
radio input "true"
click at [257, 312] on button "Next" at bounding box center [199, 324] width 124 height 31
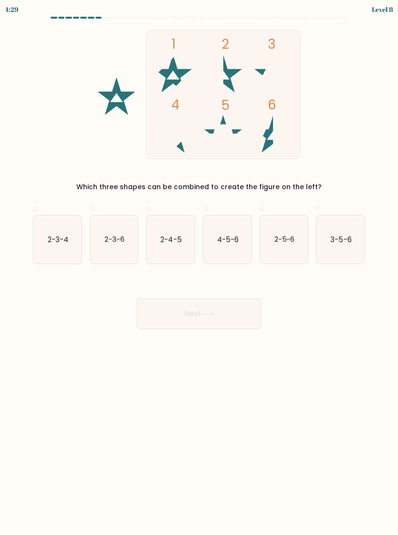
click at [128, 242] on icon "2-3-6" at bounding box center [114, 239] width 48 height 48
click at [199, 268] on input "b. 2-3-6" at bounding box center [199, 271] width 0 height 6
radio input "true"
click at [238, 316] on button "Next" at bounding box center [199, 314] width 124 height 31
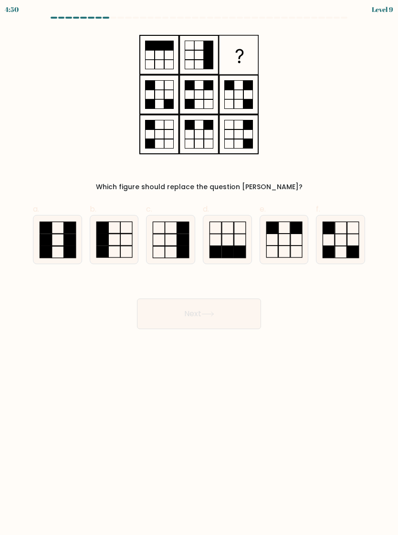
click at [227, 240] on icon at bounding box center [228, 239] width 48 height 48
click at [200, 268] on input "d." at bounding box center [199, 271] width 0 height 6
radio input "true"
click at [241, 318] on button "Next" at bounding box center [199, 314] width 124 height 31
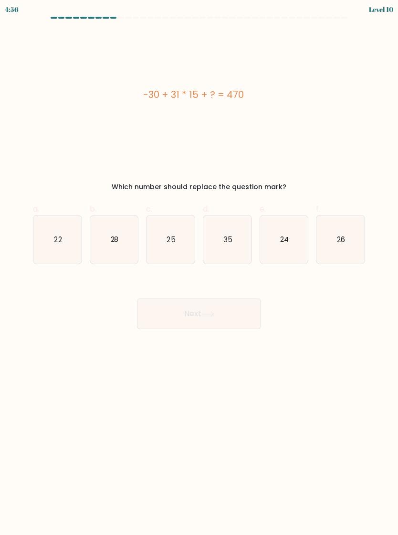
click at [189, 240] on icon "25" at bounding box center [171, 239] width 48 height 48
click at [199, 268] on input "c. 25" at bounding box center [199, 271] width 0 height 6
radio input "true"
click at [31, 49] on div "-30 + 31 * 15 + ? = 470 Which number should replace the question mark?" at bounding box center [199, 111] width 344 height 162
click at [232, 237] on text "35" at bounding box center [228, 239] width 9 height 10
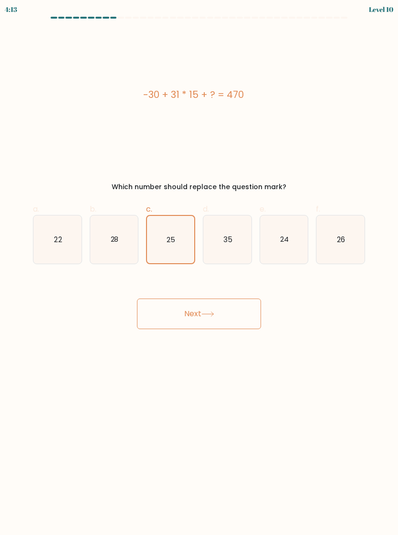
click at [200, 268] on input "d. 35" at bounding box center [199, 271] width 0 height 6
radio input "true"
click at [181, 317] on button "Next" at bounding box center [199, 314] width 124 height 31
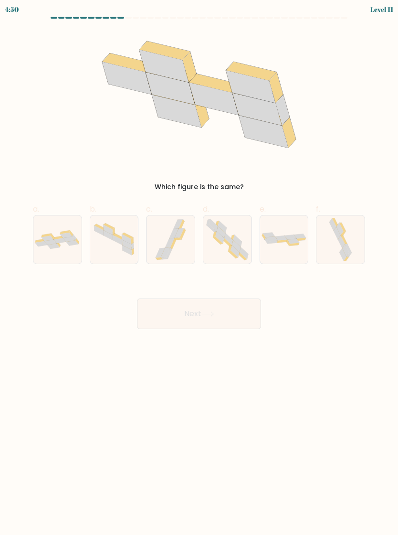
scroll to position [15, 0]
click at [71, 240] on icon at bounding box center [72, 242] width 12 height 5
click at [199, 268] on input "a." at bounding box center [199, 271] width 0 height 6
radio input "true"
click at [237, 301] on button "Next" at bounding box center [199, 314] width 124 height 31
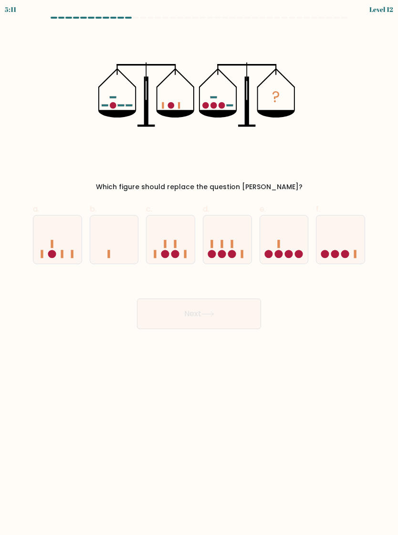
click at [337, 228] on icon at bounding box center [341, 240] width 48 height 40
click at [200, 268] on input "f." at bounding box center [199, 271] width 0 height 6
radio input "true"
click at [228, 299] on button "Next" at bounding box center [199, 314] width 124 height 31
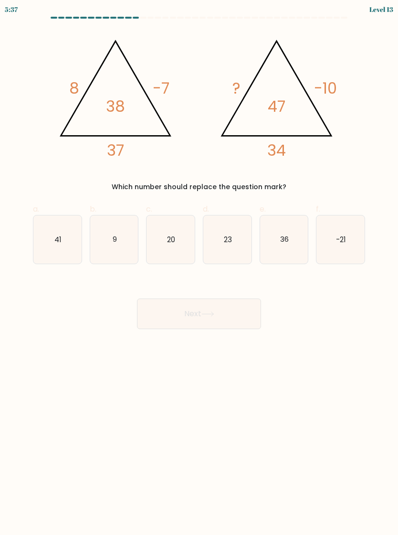
click at [165, 231] on icon "20" at bounding box center [171, 239] width 48 height 48
click at [199, 268] on input "c. 20" at bounding box center [199, 271] width 0 height 6
radio input "true"
click at [223, 299] on button "Next" at bounding box center [199, 314] width 124 height 31
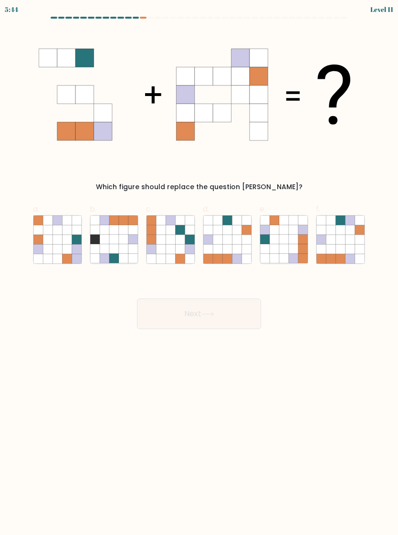
click at [347, 225] on icon at bounding box center [351, 230] width 10 height 10
click at [200, 268] on input "f." at bounding box center [199, 271] width 0 height 6
radio input "true"
click at [236, 299] on button "Next" at bounding box center [199, 314] width 124 height 31
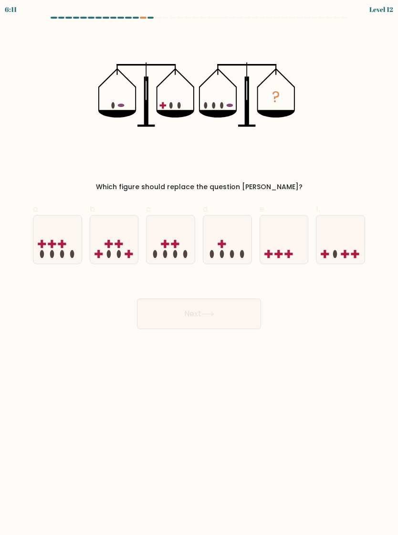
click at [235, 224] on icon at bounding box center [228, 240] width 48 height 40
click at [200, 268] on input "d." at bounding box center [199, 271] width 0 height 6
radio input "true"
click at [234, 299] on button "Next" at bounding box center [199, 314] width 124 height 31
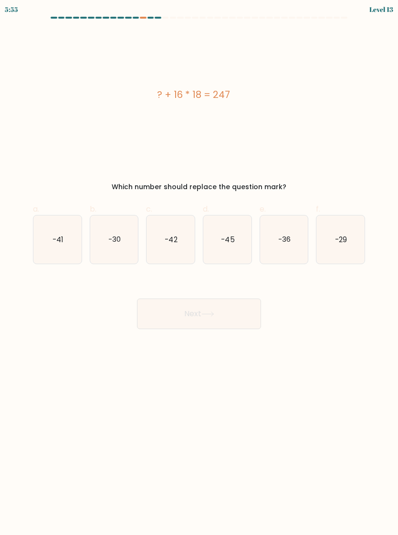
click at [67, 229] on icon "-41" at bounding box center [57, 239] width 48 height 48
click at [199, 268] on input "a. -41" at bounding box center [199, 271] width 0 height 6
radio input "true"
click at [172, 306] on button "Next" at bounding box center [199, 314] width 124 height 31
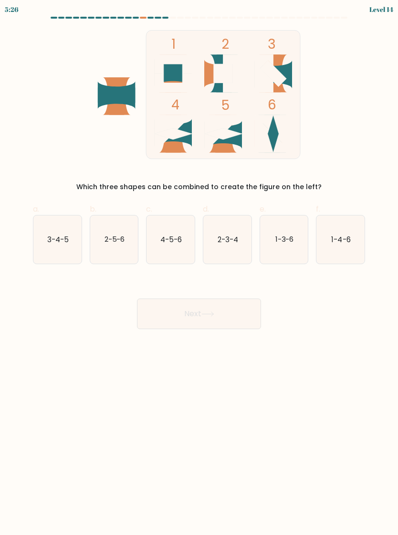
scroll to position [0, 0]
click at [233, 242] on text "2-3-4" at bounding box center [228, 239] width 21 height 10
click at [200, 268] on input "d. 2-3-4" at bounding box center [199, 271] width 0 height 6
radio input "true"
click at [231, 311] on button "Next" at bounding box center [199, 314] width 124 height 31
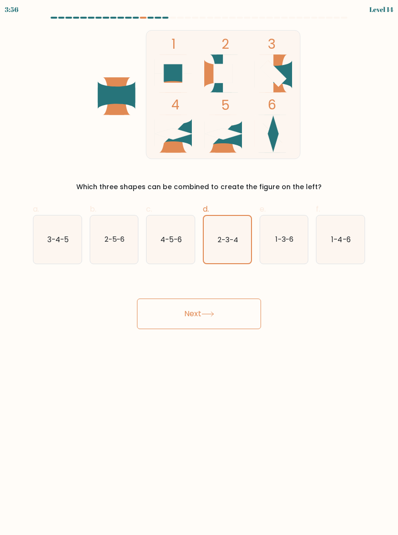
click at [243, 322] on button "Next" at bounding box center [199, 314] width 124 height 31
click at [234, 316] on button "Next" at bounding box center [199, 314] width 124 height 31
click at [222, 313] on button "Next" at bounding box center [199, 314] width 124 height 31
click at [231, 240] on text "2-3-4" at bounding box center [228, 239] width 21 height 10
click at [200, 268] on input "d. 2-3-4" at bounding box center [199, 271] width 0 height 6
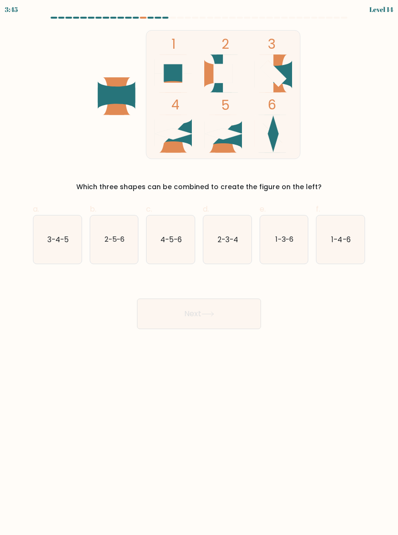
radio input "true"
click at [242, 314] on button "Next" at bounding box center [199, 314] width 124 height 31
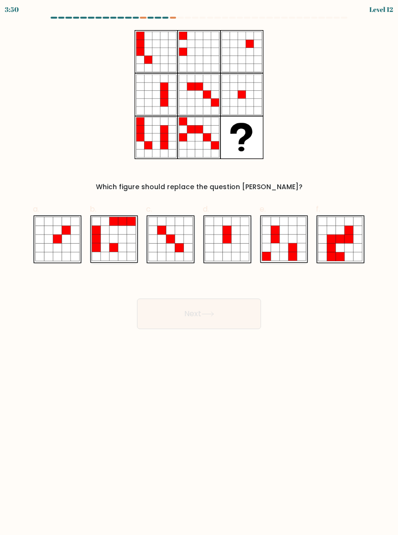
click at [78, 240] on icon at bounding box center [75, 239] width 9 height 9
click at [199, 268] on input "a." at bounding box center [199, 271] width 0 height 6
radio input "true"
click at [240, 315] on button "Next" at bounding box center [199, 314] width 124 height 31
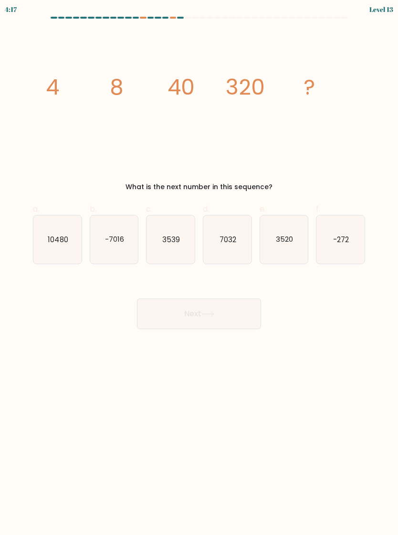
click at [176, 241] on text "3539" at bounding box center [171, 239] width 18 height 10
click at [199, 268] on input "c. 3539" at bounding box center [199, 271] width 0 height 6
radio input "true"
click at [287, 238] on text "3520" at bounding box center [284, 239] width 17 height 10
click at [200, 268] on input "e. 3520" at bounding box center [199, 271] width 0 height 6
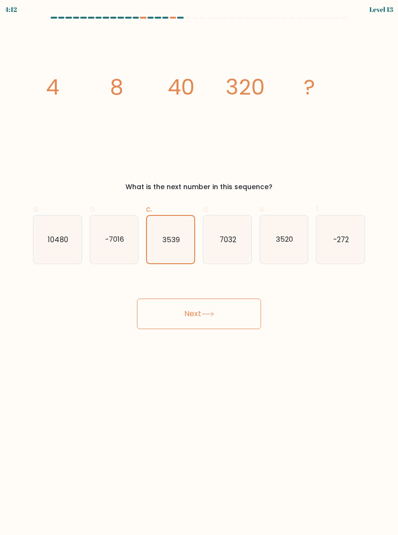
radio input "true"
click at [247, 304] on button "Next" at bounding box center [199, 314] width 124 height 31
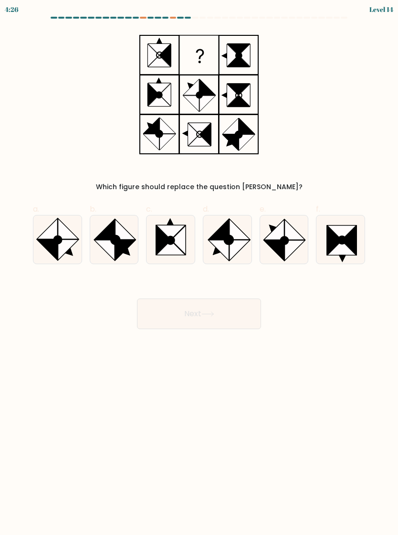
click at [284, 232] on icon at bounding box center [274, 230] width 21 height 21
click at [200, 268] on input "e." at bounding box center [199, 271] width 0 height 6
radio input "true"
click at [239, 311] on button "Next" at bounding box center [199, 314] width 124 height 31
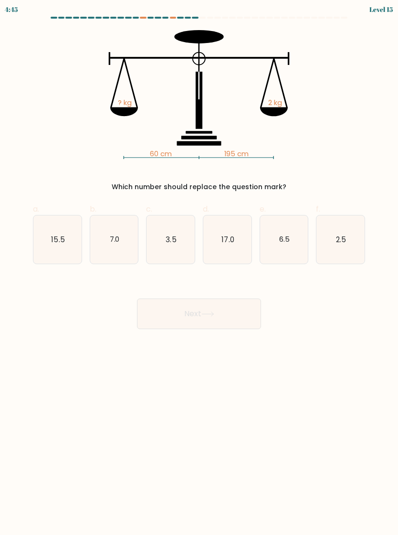
click at [271, 241] on icon "6.5" at bounding box center [284, 239] width 48 height 48
click at [200, 268] on input "e. 6.5" at bounding box center [199, 271] width 0 height 6
radio input "true"
click at [237, 312] on button "Next" at bounding box center [199, 314] width 124 height 31
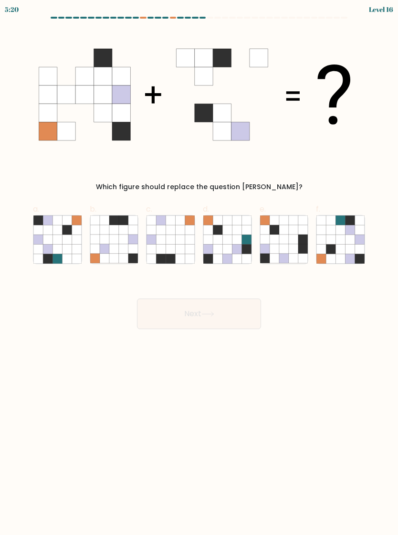
click at [288, 234] on icon at bounding box center [284, 230] width 10 height 10
click at [200, 268] on input "e." at bounding box center [199, 271] width 0 height 6
radio input "true"
click at [122, 239] on icon at bounding box center [124, 240] width 10 height 10
click at [199, 268] on input "b." at bounding box center [199, 271] width 0 height 6
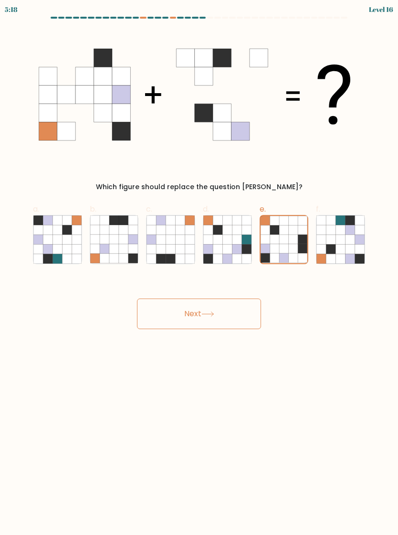
radio input "true"
click at [295, 238] on icon at bounding box center [294, 240] width 10 height 10
click at [200, 268] on input "e." at bounding box center [199, 271] width 0 height 6
radio input "true"
click at [248, 315] on button "Next" at bounding box center [199, 314] width 124 height 31
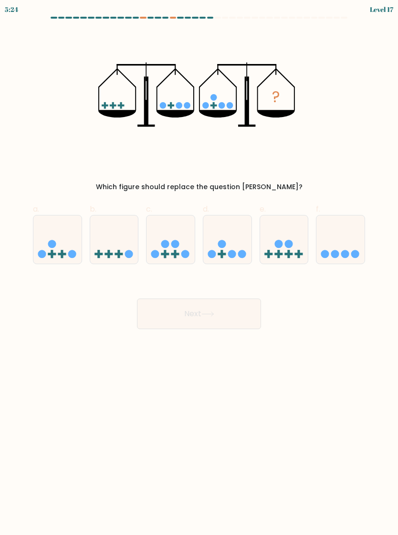
click at [119, 240] on icon at bounding box center [114, 240] width 48 height 40
click at [199, 268] on input "b." at bounding box center [199, 271] width 0 height 6
radio input "true"
click at [229, 311] on button "Next" at bounding box center [199, 314] width 124 height 31
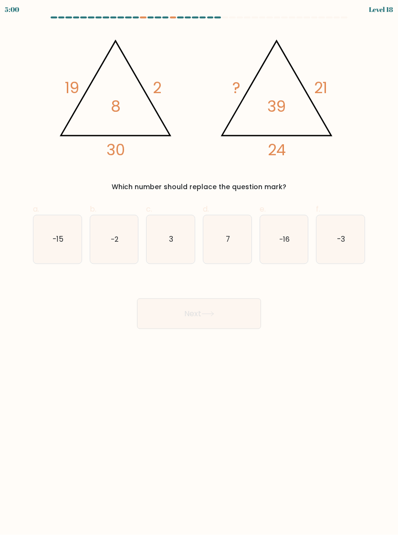
scroll to position [2, 0]
click at [182, 228] on icon "3" at bounding box center [171, 239] width 48 height 48
click at [199, 268] on input "c. 3" at bounding box center [199, 271] width 0 height 6
radio input "true"
click at [172, 318] on button "Next" at bounding box center [199, 314] width 124 height 31
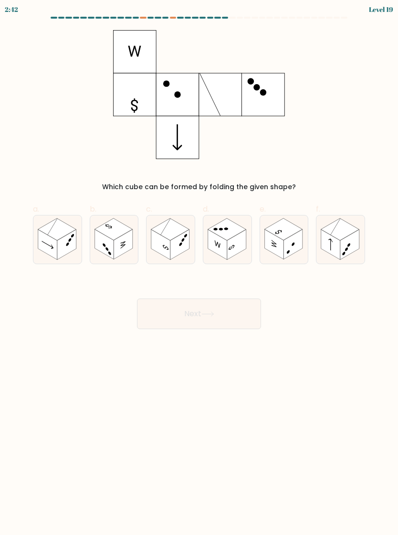
click at [50, 247] on rect at bounding box center [47, 244] width 19 height 30
click at [199, 268] on input "a." at bounding box center [199, 271] width 0 height 6
radio input "true"
click at [230, 312] on button "Next" at bounding box center [199, 314] width 124 height 31
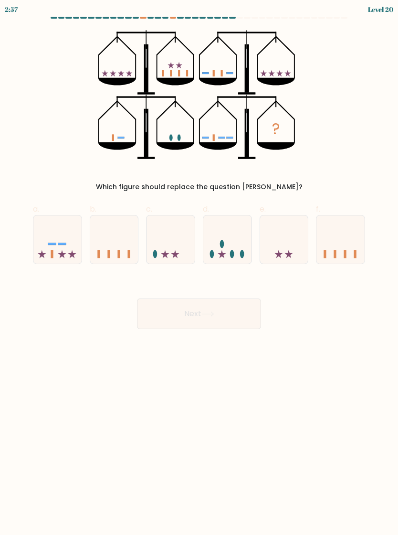
click at [178, 238] on icon at bounding box center [171, 240] width 48 height 40
click at [199, 268] on input "c." at bounding box center [199, 271] width 0 height 6
radio input "true"
click at [232, 239] on icon at bounding box center [228, 240] width 48 height 40
click at [200, 268] on input "d." at bounding box center [199, 271] width 0 height 6
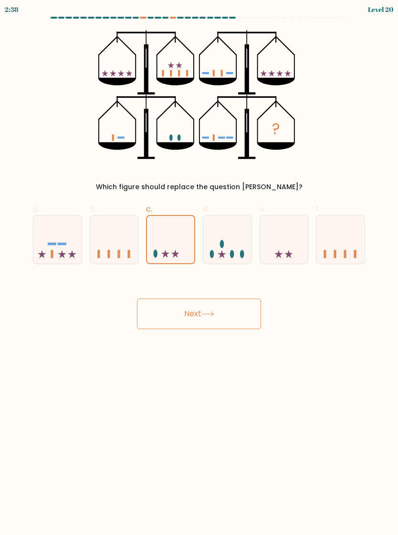
radio input "true"
click at [181, 234] on icon at bounding box center [171, 240] width 48 height 40
click at [199, 268] on input "c." at bounding box center [199, 271] width 0 height 6
radio input "true"
click at [219, 239] on icon at bounding box center [228, 240] width 48 height 40
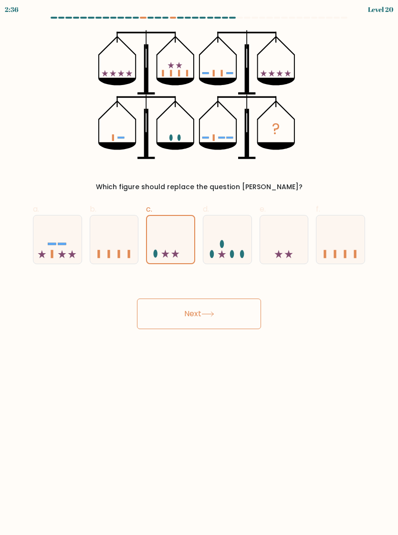
click at [200, 268] on input "d." at bounding box center [199, 271] width 0 height 6
radio input "true"
click at [180, 232] on icon at bounding box center [171, 240] width 48 height 40
click at [199, 268] on input "c." at bounding box center [199, 271] width 0 height 6
radio input "true"
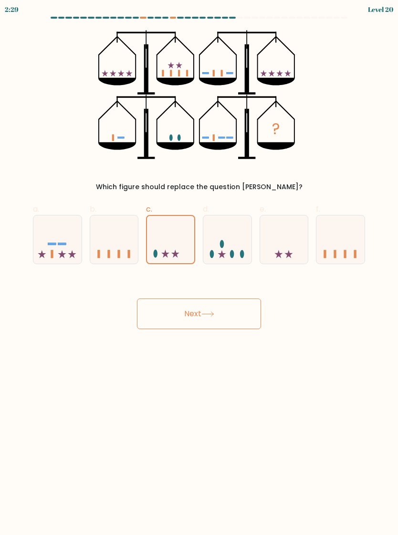
click at [244, 240] on icon at bounding box center [228, 240] width 48 height 40
click at [200, 268] on input "d." at bounding box center [199, 271] width 0 height 6
radio input "true"
click at [181, 239] on icon at bounding box center [171, 240] width 48 height 40
click at [199, 268] on input "c." at bounding box center [199, 271] width 0 height 6
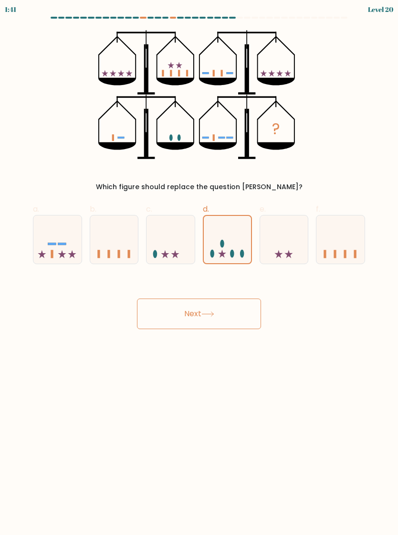
radio input "true"
click at [128, 250] on icon at bounding box center [114, 240] width 48 height 40
click at [199, 268] on input "b." at bounding box center [199, 271] width 0 height 6
radio input "true"
click at [183, 240] on icon at bounding box center [171, 240] width 48 height 40
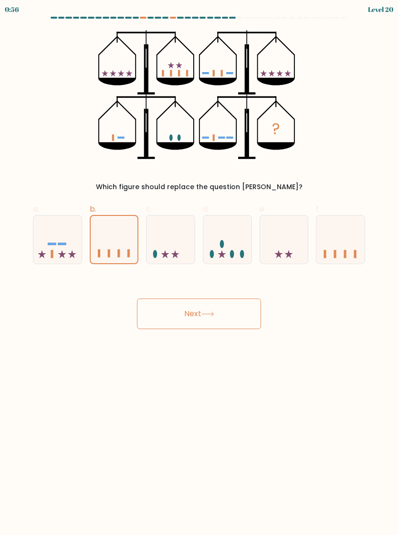
click at [199, 268] on input "c." at bounding box center [199, 271] width 0 height 6
radio input "true"
click at [71, 238] on icon at bounding box center [57, 240] width 48 height 40
click at [199, 268] on input "a." at bounding box center [199, 271] width 0 height 6
radio input "true"
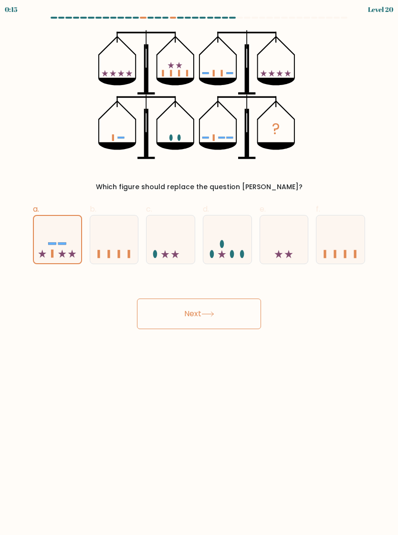
click at [293, 246] on icon at bounding box center [284, 240] width 48 height 40
click at [200, 268] on input "e." at bounding box center [199, 271] width 0 height 6
radio input "true"
click at [71, 241] on icon at bounding box center [57, 240] width 48 height 40
click at [199, 268] on input "a." at bounding box center [199, 271] width 0 height 6
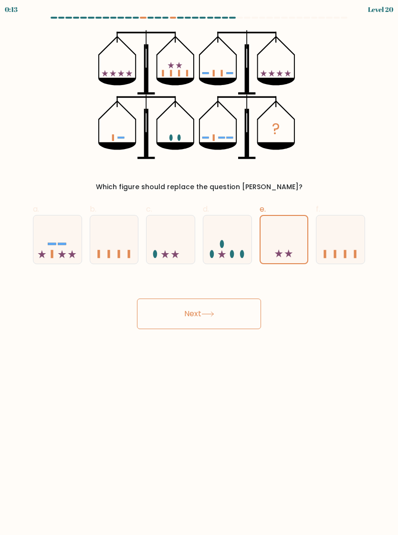
radio input "true"
click at [179, 231] on icon at bounding box center [171, 240] width 48 height 40
click at [199, 268] on input "c." at bounding box center [199, 271] width 0 height 6
radio input "true"
click at [236, 310] on button "Next" at bounding box center [199, 314] width 124 height 31
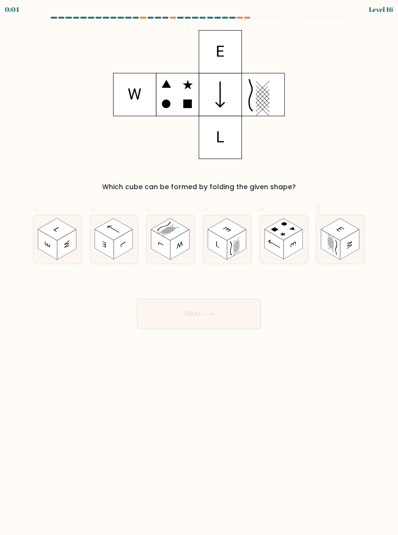
click at [338, 241] on rect at bounding box center [331, 244] width 19 height 30
click at [200, 268] on input "f." at bounding box center [199, 271] width 0 height 6
radio input "true"
click at [232, 309] on button "Next" at bounding box center [199, 314] width 124 height 31
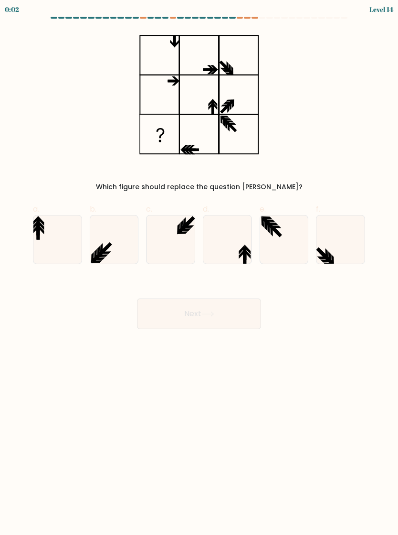
click at [223, 316] on button "Next" at bounding box center [199, 314] width 124 height 31
click at [239, 227] on icon at bounding box center [228, 239] width 48 height 48
click at [200, 268] on input "d." at bounding box center [199, 271] width 0 height 6
radio input "true"
click at [122, 241] on icon at bounding box center [114, 239] width 48 height 48
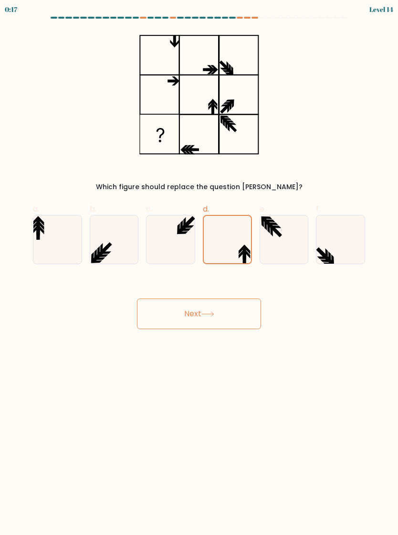
click at [199, 268] on input "b." at bounding box center [199, 271] width 0 height 6
radio input "true"
click at [334, 240] on icon at bounding box center [341, 239] width 48 height 48
click at [200, 268] on input "f." at bounding box center [199, 271] width 0 height 6
radio input "true"
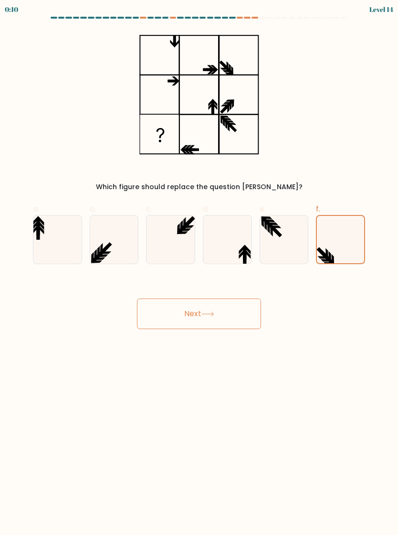
click at [125, 240] on icon at bounding box center [114, 239] width 48 height 48
click at [199, 268] on input "b." at bounding box center [199, 271] width 0 height 6
radio input "true"
click at [330, 247] on icon at bounding box center [341, 239] width 48 height 48
click at [200, 268] on input "f." at bounding box center [199, 271] width 0 height 6
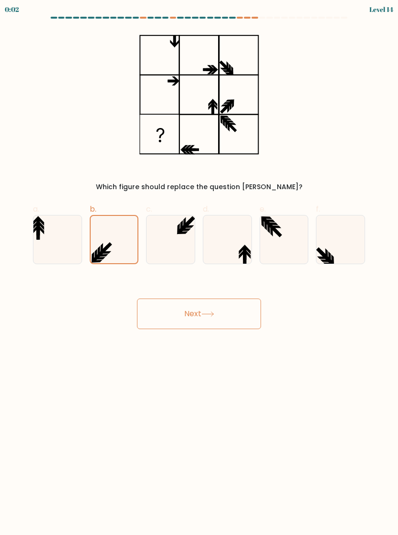
radio input "true"
click at [240, 317] on button "Next" at bounding box center [199, 314] width 124 height 31
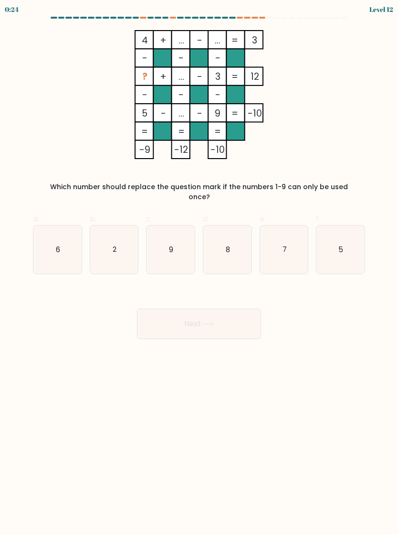
click at [228, 244] on text "8" at bounding box center [228, 249] width 4 height 10
click at [200, 268] on input "d. 8" at bounding box center [199, 271] width 0 height 6
radio input "true"
click at [232, 309] on button "Next" at bounding box center [199, 324] width 124 height 31
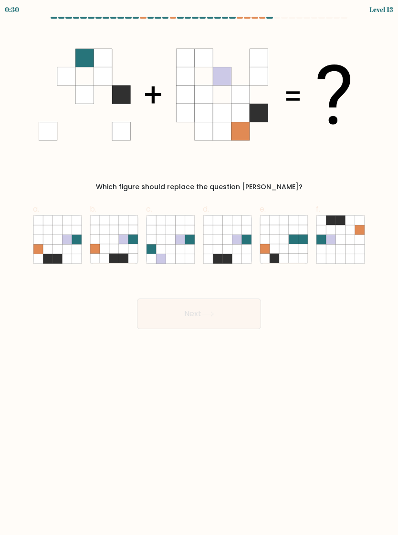
click at [56, 248] on icon at bounding box center [58, 249] width 10 height 10
click at [199, 268] on input "a." at bounding box center [199, 271] width 0 height 6
radio input "true"
click at [185, 311] on button "Next" at bounding box center [199, 314] width 124 height 31
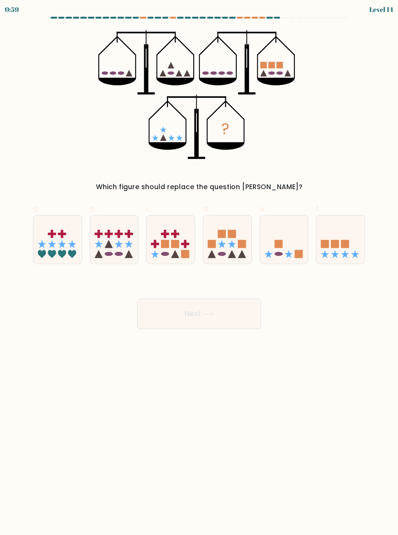
click at [70, 241] on icon at bounding box center [57, 240] width 48 height 40
click at [199, 268] on input "a." at bounding box center [199, 271] width 0 height 6
radio input "true"
click at [236, 238] on icon at bounding box center [228, 240] width 48 height 40
click at [200, 268] on input "d." at bounding box center [199, 271] width 0 height 6
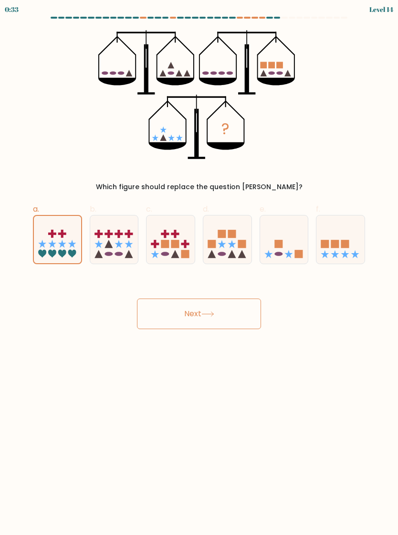
radio input "true"
click at [174, 236] on icon at bounding box center [171, 240] width 48 height 40
click at [199, 268] on input "c." at bounding box center [199, 271] width 0 height 6
radio input "true"
click at [128, 244] on icon at bounding box center [129, 244] width 8 height 8
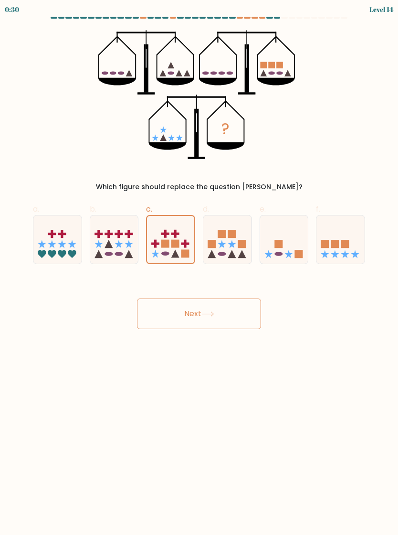
click at [199, 268] on input "b." at bounding box center [199, 271] width 0 height 6
radio input "true"
click at [288, 248] on icon at bounding box center [284, 240] width 48 height 40
click at [200, 268] on input "e." at bounding box center [199, 271] width 0 height 6
radio input "true"
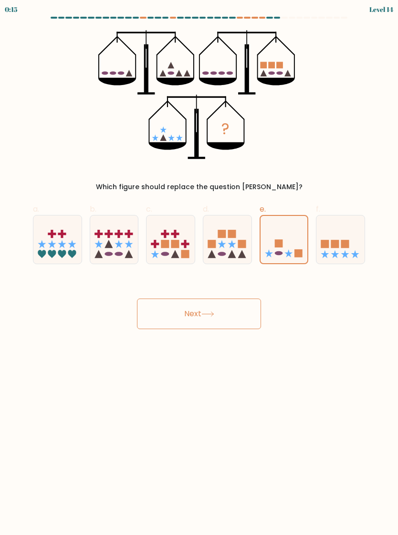
click at [237, 238] on icon at bounding box center [228, 240] width 48 height 40
click at [200, 268] on input "d." at bounding box center [199, 271] width 0 height 6
radio input "true"
click at [350, 244] on rect at bounding box center [346, 244] width 8 height 8
click at [200, 268] on input "f." at bounding box center [199, 271] width 0 height 6
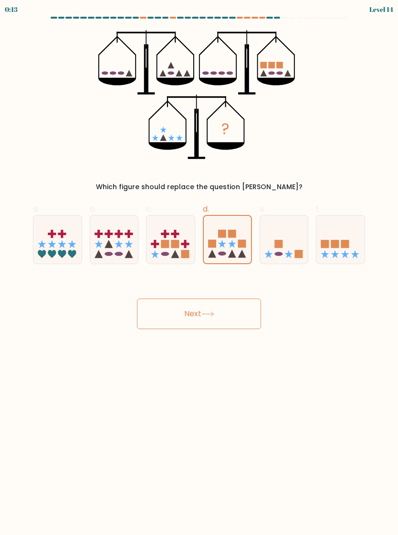
radio input "true"
click at [243, 311] on button "Next" at bounding box center [199, 314] width 124 height 31
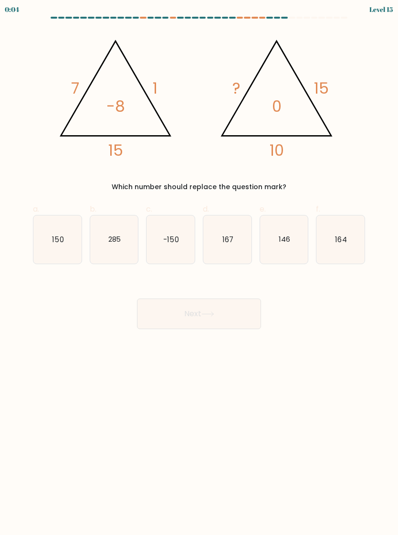
click at [171, 226] on icon "-150" at bounding box center [171, 239] width 48 height 48
click at [199, 268] on input "c. -150" at bounding box center [199, 271] width 0 height 6
radio input "true"
click at [239, 317] on button "Next" at bounding box center [199, 314] width 124 height 31
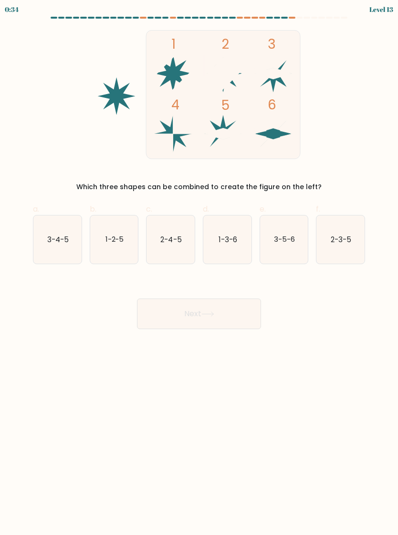
click at [118, 246] on icon "1-2-5" at bounding box center [114, 239] width 48 height 48
click at [199, 268] on input "b. 1-2-5" at bounding box center [199, 271] width 0 height 6
radio input "true"
click at [238, 318] on button "Next" at bounding box center [199, 314] width 124 height 31
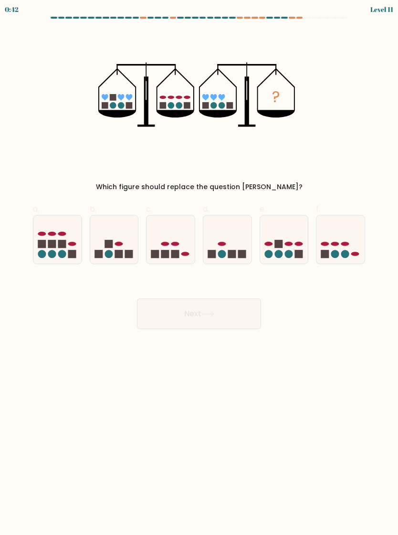
click at [179, 236] on icon at bounding box center [171, 240] width 48 height 40
click at [199, 268] on input "c." at bounding box center [199, 271] width 0 height 6
radio input "true"
click at [122, 243] on icon at bounding box center [114, 240] width 48 height 40
click at [199, 268] on input "b." at bounding box center [199, 271] width 0 height 6
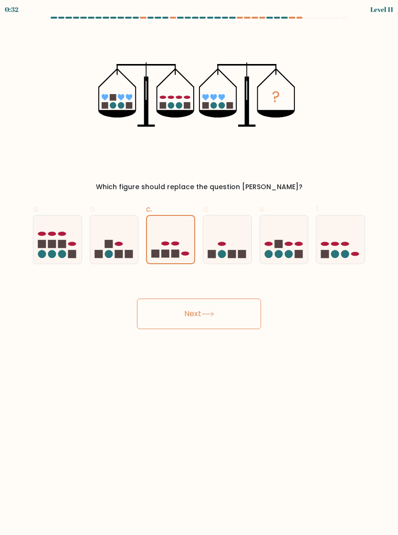
radio input "true"
click at [71, 237] on icon at bounding box center [57, 240] width 48 height 40
click at [199, 268] on input "a." at bounding box center [199, 271] width 0 height 6
radio input "true"
click at [126, 247] on icon at bounding box center [114, 240] width 48 height 40
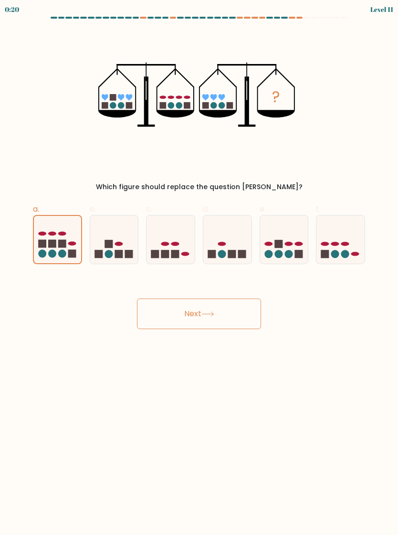
click at [199, 268] on input "b." at bounding box center [199, 271] width 0 height 6
radio input "true"
click at [241, 318] on button "Next" at bounding box center [199, 314] width 124 height 31
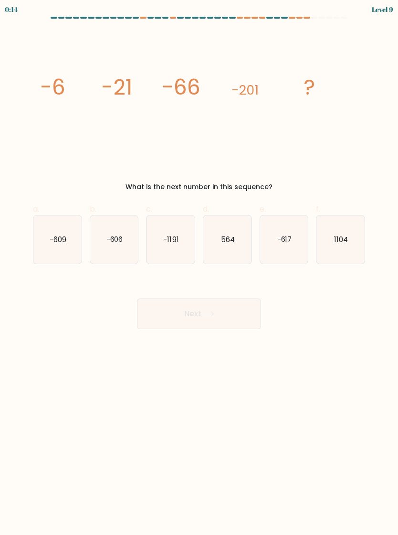
click at [121, 246] on icon "-606" at bounding box center [114, 239] width 48 height 48
click at [199, 268] on input "b. -606" at bounding box center [199, 271] width 0 height 6
radio input "true"
click at [213, 316] on icon at bounding box center [208, 314] width 13 height 5
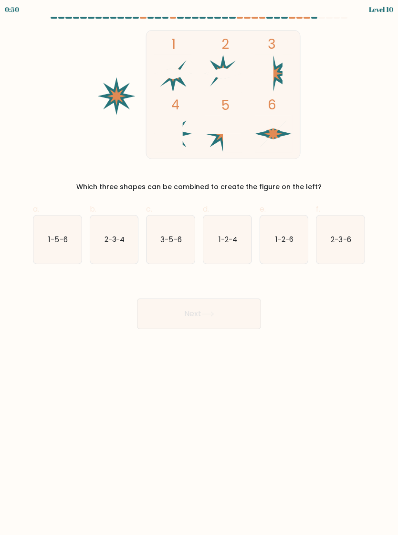
click at [121, 241] on text "2-3-4" at bounding box center [114, 239] width 21 height 10
click at [199, 268] on input "b. 2-3-4" at bounding box center [199, 271] width 0 height 6
radio input "true"
click at [177, 240] on text "3-5-6" at bounding box center [171, 239] width 21 height 10
click at [199, 268] on input "c. 3-5-6" at bounding box center [199, 271] width 0 height 6
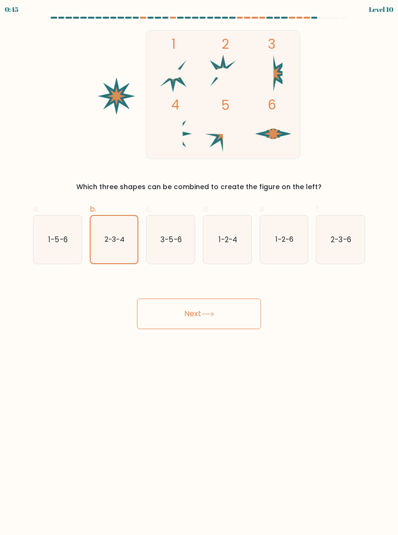
radio input "true"
click at [229, 235] on text "1-2-4" at bounding box center [228, 239] width 19 height 10
click at [200, 268] on input "d. 1-2-4" at bounding box center [199, 271] width 0 height 6
radio input "true"
click at [280, 239] on text "1-2-6" at bounding box center [285, 239] width 18 height 10
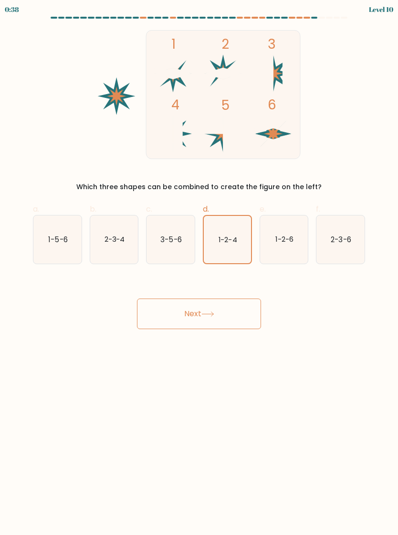
click at [200, 268] on input "e. 1-2-6" at bounding box center [199, 271] width 0 height 6
radio input "true"
click at [243, 315] on button "Next" at bounding box center [199, 314] width 124 height 31
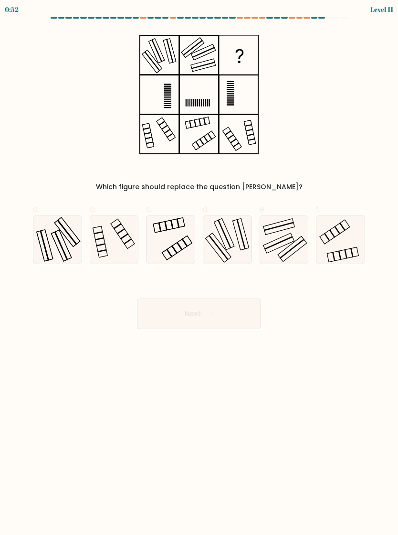
click at [54, 249] on icon at bounding box center [57, 239] width 48 height 48
click at [199, 268] on input "a." at bounding box center [199, 271] width 0 height 6
radio input "true"
click at [229, 241] on icon at bounding box center [228, 239] width 48 height 48
click at [200, 268] on input "d." at bounding box center [199, 271] width 0 height 6
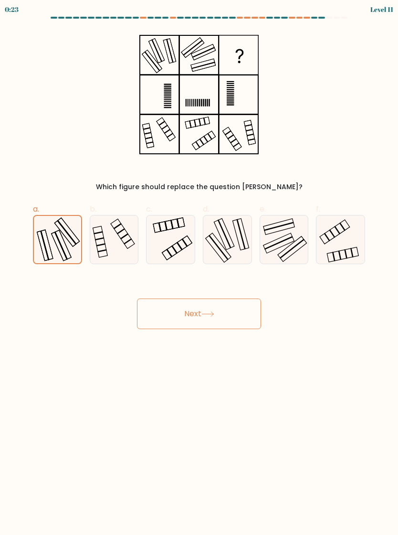
radio input "true"
click at [67, 240] on icon at bounding box center [57, 239] width 48 height 48
click at [199, 268] on input "a." at bounding box center [199, 271] width 0 height 6
radio input "true"
click at [228, 303] on button "Next" at bounding box center [199, 314] width 124 height 31
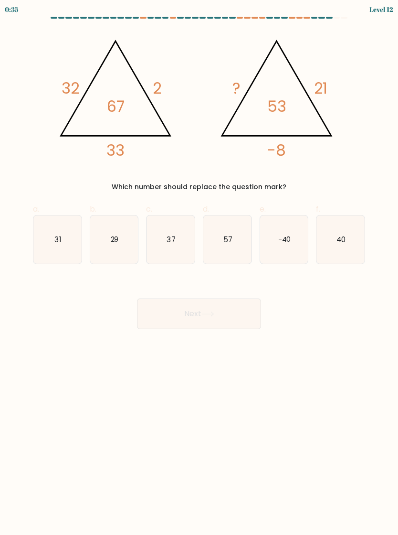
click at [338, 239] on text "40" at bounding box center [341, 239] width 9 height 10
click at [200, 268] on input "f. 40" at bounding box center [199, 271] width 0 height 6
radio input "true"
click at [233, 315] on button "Next" at bounding box center [199, 314] width 124 height 31
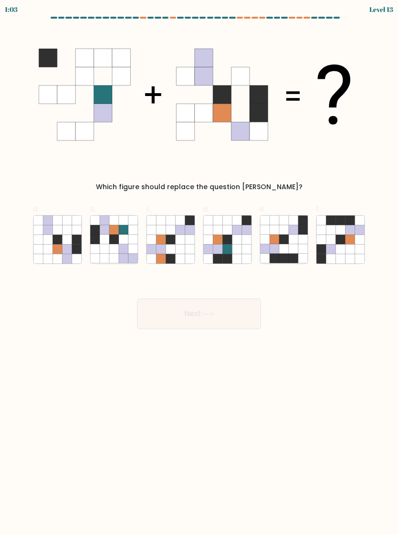
click at [240, 238] on icon at bounding box center [237, 240] width 10 height 10
click at [200, 268] on input "d." at bounding box center [199, 271] width 0 height 6
radio input "true"
click at [118, 238] on icon at bounding box center [114, 240] width 10 height 10
click at [199, 268] on input "b." at bounding box center [199, 271] width 0 height 6
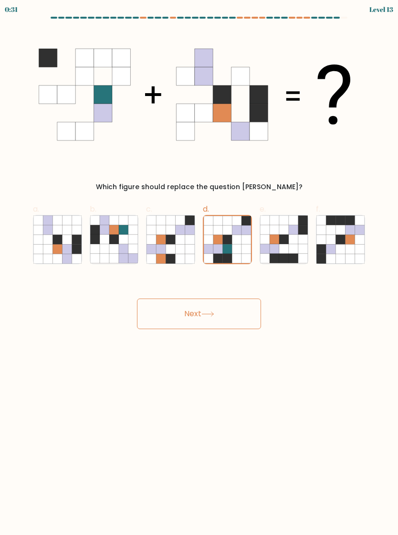
radio input "true"
click at [235, 245] on icon at bounding box center [237, 249] width 10 height 10
click at [200, 268] on input "d." at bounding box center [199, 271] width 0 height 6
radio input "true"
click at [238, 312] on button "Next" at bounding box center [199, 314] width 124 height 31
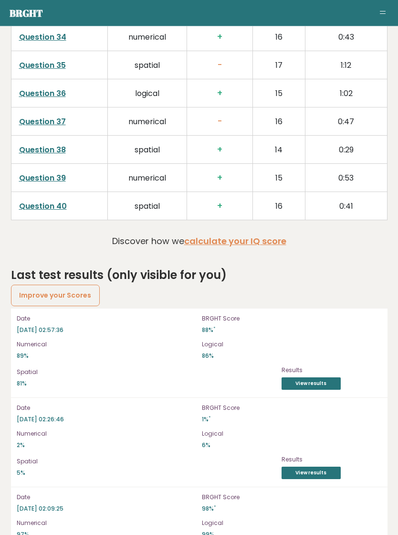
scroll to position [2609, 0]
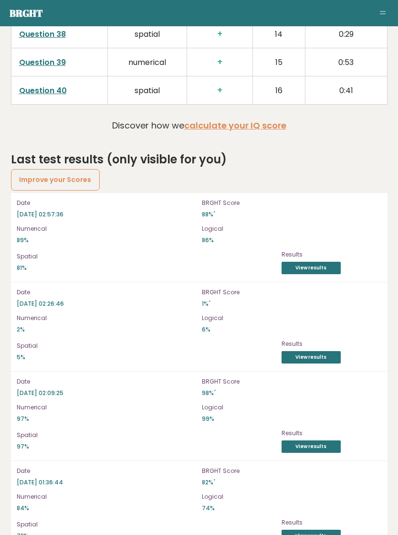
click at [319, 351] on link "View results" at bounding box center [311, 357] width 59 height 12
click at [320, 440] on link "View results" at bounding box center [311, 446] width 59 height 12
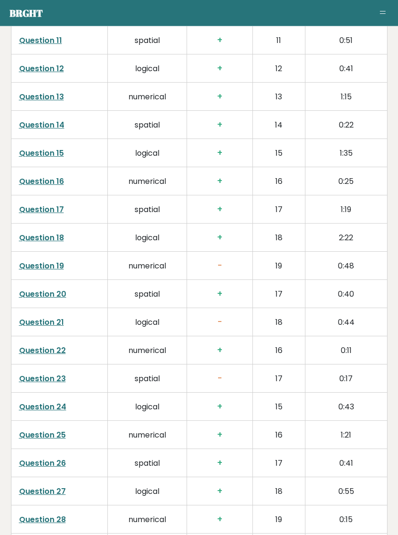
scroll to position [1822, 0]
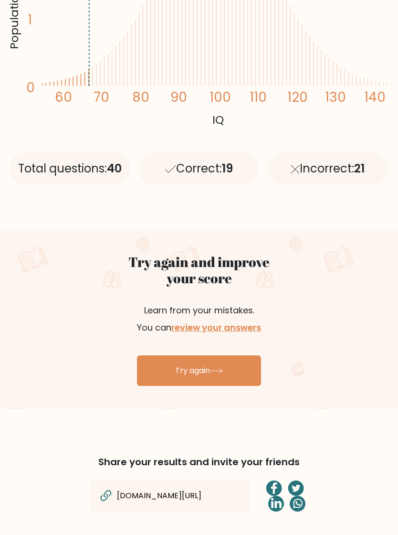
scroll to position [287, 0]
